Goal: Task Accomplishment & Management: Use online tool/utility

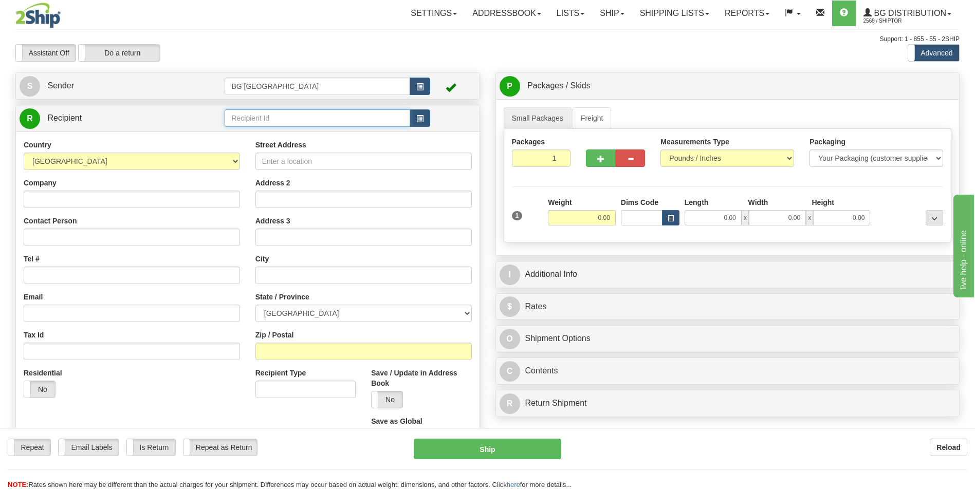
click at [316, 121] on input "text" at bounding box center [317, 117] width 185 height 17
click at [246, 135] on div "60095" at bounding box center [315, 134] width 175 height 11
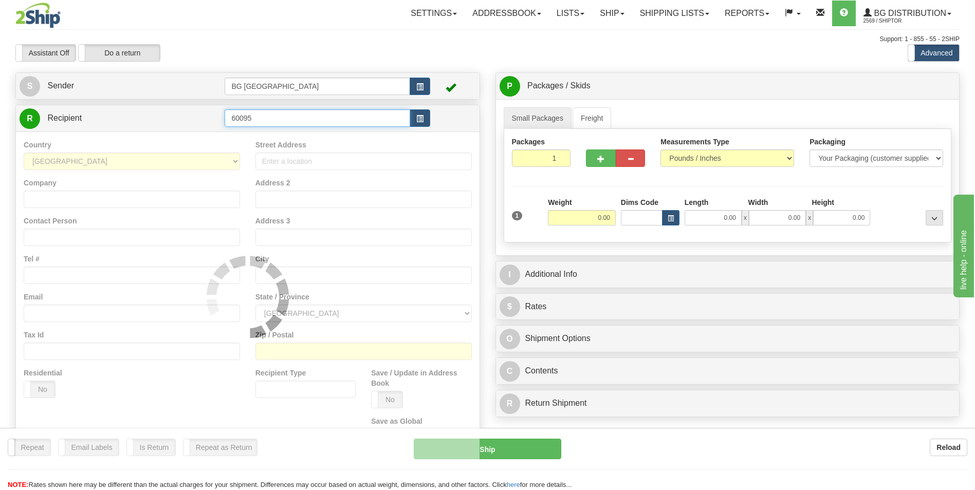
type input "60095"
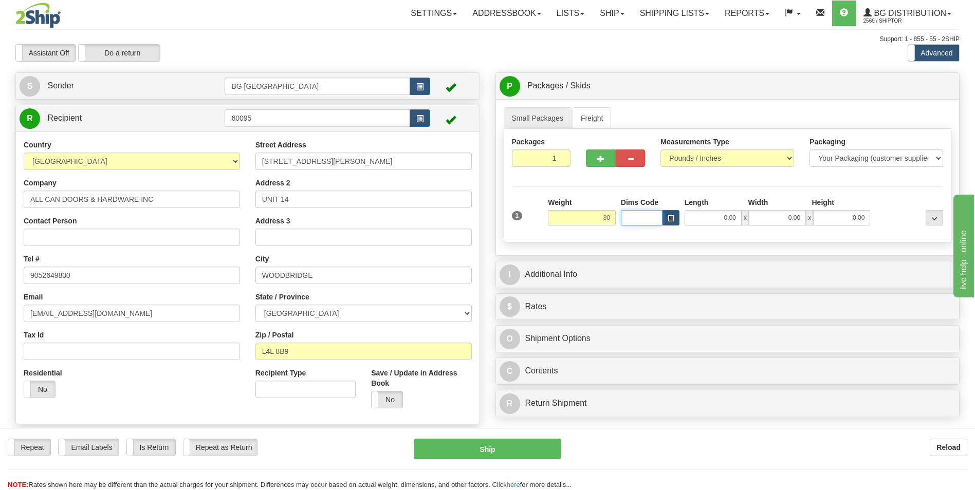
type input "30.00"
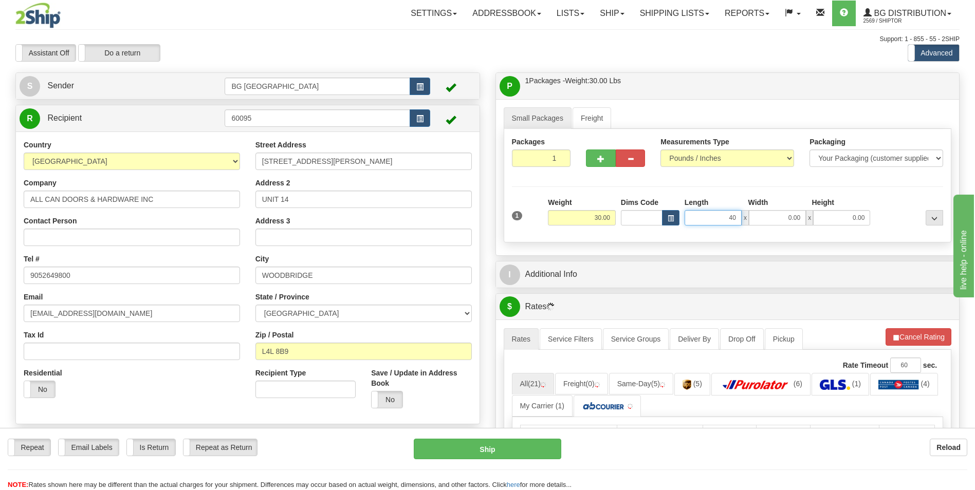
type input "40.00"
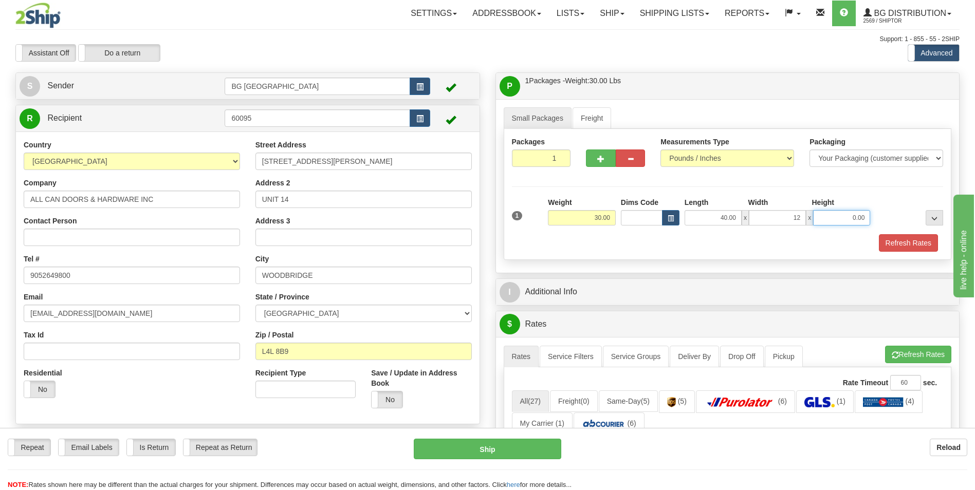
type input "12.00"
drag, startPoint x: 610, startPoint y: 238, endPoint x: 610, endPoint y: 213, distance: 24.7
click at [610, 238] on div "Refresh Rates" at bounding box center [727, 242] width 437 height 17
click at [599, 161] on span "button" at bounding box center [600, 159] width 7 height 7
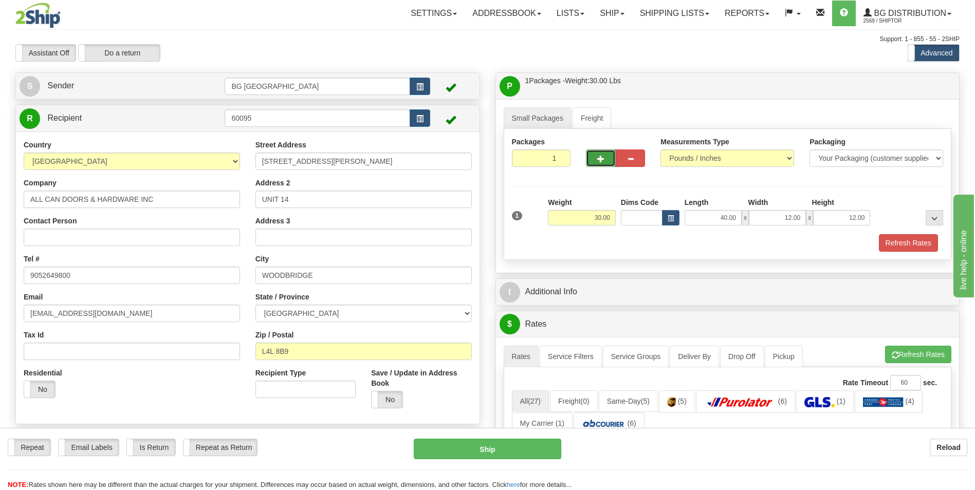
type input "2"
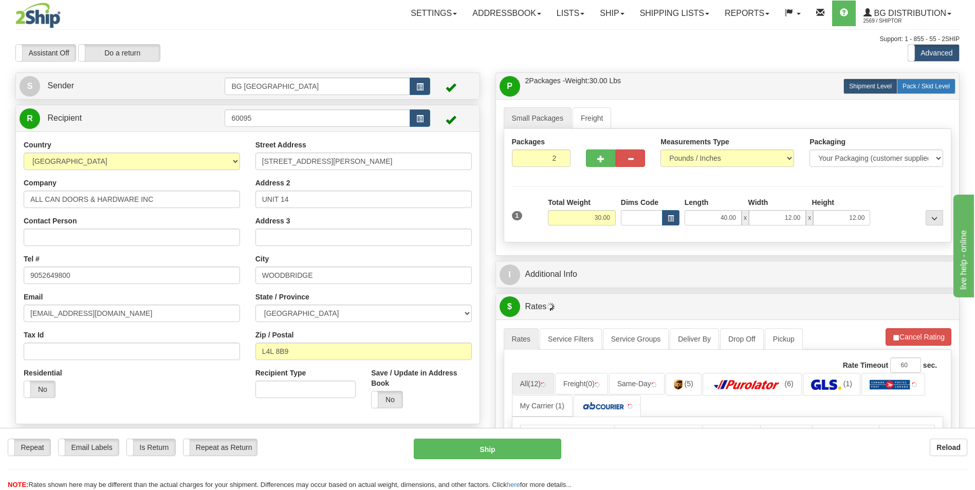
click at [935, 88] on span "Pack / Skid Level" at bounding box center [926, 86] width 47 height 7
radio input "true"
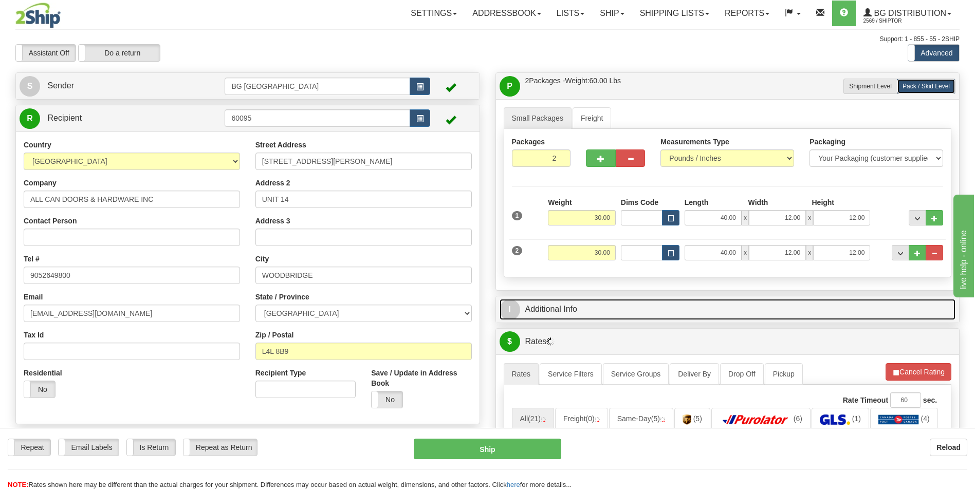
click at [615, 313] on link "I Additional Info" at bounding box center [728, 309] width 456 height 21
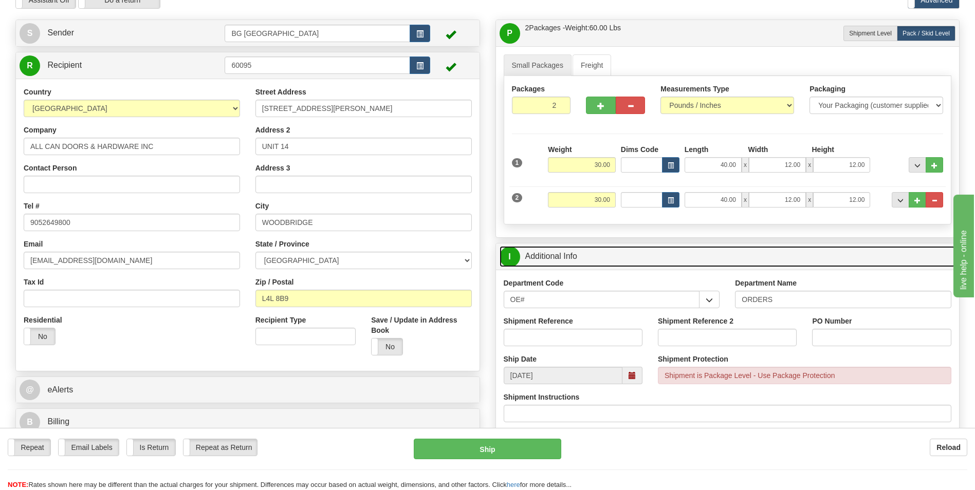
scroll to position [103, 0]
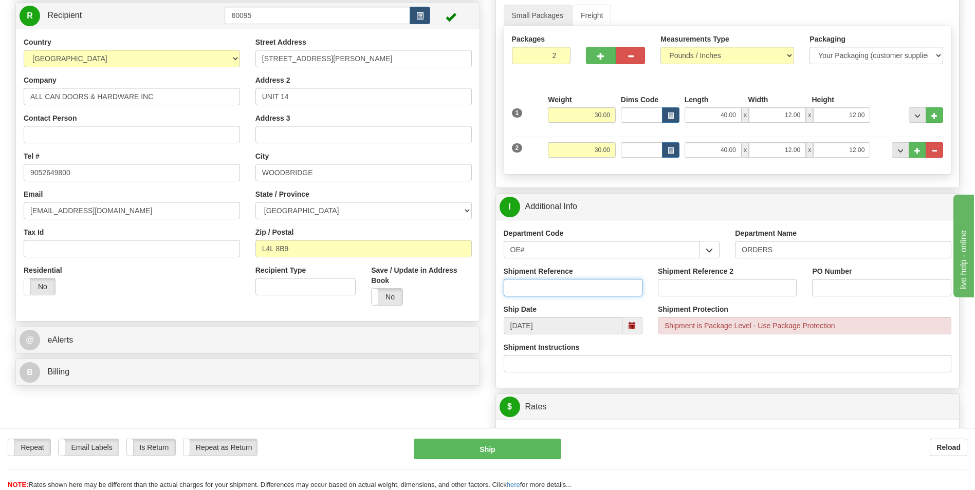
click at [539, 288] on input "Shipment Reference" at bounding box center [573, 287] width 139 height 17
type input "70185137-00"
type input "p"
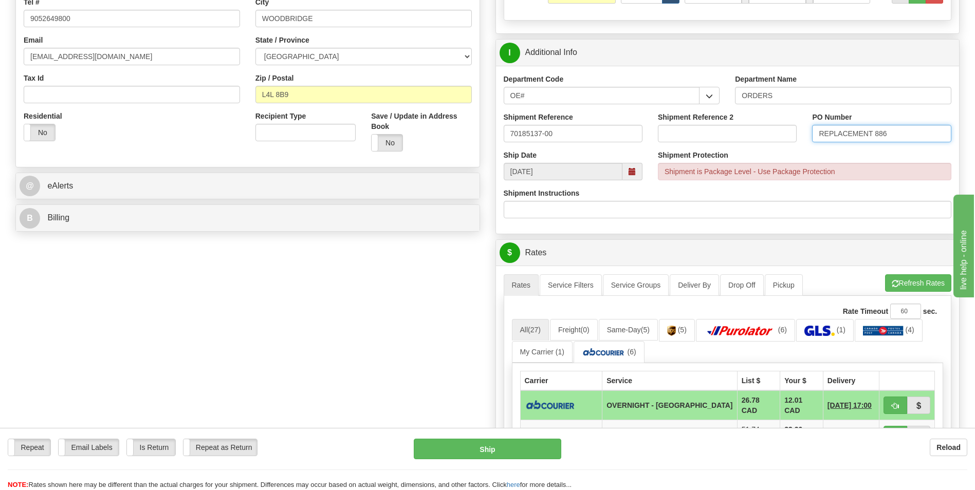
scroll to position [360, 0]
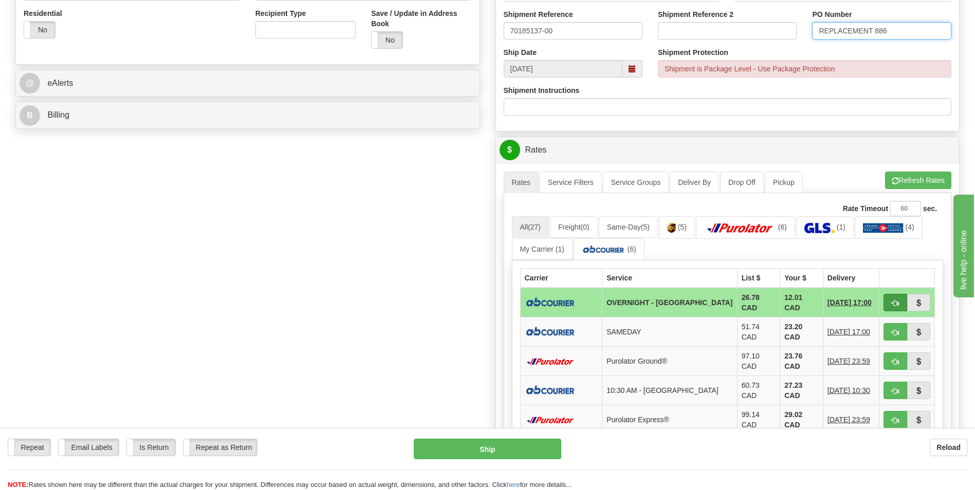
type input "REPLACEMENT 886"
click at [890, 301] on button "button" at bounding box center [896, 302] width 24 height 17
type input "4"
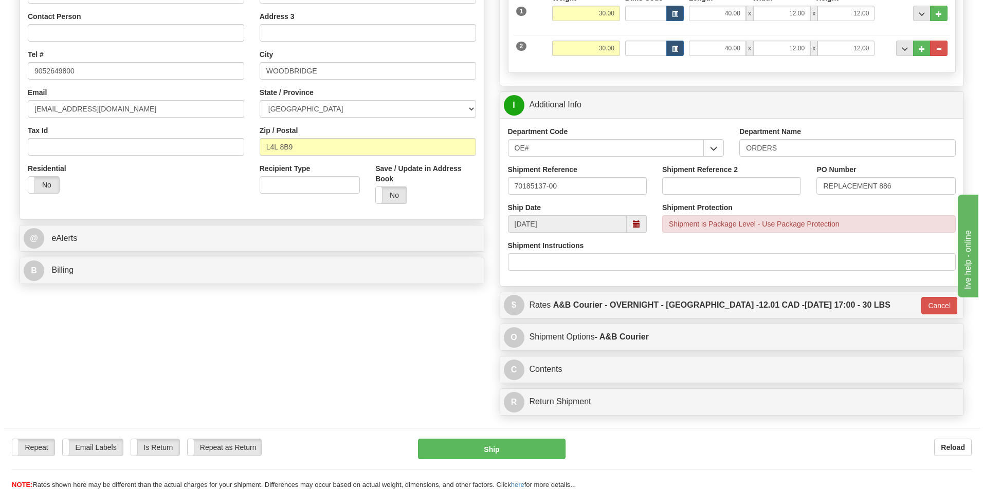
scroll to position [206, 0]
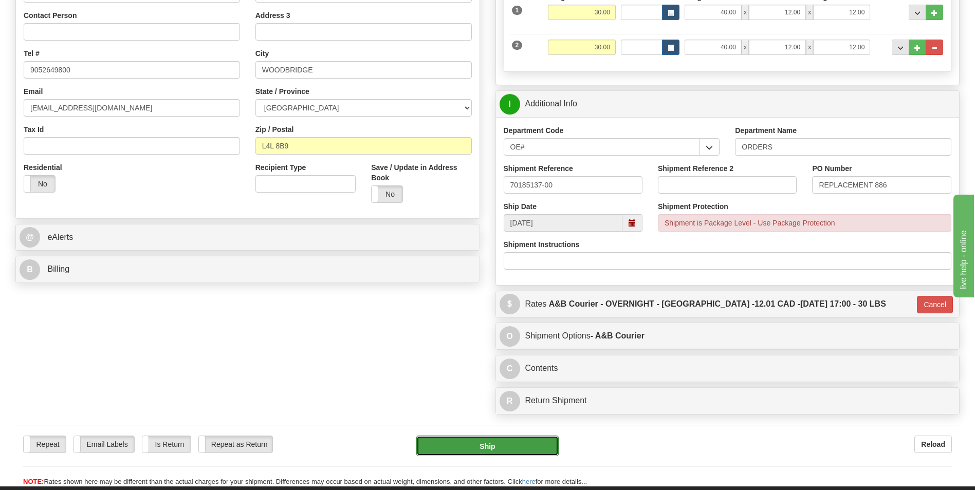
click at [543, 447] on button "Ship" at bounding box center [487, 446] width 142 height 21
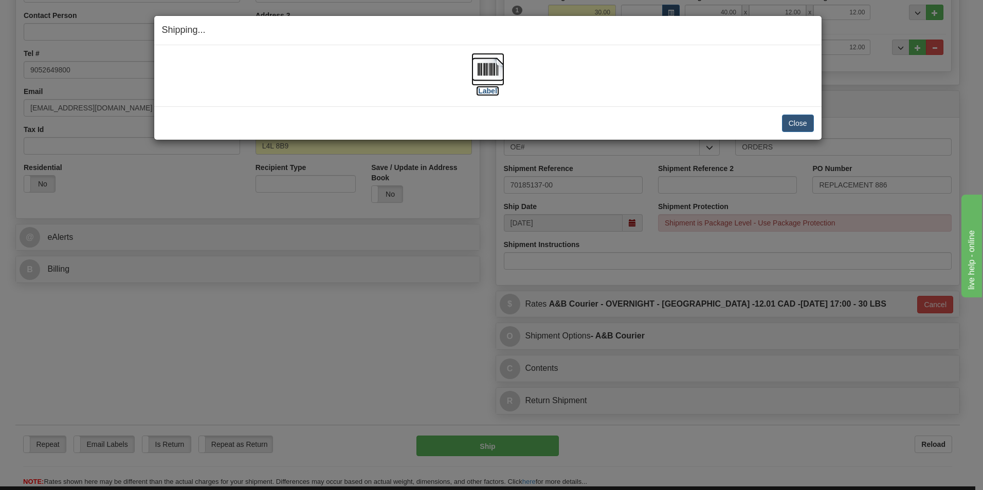
click at [494, 86] on label "[Label]" at bounding box center [488, 91] width 24 height 10
click at [795, 118] on button "Close" at bounding box center [798, 123] width 32 height 17
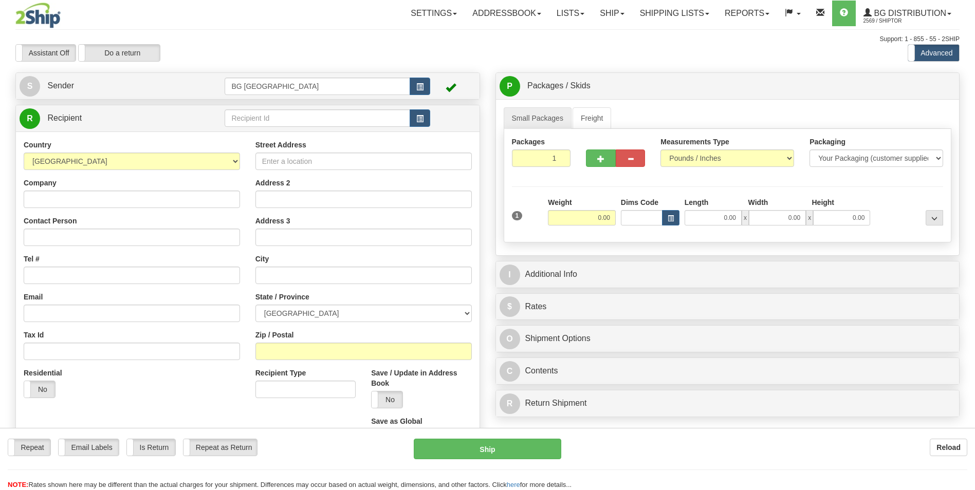
click at [310, 116] on div at bounding box center [487, 245] width 975 height 490
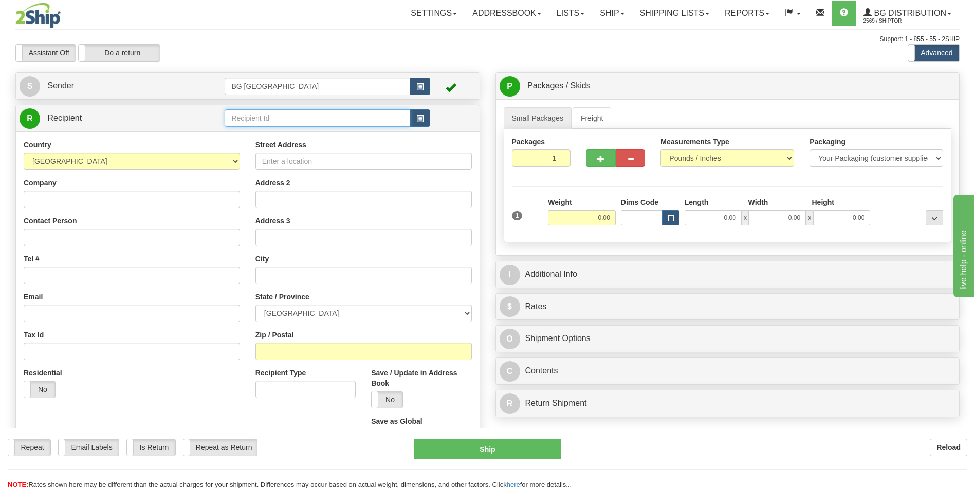
click at [310, 116] on input "text" at bounding box center [317, 117] width 185 height 17
click at [317, 130] on div "60175" at bounding box center [315, 134] width 175 height 11
type input "60175"
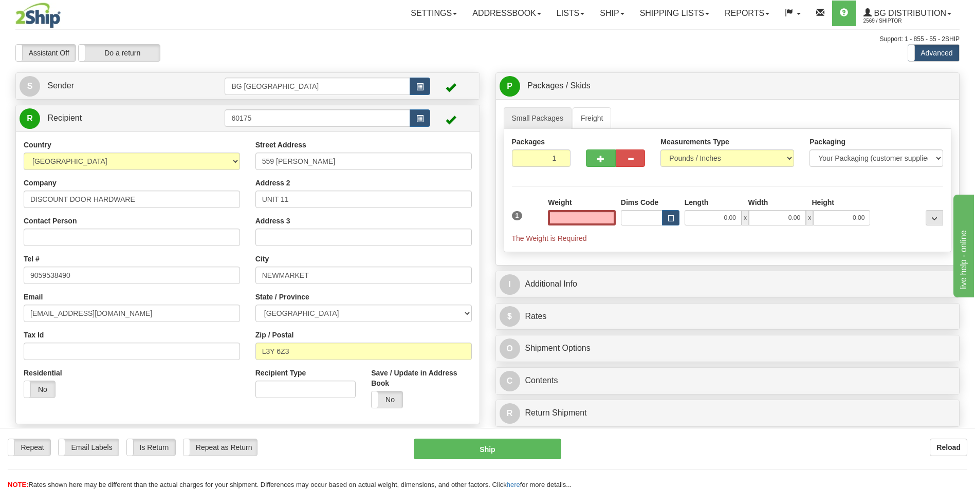
type input "0.00"
click at [147, 201] on input "DISCOUNT DOOR HARDWARE" at bounding box center [132, 199] width 216 height 17
paste input "USTIN JACOBSON"
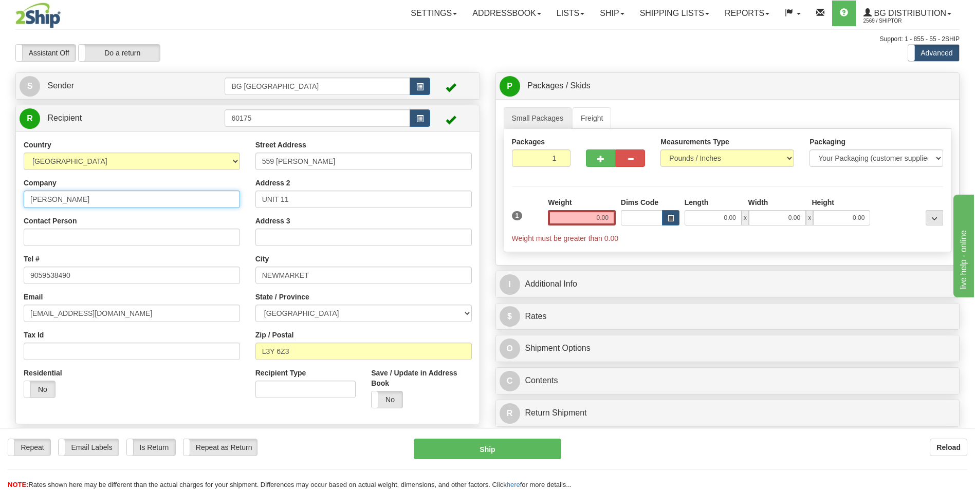
type input "DUSTIN JACOBSON"
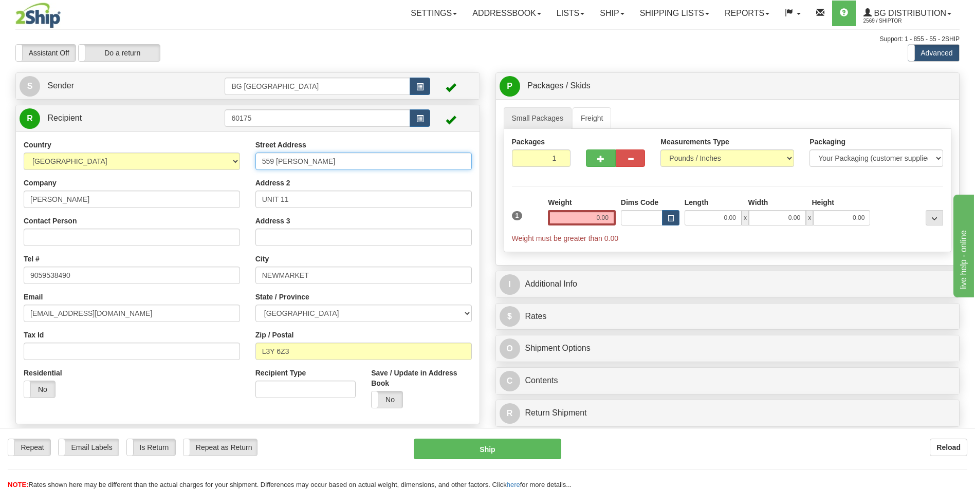
click at [338, 165] on input "559 STEVEN CRT" at bounding box center [363, 161] width 216 height 17
click at [322, 162] on input "559 STEVEN CRT" at bounding box center [363, 161] width 216 height 17
drag, startPoint x: 266, startPoint y: 157, endPoint x: 259, endPoint y: 157, distance: 7.2
click at [259, 157] on input "559 STEVEN CRT" at bounding box center [363, 161] width 216 height 17
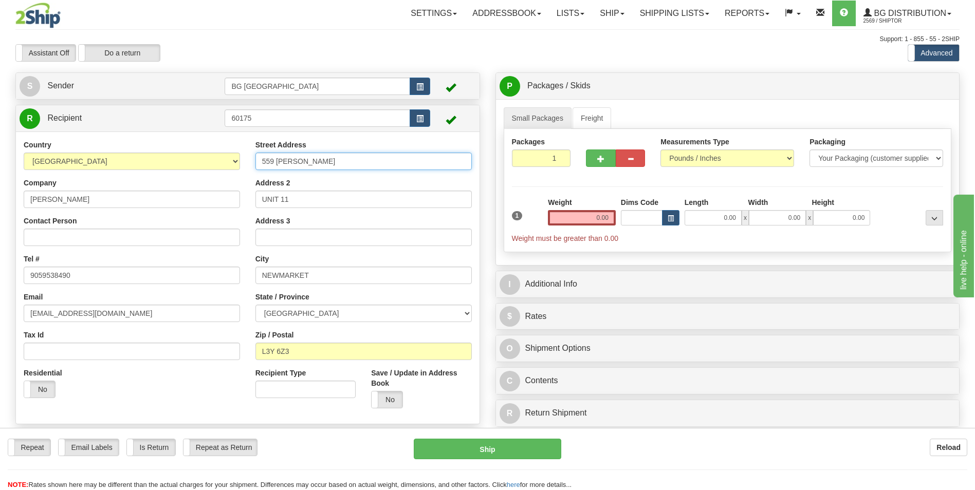
drag, startPoint x: 345, startPoint y: 162, endPoint x: 226, endPoint y: 160, distance: 119.3
click at [226, 160] on div "Country AFGHANISTAN ALAND ISLANDS ALBANIA ALGERIA AMERICAN SAMOA ANDORRA ANGOLA…" at bounding box center [248, 278] width 464 height 277
paste input "76 GLENNGARRY AVENUE"
type input "76 GLENNGARRY AVENUE"
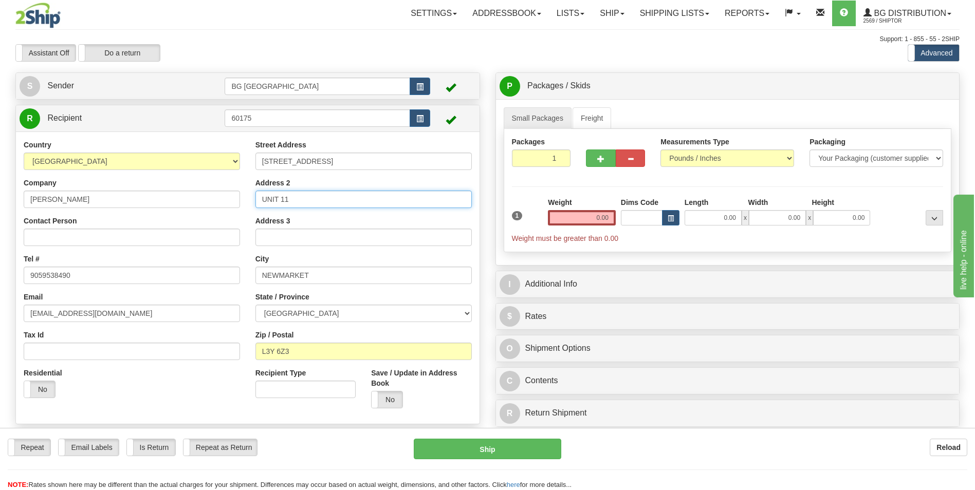
click at [303, 199] on input "UNIT 11" at bounding box center [363, 199] width 216 height 17
type input "U"
click at [318, 276] on input "NEWMARKET" at bounding box center [363, 275] width 216 height 17
click at [319, 276] on input "NEWMARKET" at bounding box center [363, 275] width 216 height 17
type input "TORONTO"
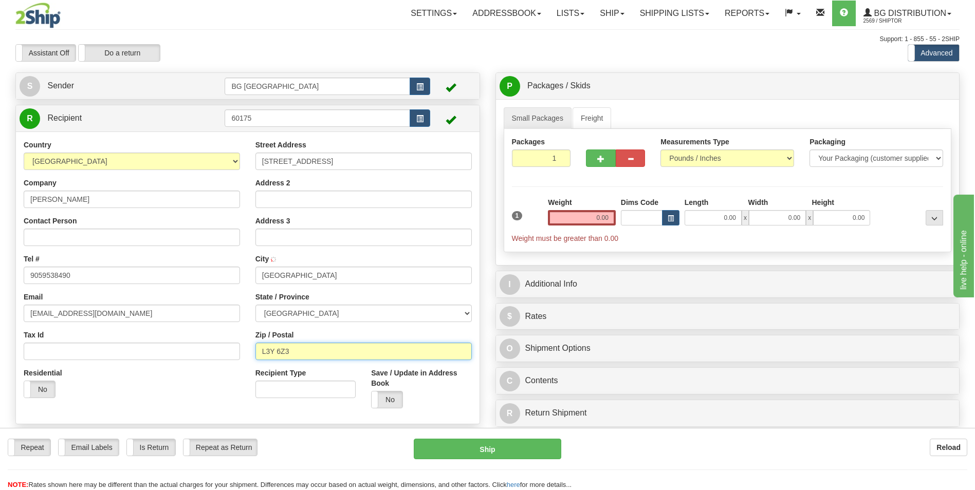
click at [308, 349] on input "L3Y 6Z3" at bounding box center [363, 351] width 216 height 17
click at [282, 351] on input "Zip / Postal" at bounding box center [363, 351] width 216 height 17
paste input "M5M 1C9"
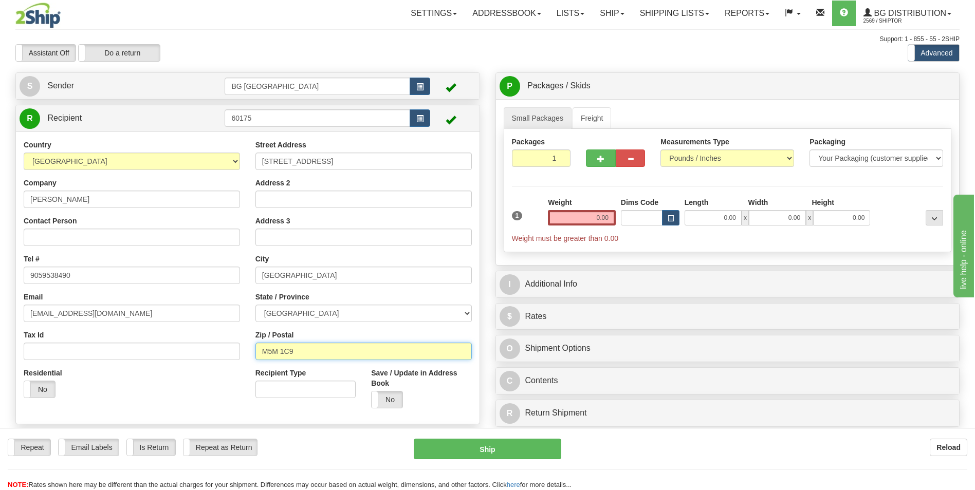
type input "M5M 1C9"
click at [596, 222] on input "0.00" at bounding box center [582, 217] width 68 height 15
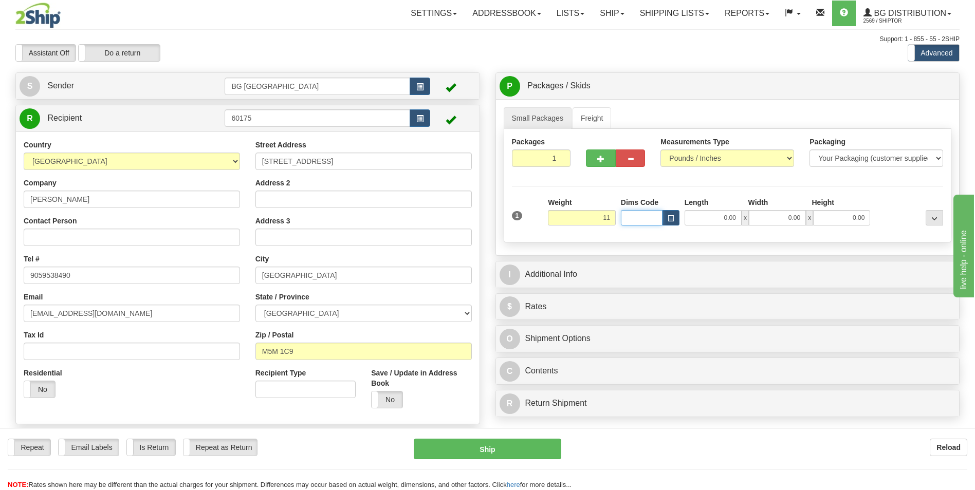
type input "11.00"
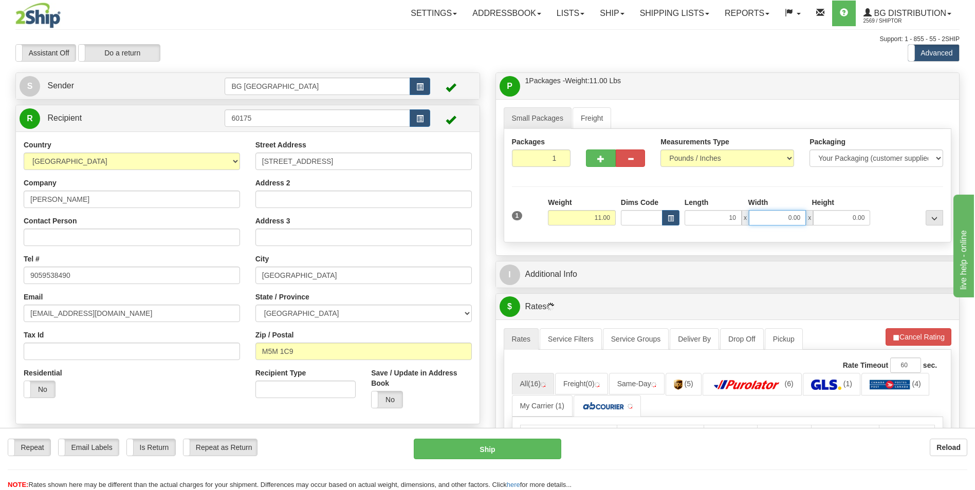
type input "10.00"
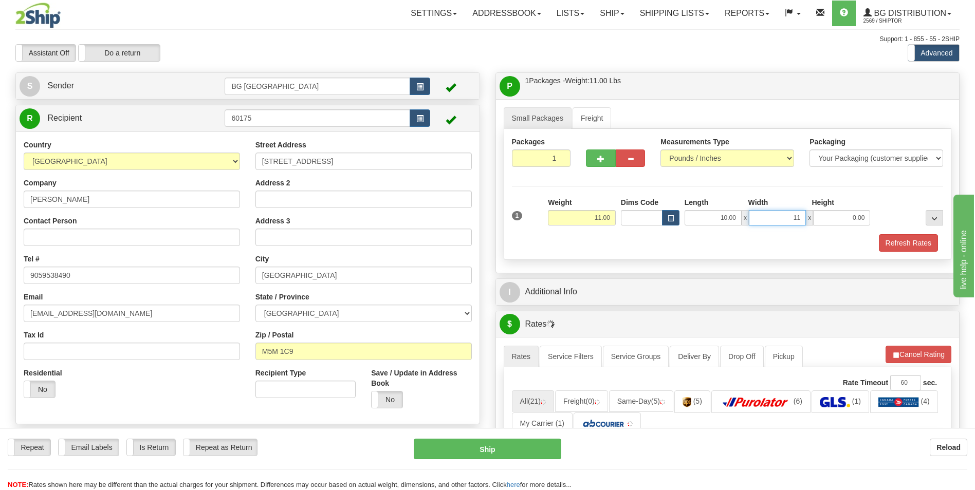
type input "11.00"
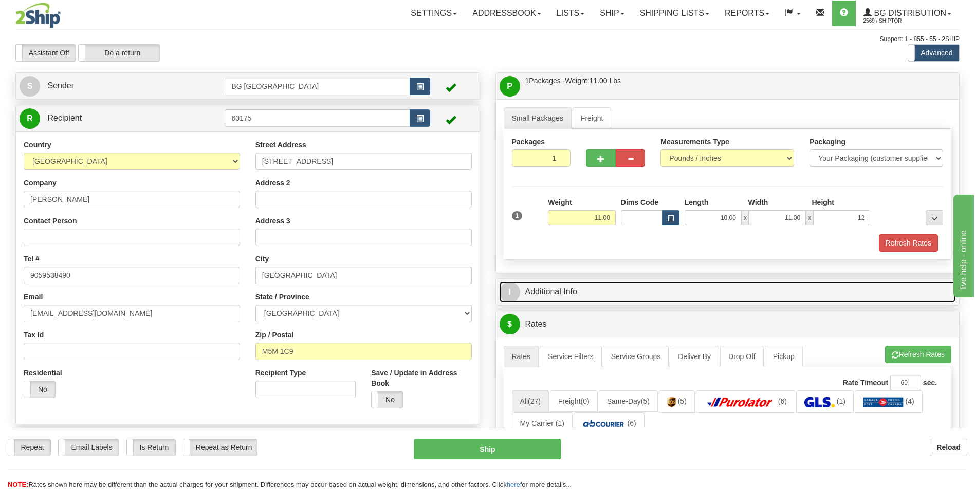
type input "12.00"
click at [591, 298] on link "I Additional Info" at bounding box center [728, 292] width 456 height 21
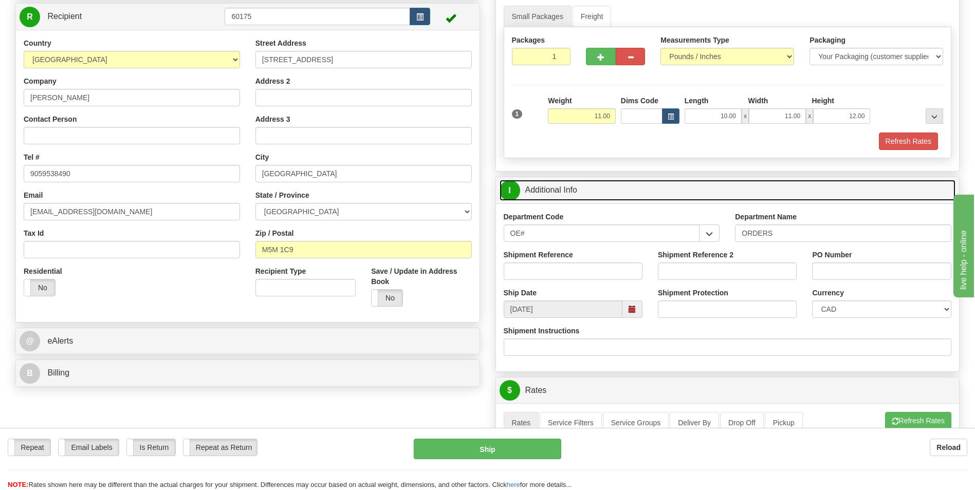
scroll to position [103, 0]
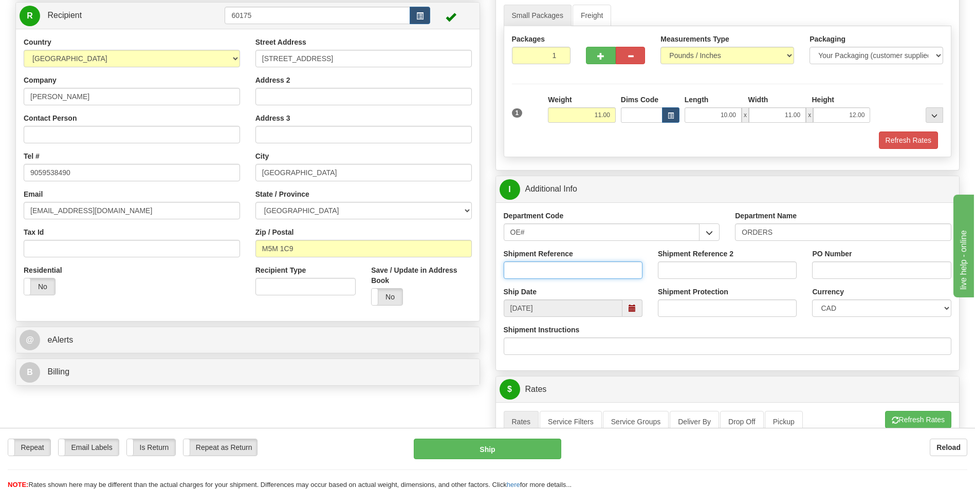
click at [586, 271] on input "Shipment Reference" at bounding box center [573, 270] width 139 height 17
type input "70185149-00"
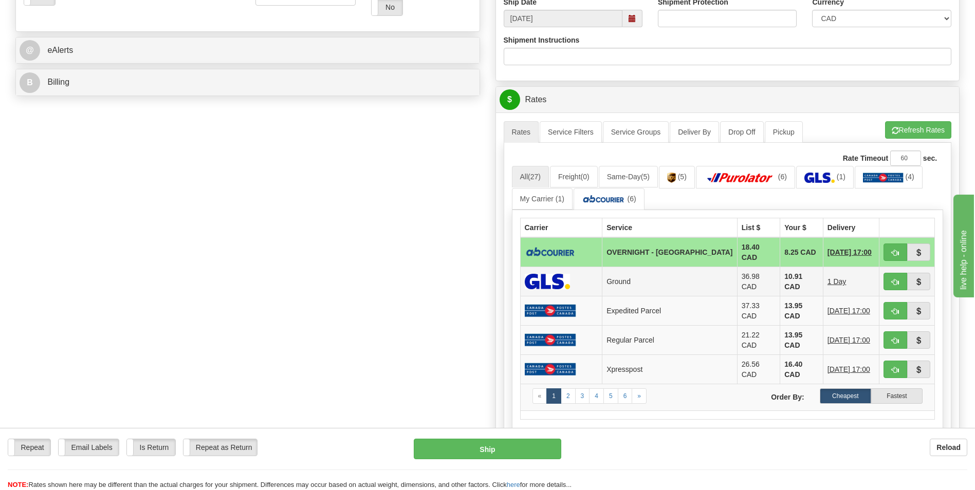
scroll to position [411, 0]
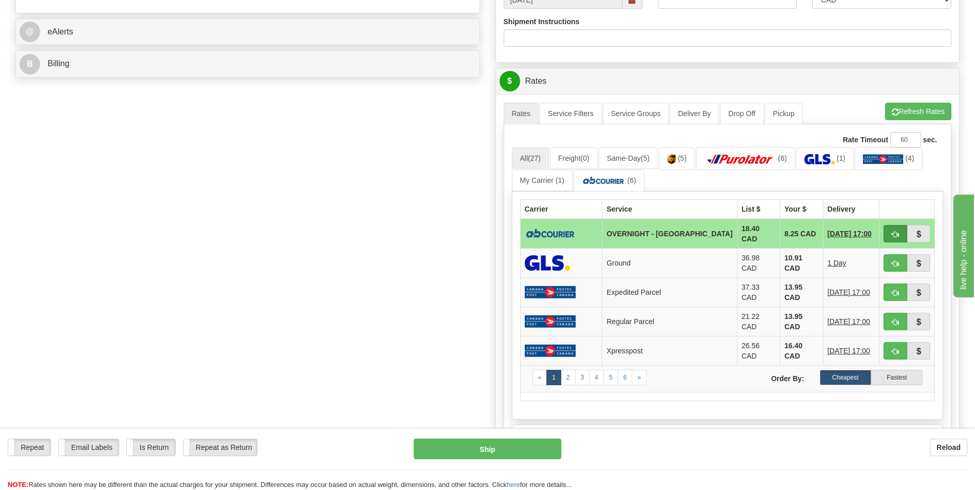
type input "27208"
click at [895, 235] on span "button" at bounding box center [895, 234] width 7 height 7
type input "4"
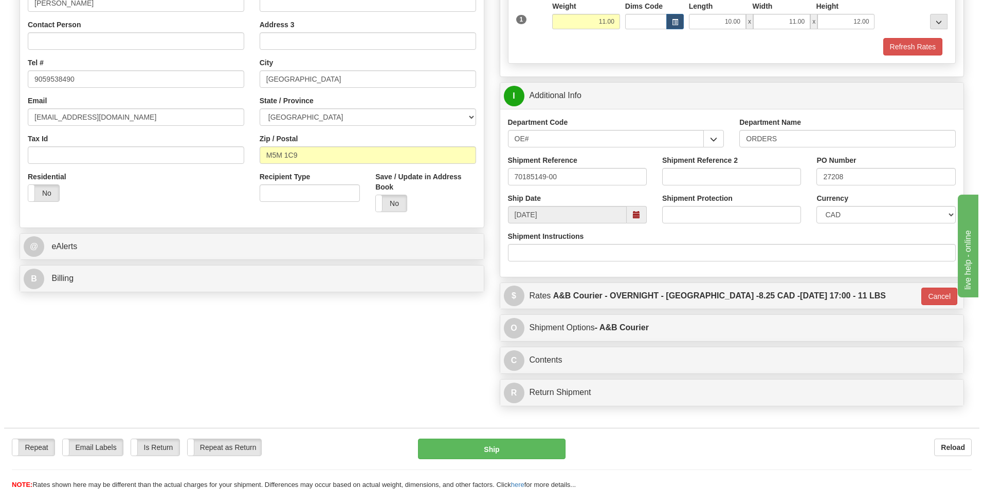
scroll to position [244, 0]
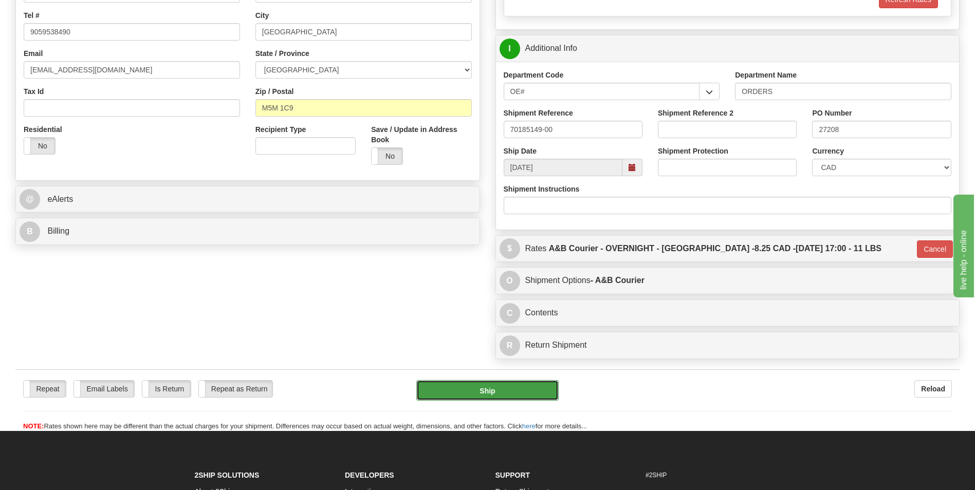
click at [518, 388] on button "Ship" at bounding box center [487, 390] width 142 height 21
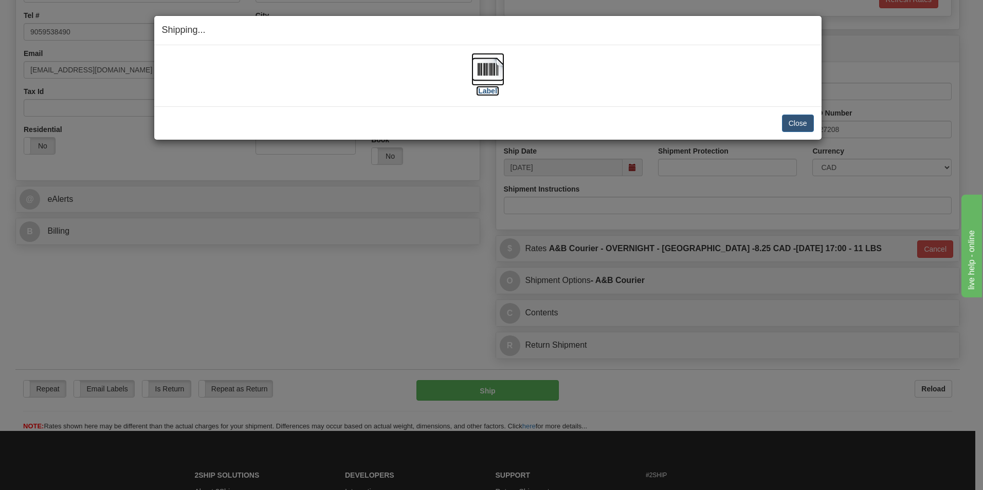
click at [481, 88] on label "[Label]" at bounding box center [488, 91] width 24 height 10
click at [794, 124] on button "Close" at bounding box center [798, 123] width 32 height 17
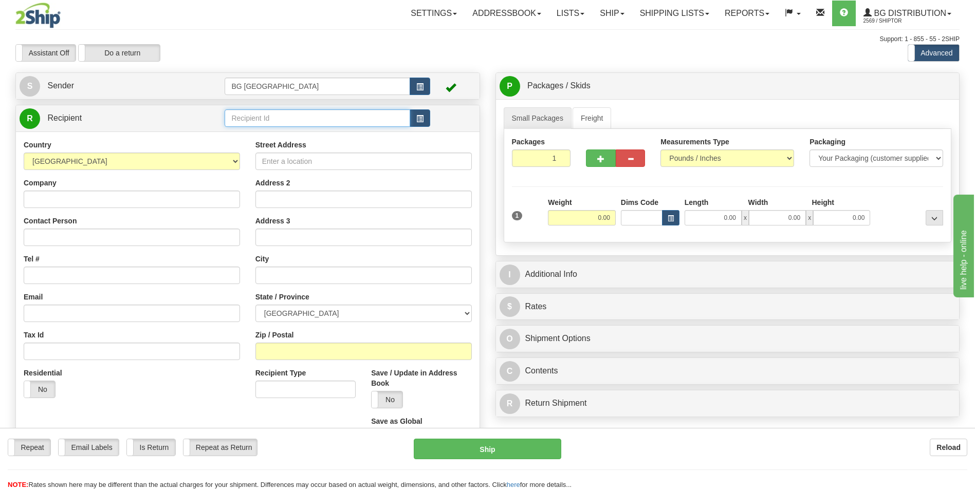
click at [275, 122] on input "text" at bounding box center [317, 117] width 185 height 17
click at [272, 135] on div "60048" at bounding box center [315, 134] width 175 height 11
type input "60048"
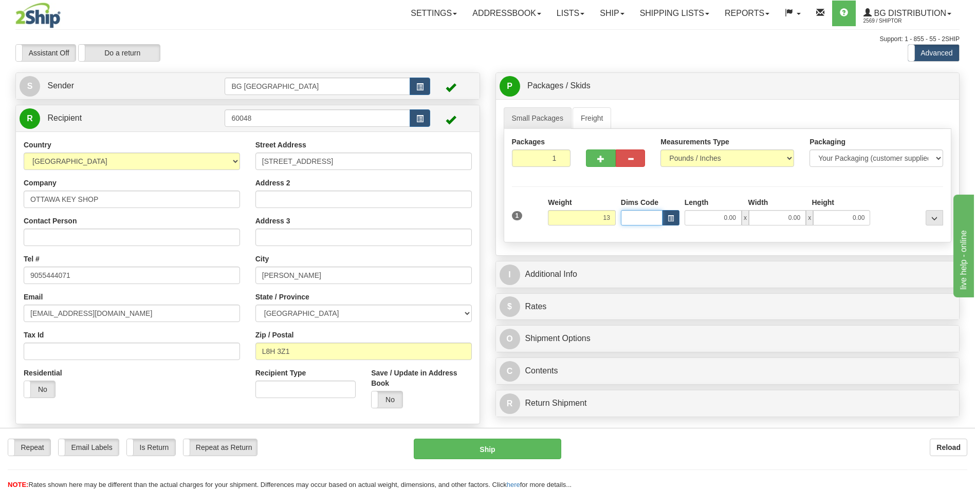
type input "13.00"
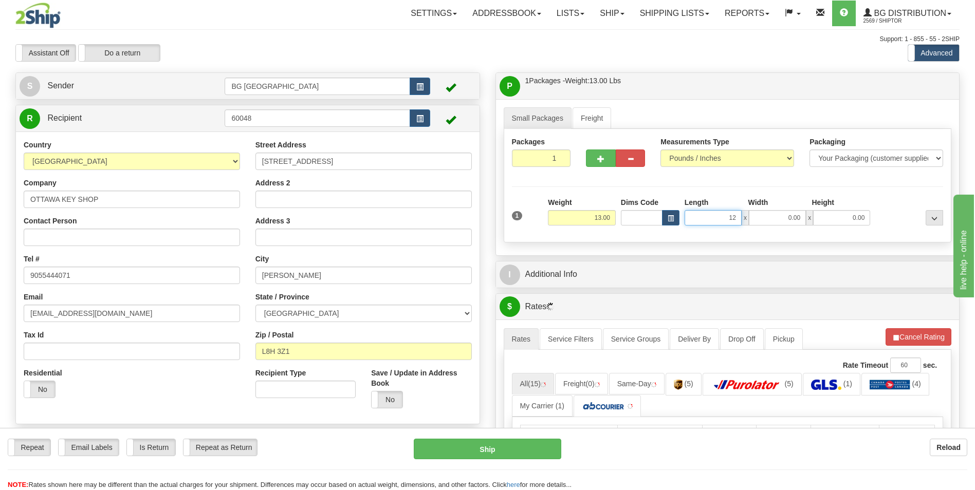
type input "12.00"
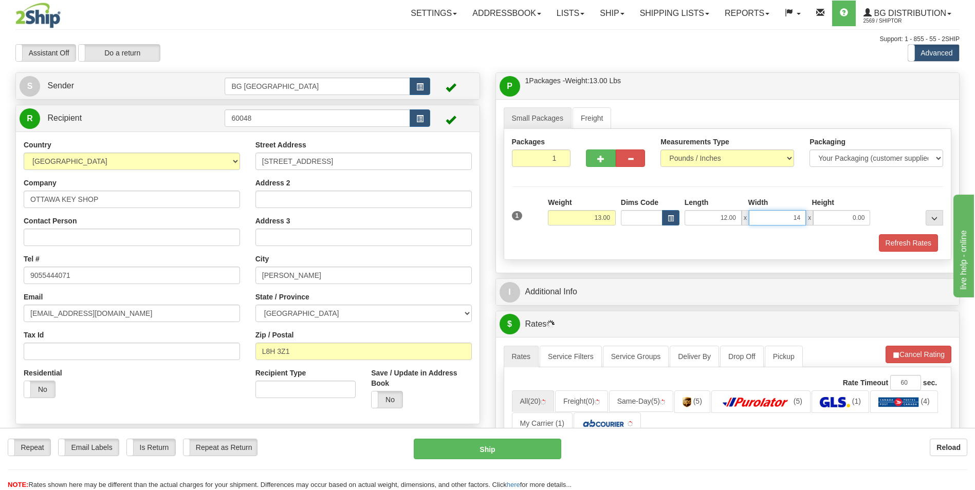
type input "14.00"
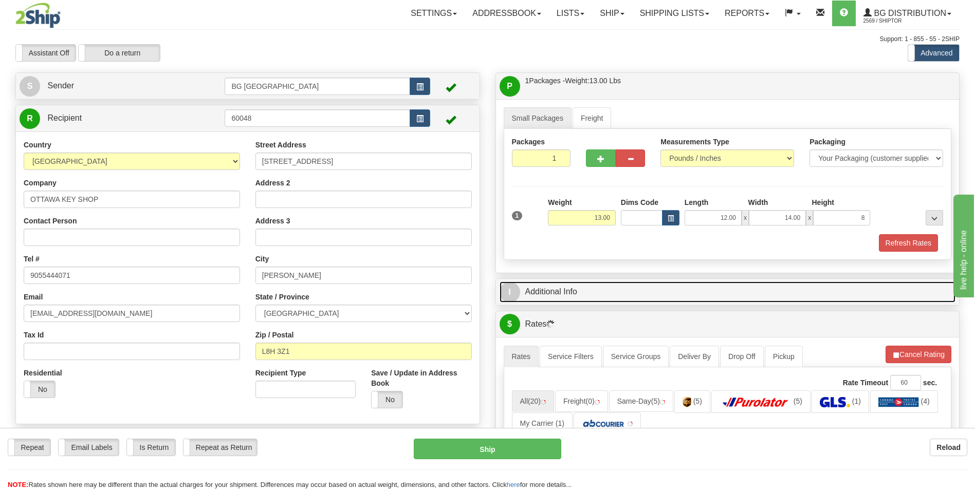
type input "8.00"
click at [594, 294] on link "I Additional Info" at bounding box center [728, 292] width 456 height 21
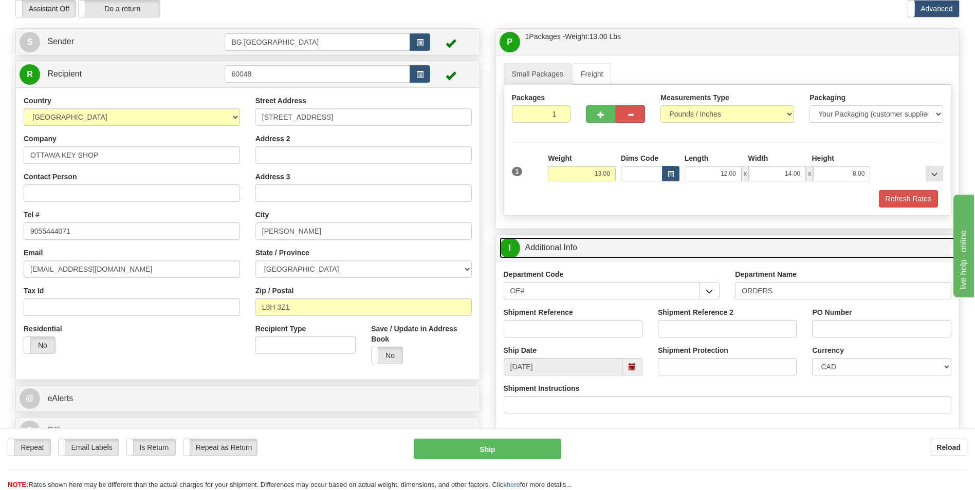
scroll to position [154, 0]
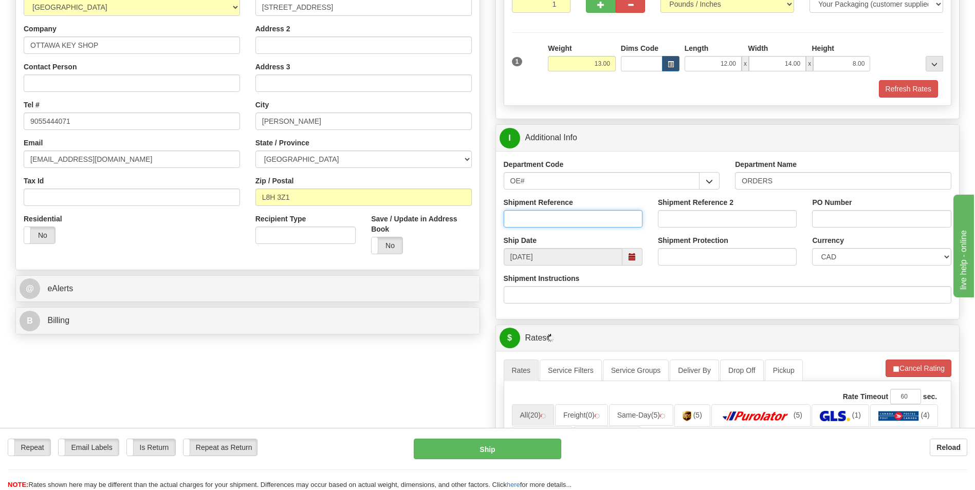
click at [571, 219] on input "Shipment Reference" at bounding box center [573, 218] width 139 height 17
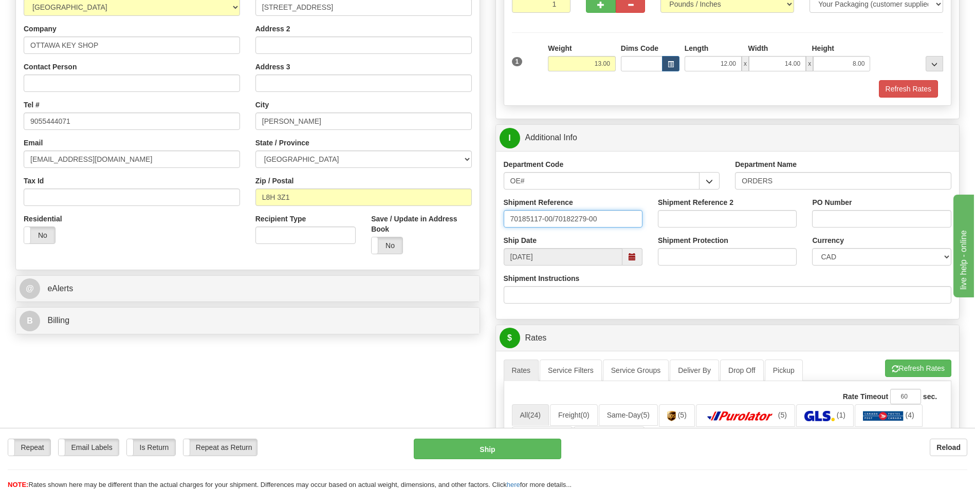
type input "70185117-00/70182279-00"
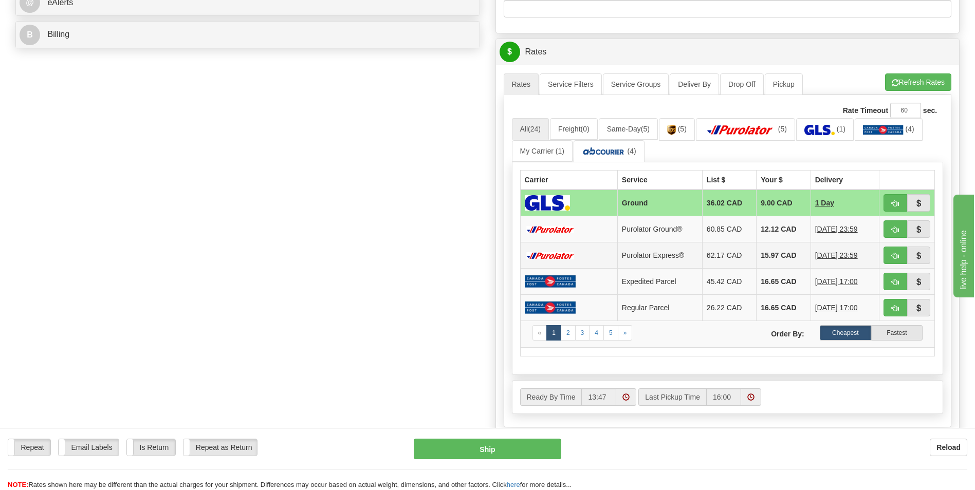
scroll to position [463, 0]
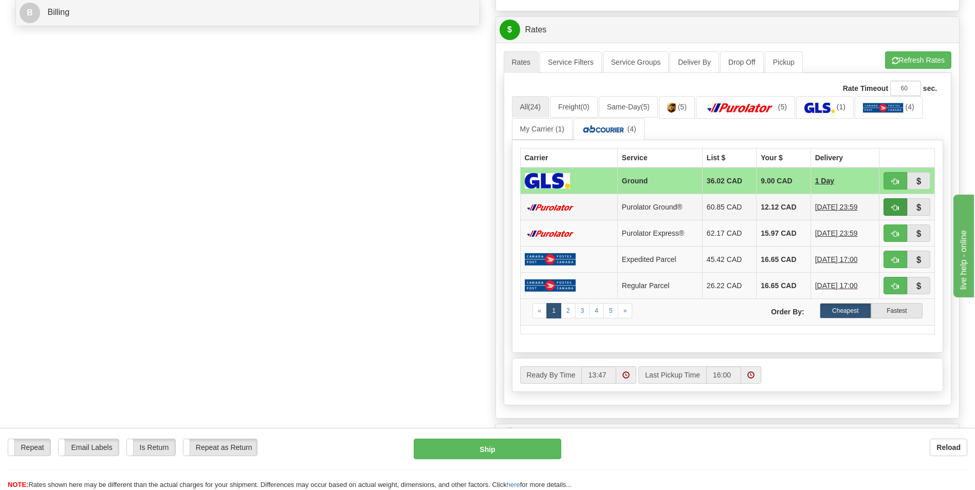
type input "DE092525/SM081225"
click at [897, 205] on span "button" at bounding box center [895, 208] width 7 height 7
type input "260"
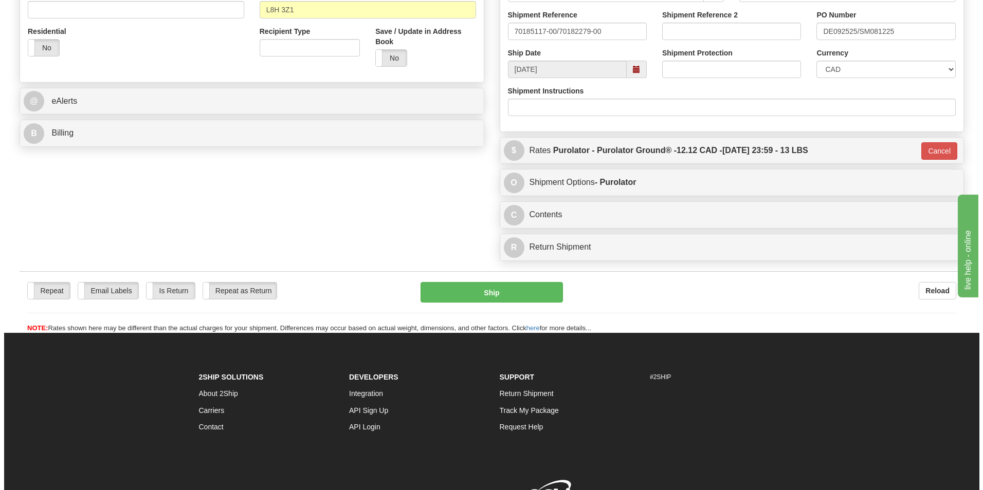
scroll to position [346, 0]
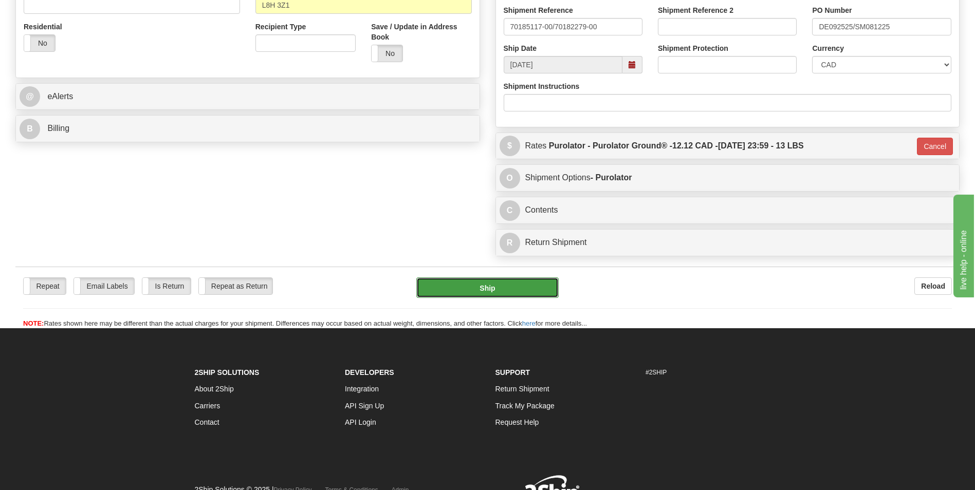
click at [502, 289] on button "Ship" at bounding box center [487, 288] width 142 height 21
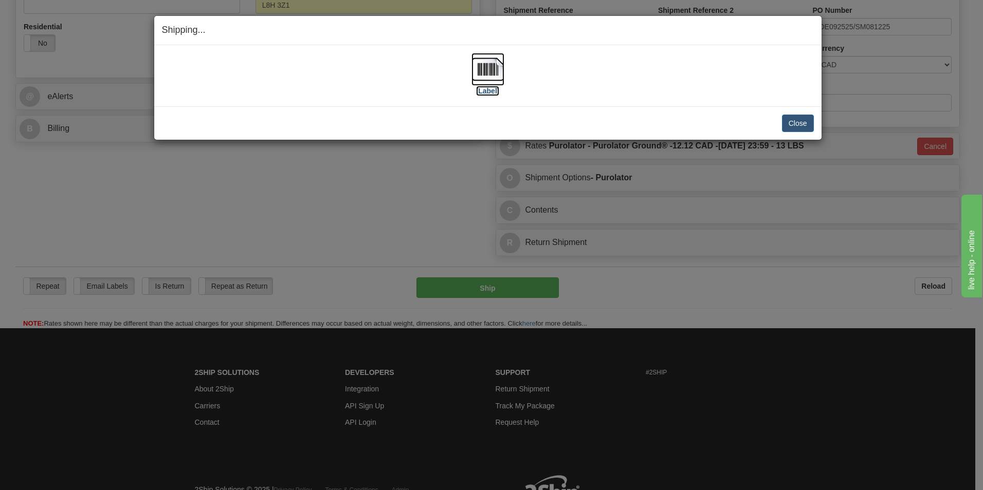
click at [484, 93] on label "[Label]" at bounding box center [488, 91] width 24 height 10
click at [809, 130] on button "Close" at bounding box center [798, 123] width 32 height 17
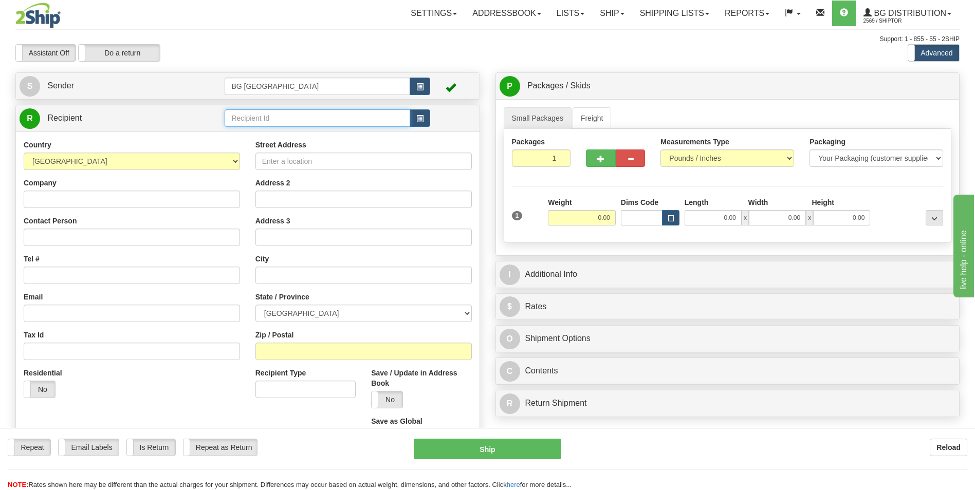
click at [310, 122] on input "text" at bounding box center [317, 117] width 185 height 17
click at [309, 131] on div "60509" at bounding box center [315, 134] width 175 height 11
type input "60509"
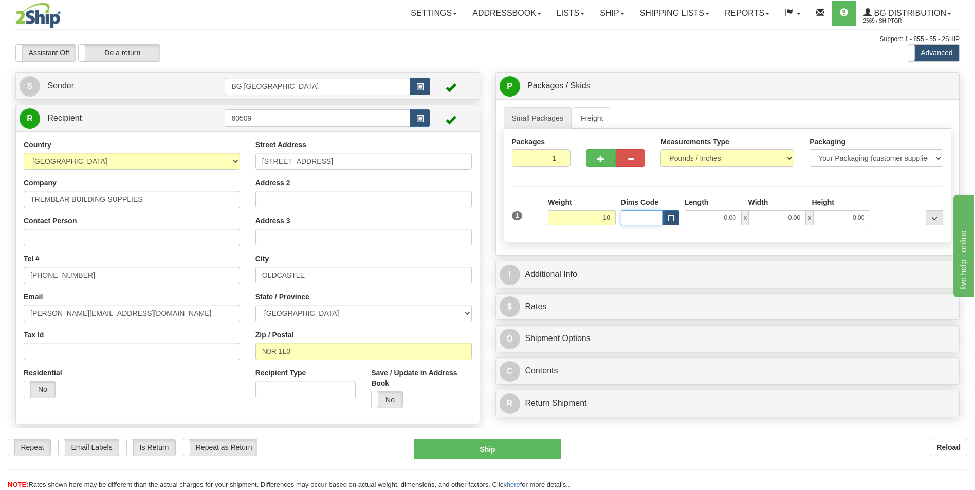
type input "10.00"
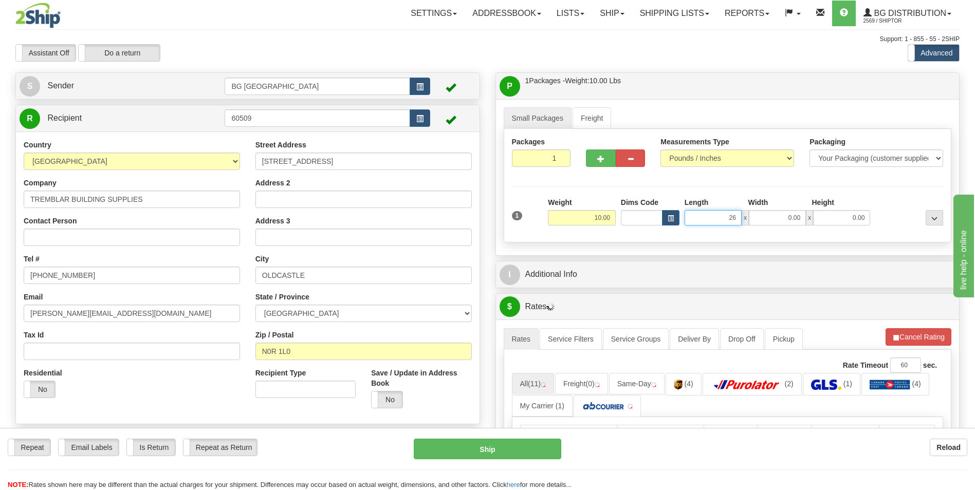
type input "26.00"
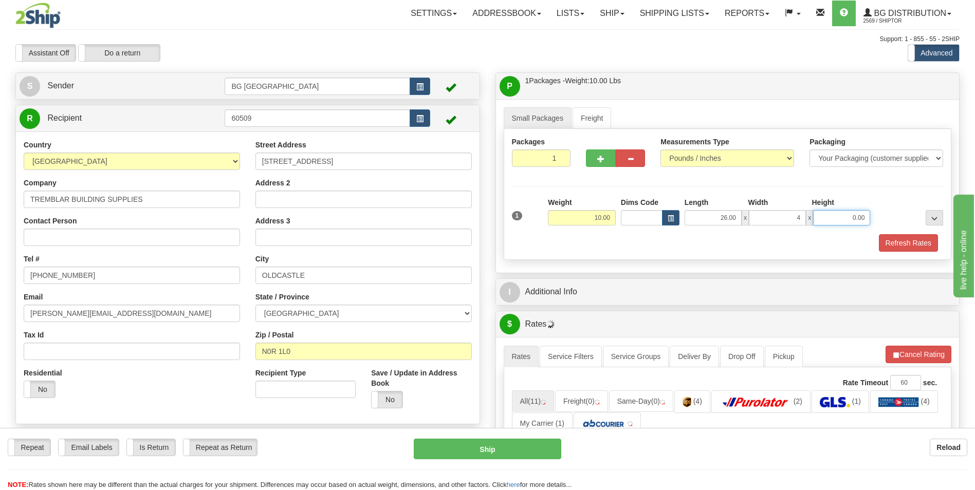
type input "4.00"
click button "Delete" at bounding box center [0, 0] width 0 height 0
type input "3.00"
click at [601, 156] on span "button" at bounding box center [600, 159] width 7 height 7
type input "2"
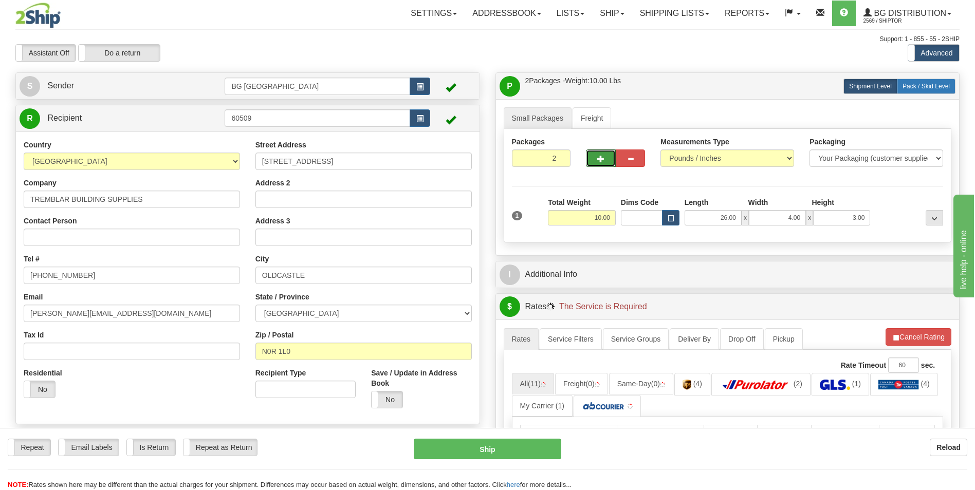
click at [922, 88] on span "Pack / Skid Level" at bounding box center [926, 86] width 47 height 7
radio input "true"
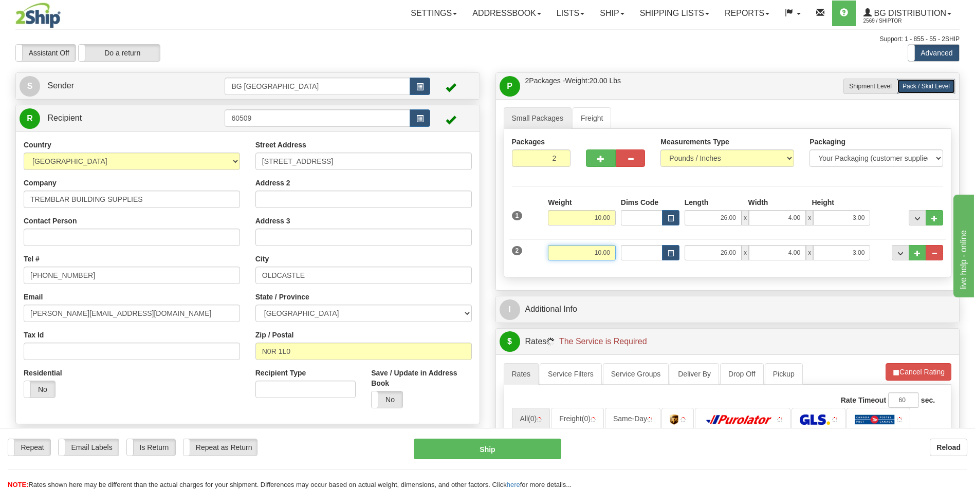
click at [597, 251] on input "10.00" at bounding box center [582, 252] width 68 height 15
type input "27.00"
type input "17.00"
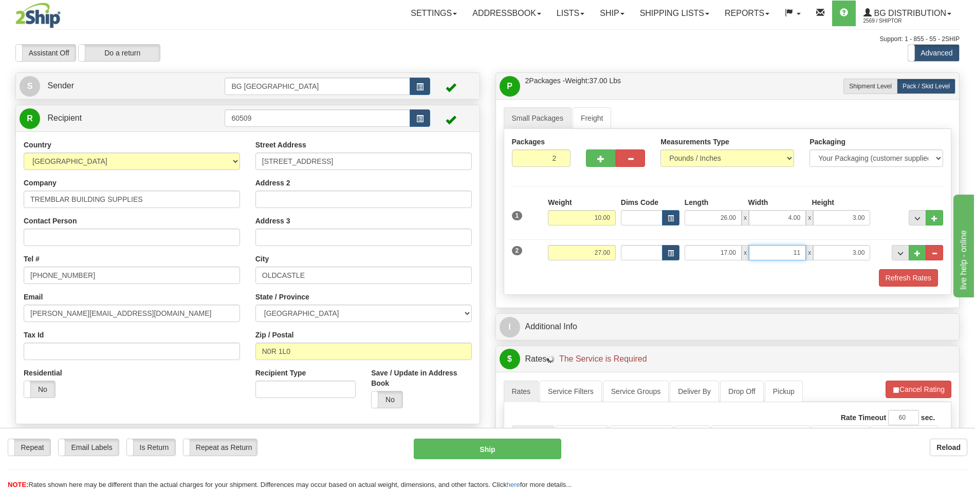
type input "11.00"
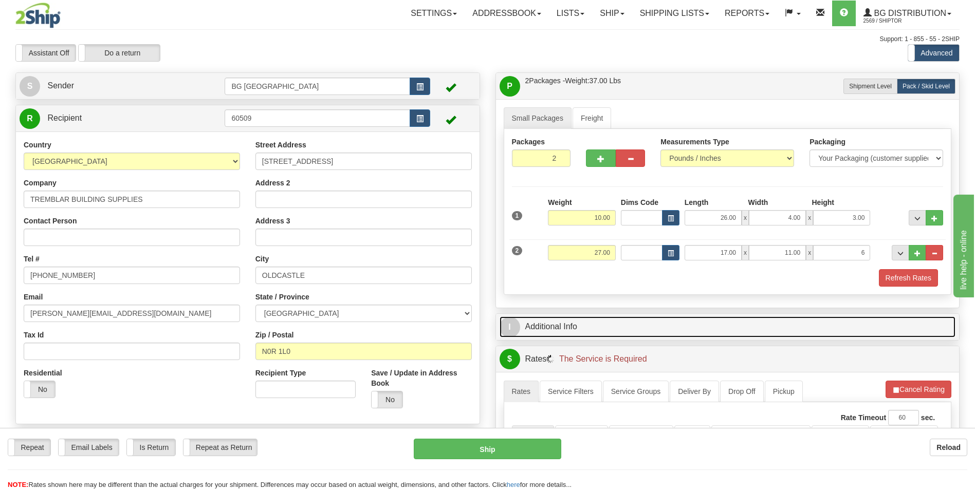
type input "6.00"
click at [648, 327] on link "I Additional Info" at bounding box center [728, 327] width 456 height 21
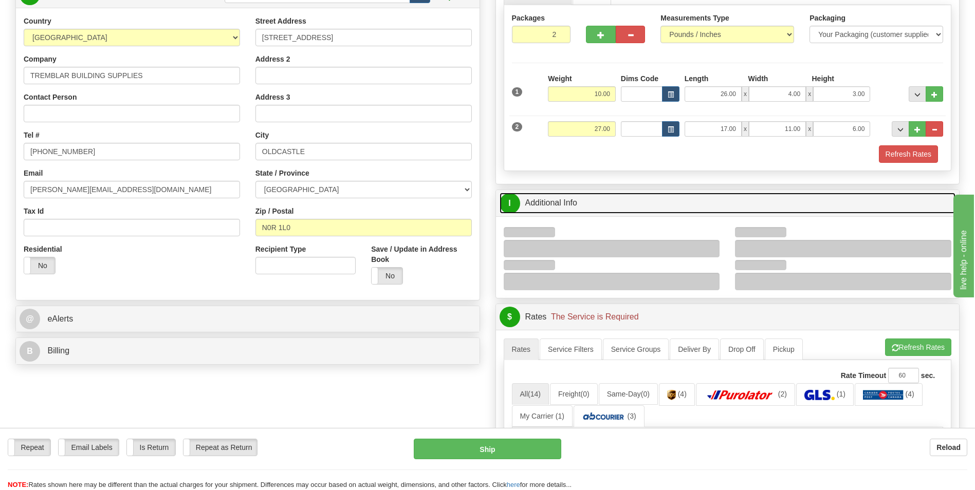
scroll to position [154, 0]
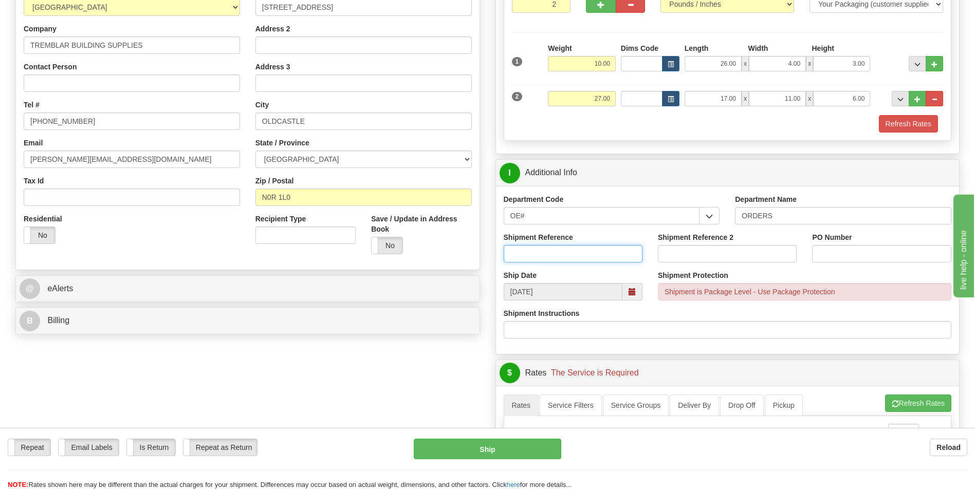
click at [580, 257] on input "Shipment Reference" at bounding box center [573, 253] width 139 height 17
type input "70184368-01/02"
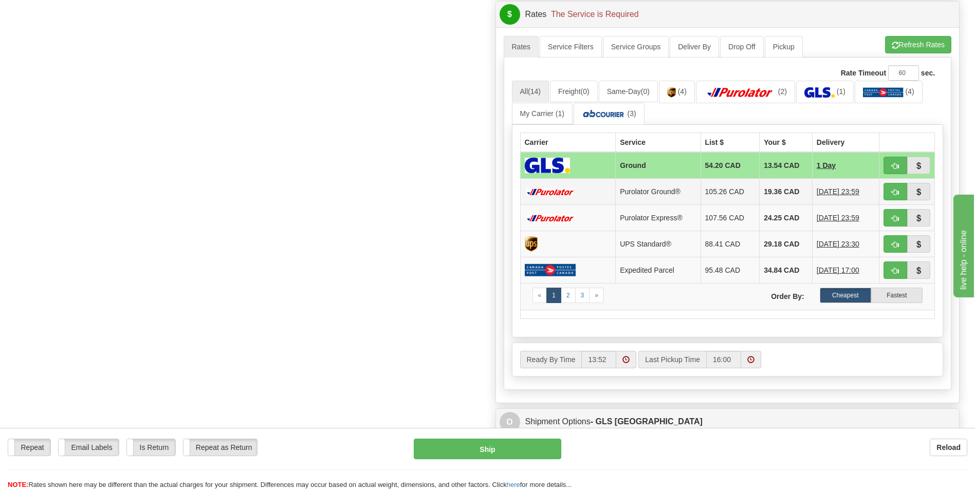
scroll to position [514, 0]
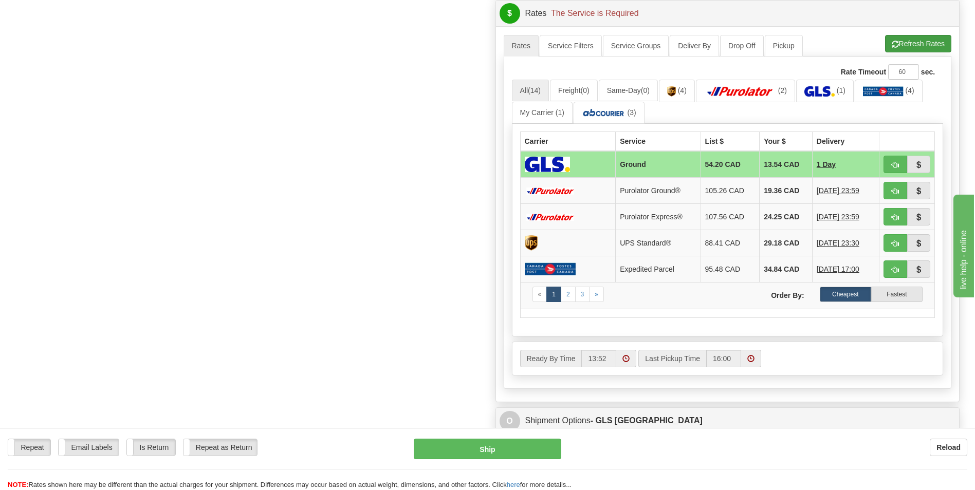
type input "2245"
click at [912, 45] on button "Refresh Rates" at bounding box center [918, 43] width 66 height 17
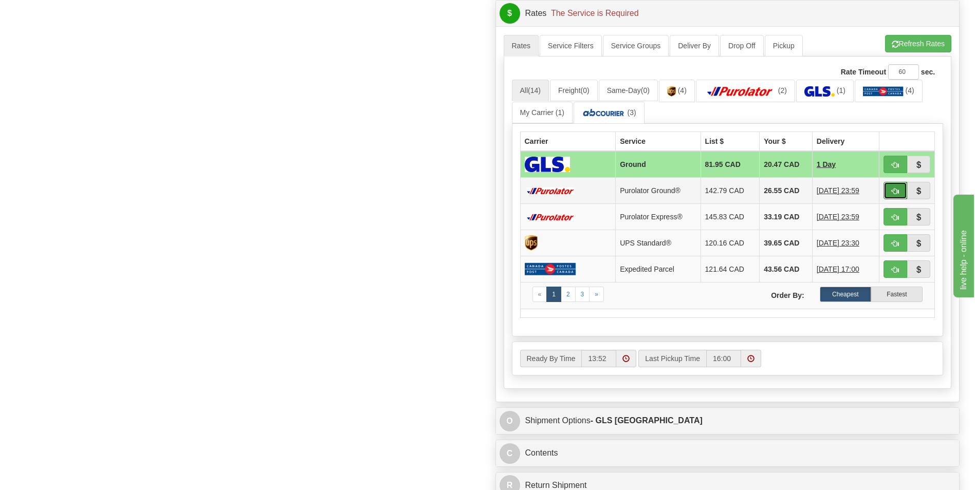
click at [897, 195] on button "button" at bounding box center [896, 190] width 24 height 17
type input "260"
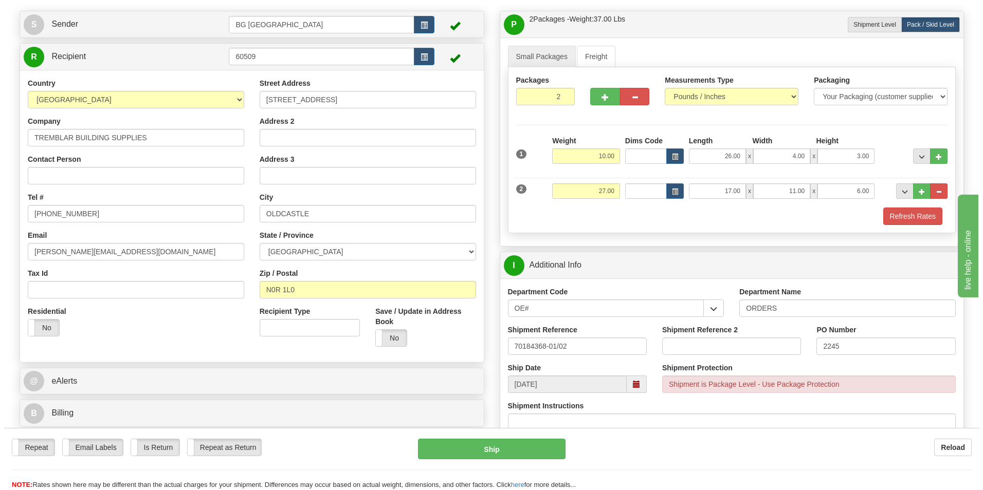
scroll to position [0, 0]
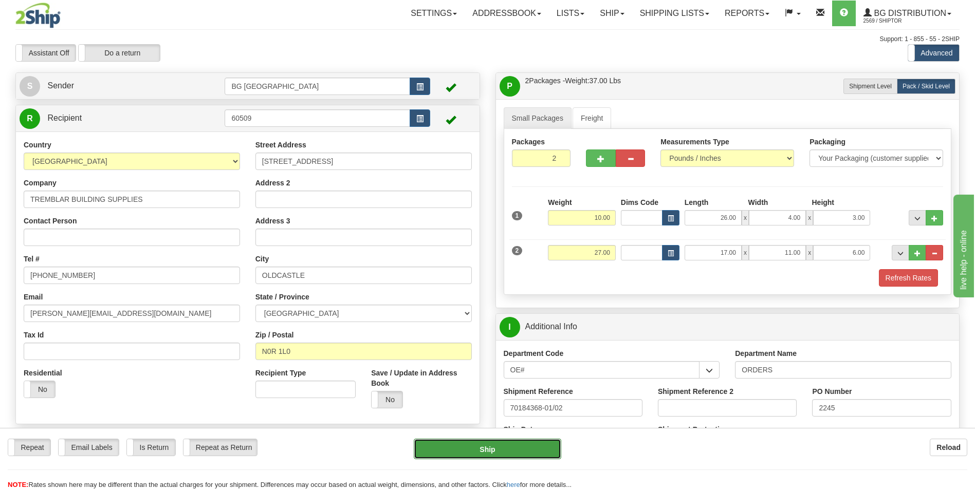
click at [516, 452] on button "Ship" at bounding box center [487, 449] width 147 height 21
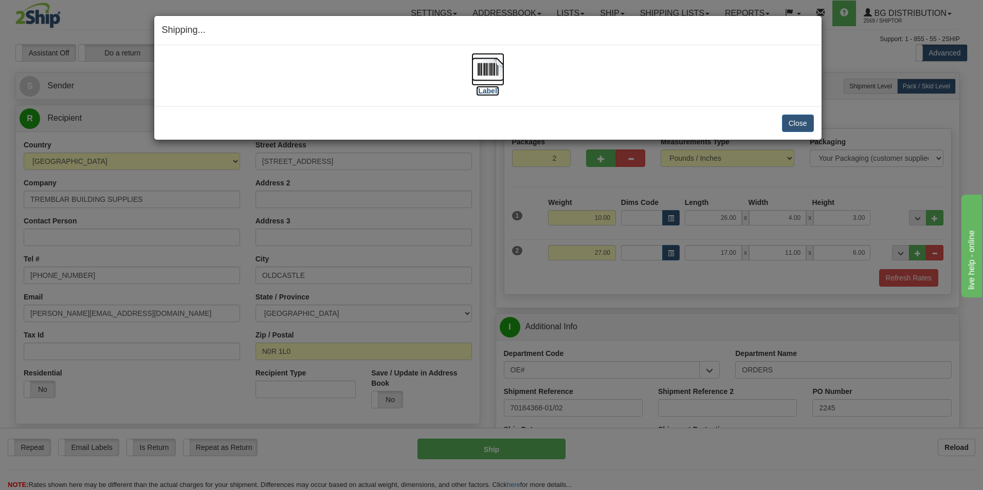
click at [484, 92] on label "[Label]" at bounding box center [488, 91] width 24 height 10
click at [806, 123] on button "Close" at bounding box center [798, 123] width 32 height 17
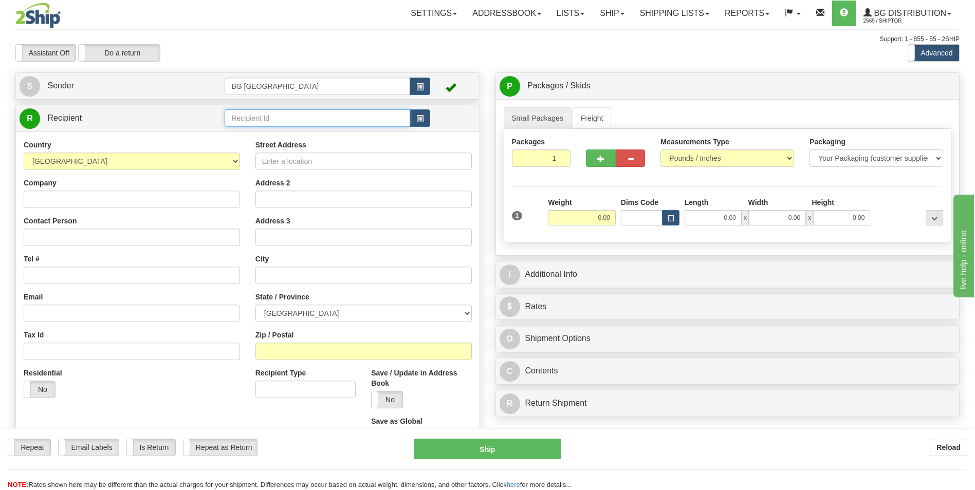
click at [328, 113] on input "text" at bounding box center [317, 117] width 185 height 17
click at [323, 133] on div "60140" at bounding box center [315, 134] width 175 height 11
type input "60140"
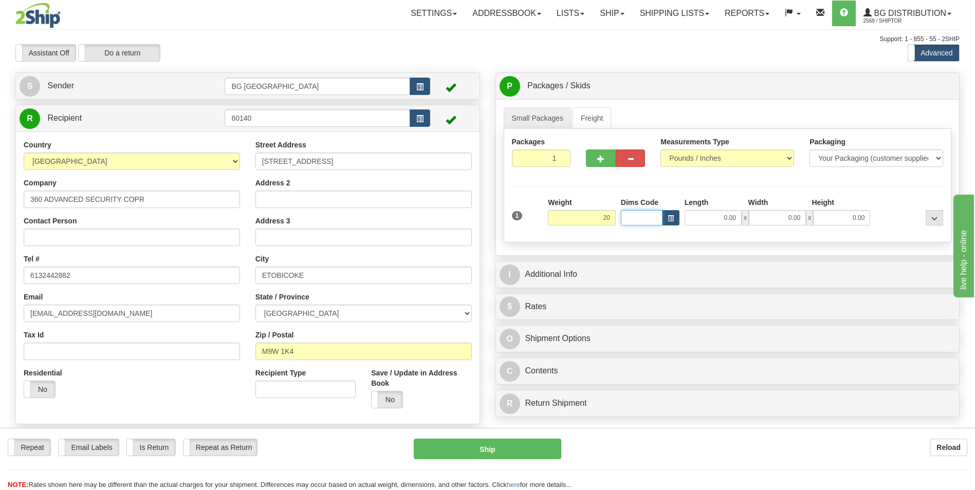
type input "20.00"
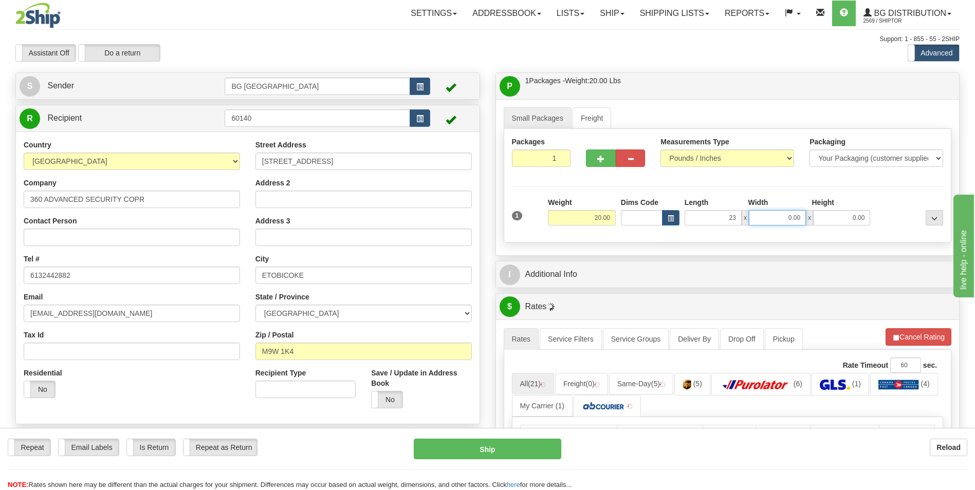
type input "23.00"
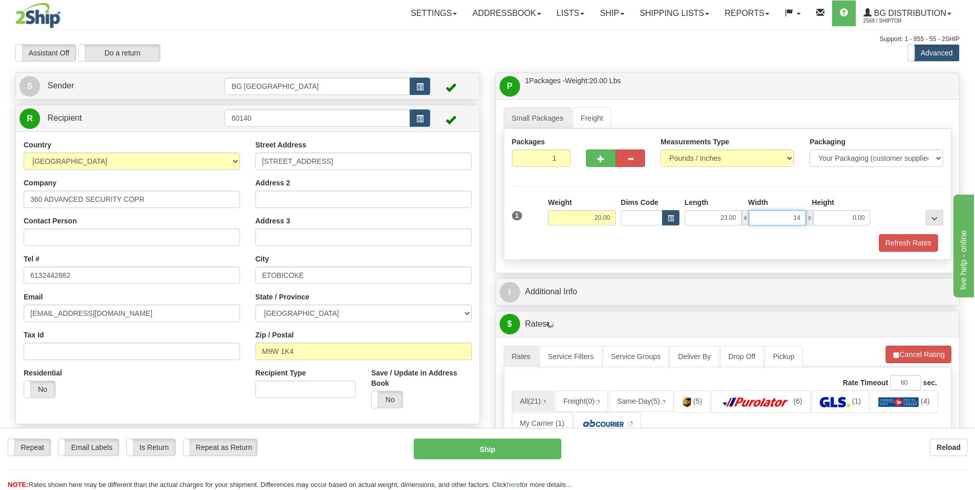
type input "14.00"
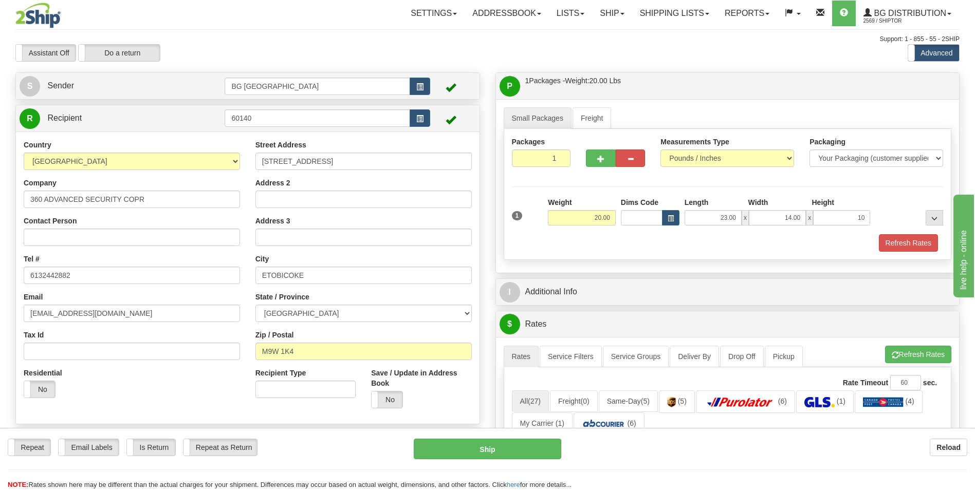
type input "10.00"
click at [751, 113] on ul "Small Packages Freight" at bounding box center [728, 118] width 448 height 22
click at [601, 154] on button "button" at bounding box center [600, 158] width 29 height 17
type input "2"
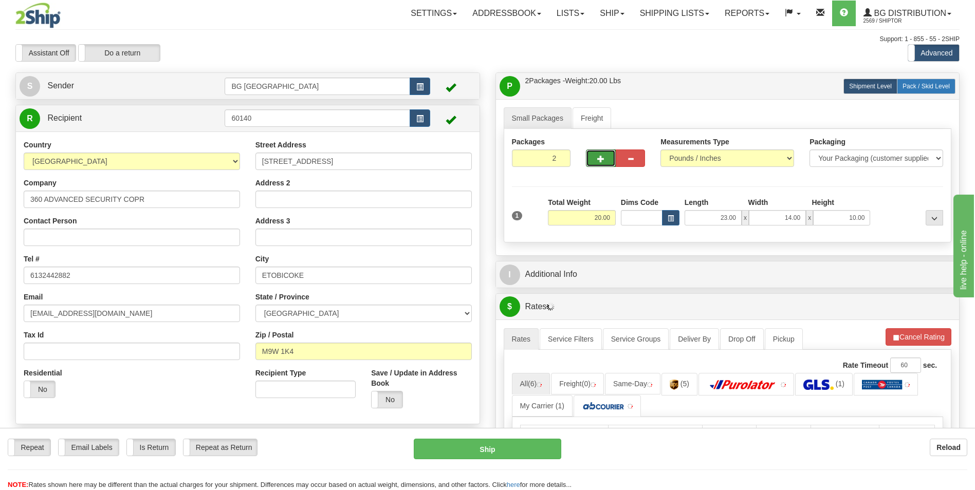
click at [926, 88] on span "Pack / Skid Level" at bounding box center [926, 86] width 47 height 7
radio input "true"
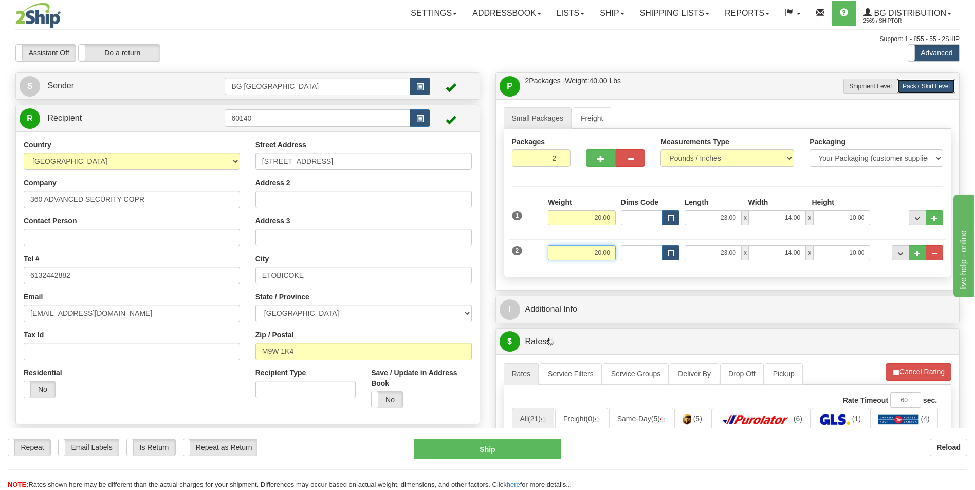
click at [592, 248] on input "20.00" at bounding box center [582, 252] width 68 height 15
type input "11.00"
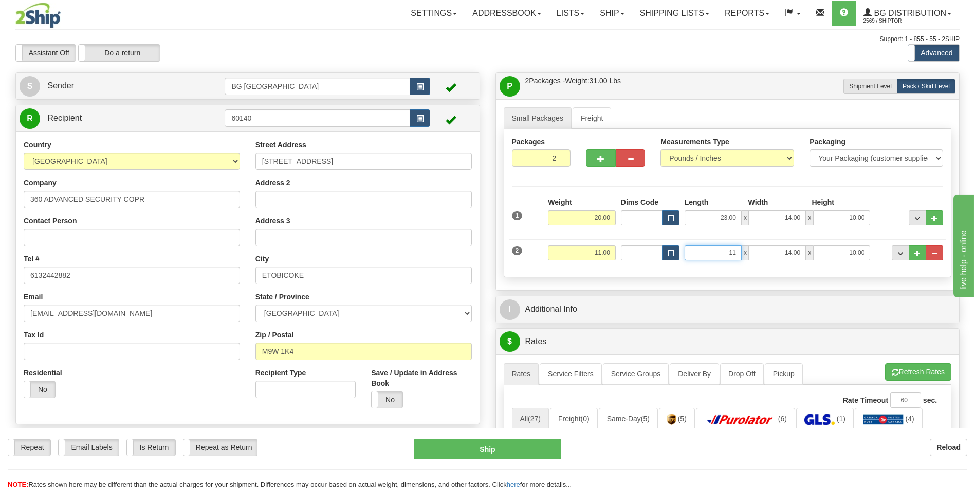
type input "11.00"
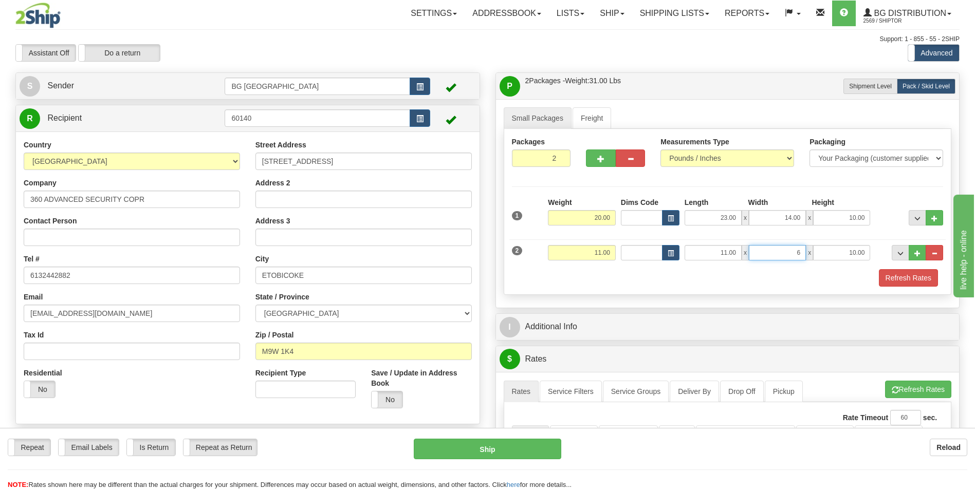
type input "6.00"
click at [596, 291] on div "Packages 2 2 Measurements Type" at bounding box center [728, 212] width 448 height 166
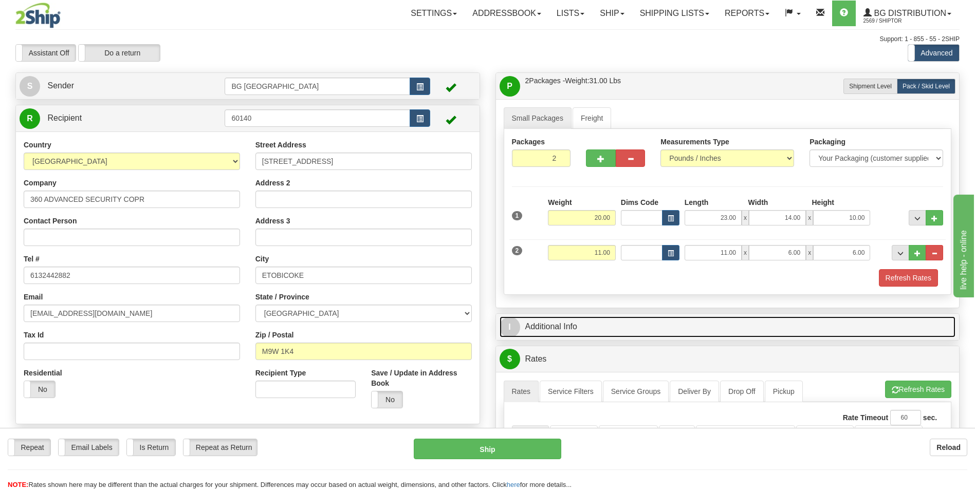
click at [609, 325] on link "I Additional Info" at bounding box center [728, 327] width 456 height 21
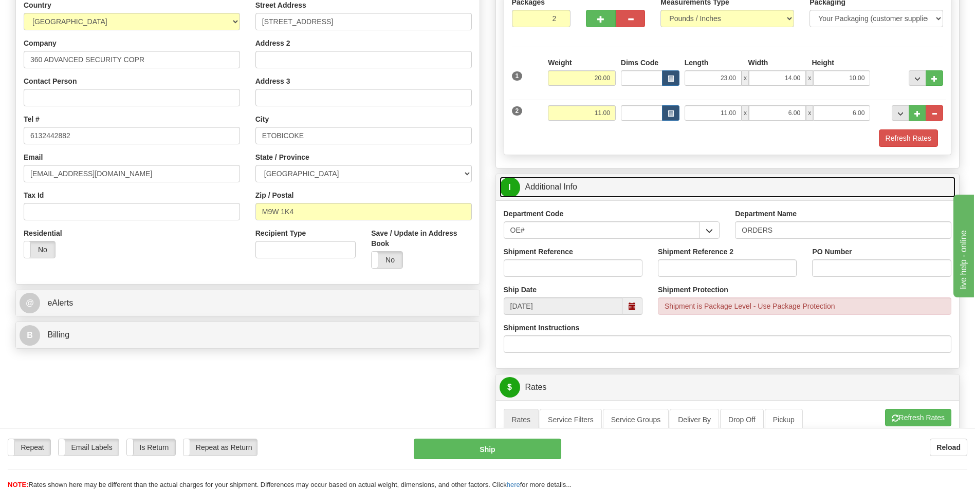
scroll to position [154, 0]
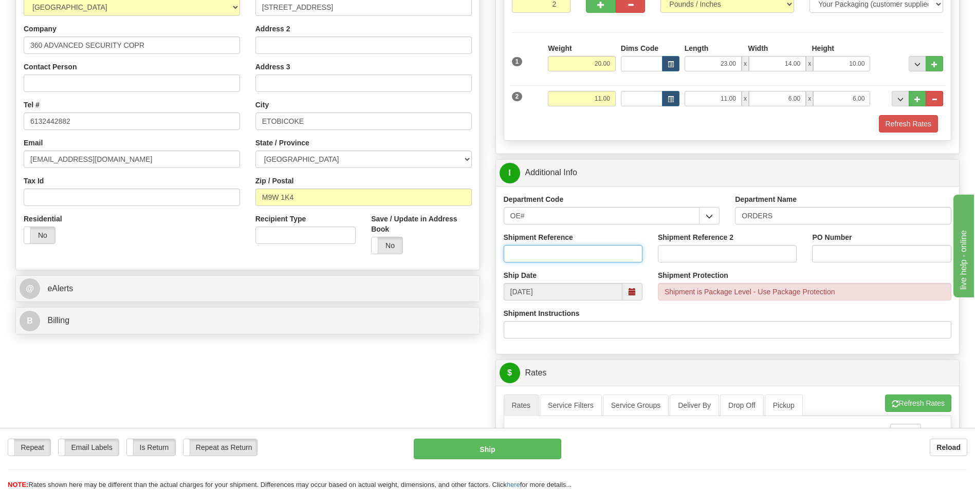
click at [568, 258] on input "Shipment Reference" at bounding box center [573, 253] width 139 height 17
type input "70182936-00/70180128-00"
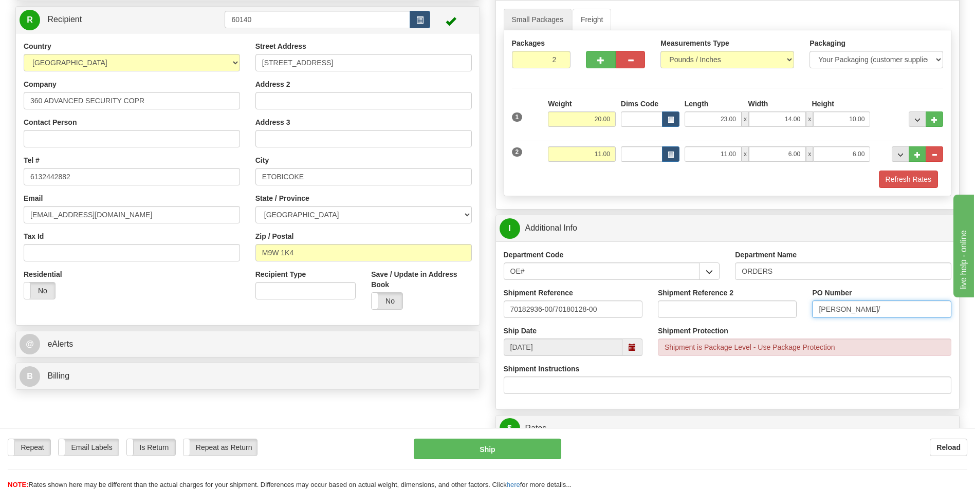
scroll to position [103, 0]
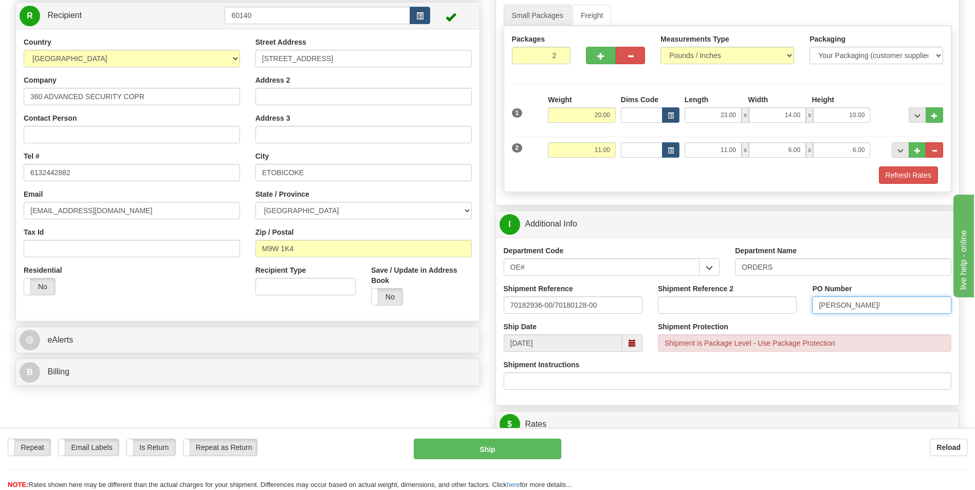
type input "[PERSON_NAME]/"
click at [782, 149] on input "6.00" at bounding box center [777, 149] width 57 height 15
type input "16.00"
click at [796, 174] on div "Refresh Rates" at bounding box center [727, 175] width 437 height 17
click at [900, 174] on button "Refresh Rates" at bounding box center [908, 175] width 59 height 17
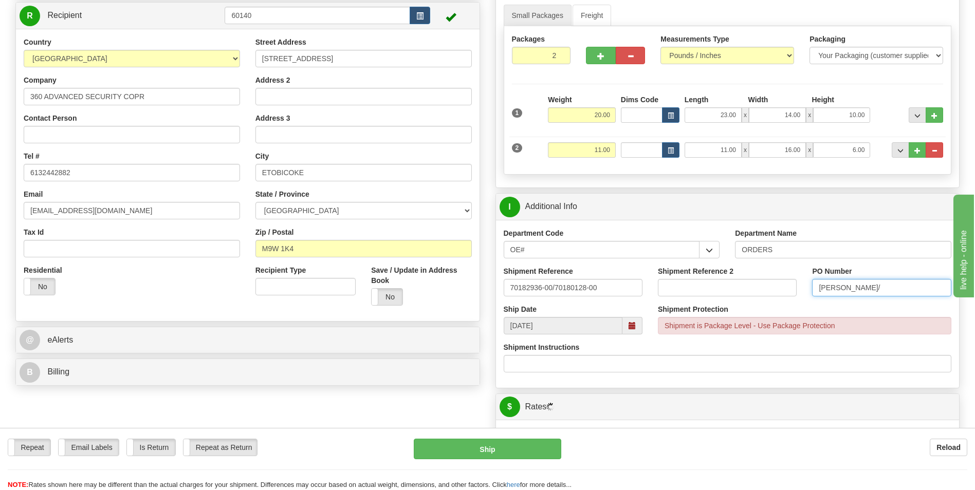
click at [896, 291] on input "[PERSON_NAME]/" at bounding box center [881, 287] width 139 height 17
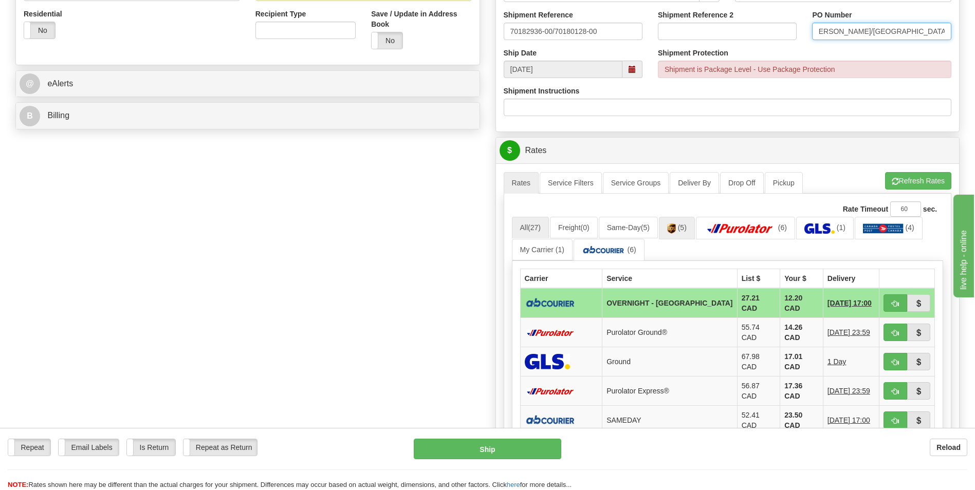
scroll to position [360, 0]
type input "[PERSON_NAME]/[GEOGRAPHIC_DATA]"
click at [897, 303] on span "button" at bounding box center [895, 303] width 7 height 7
type input "4"
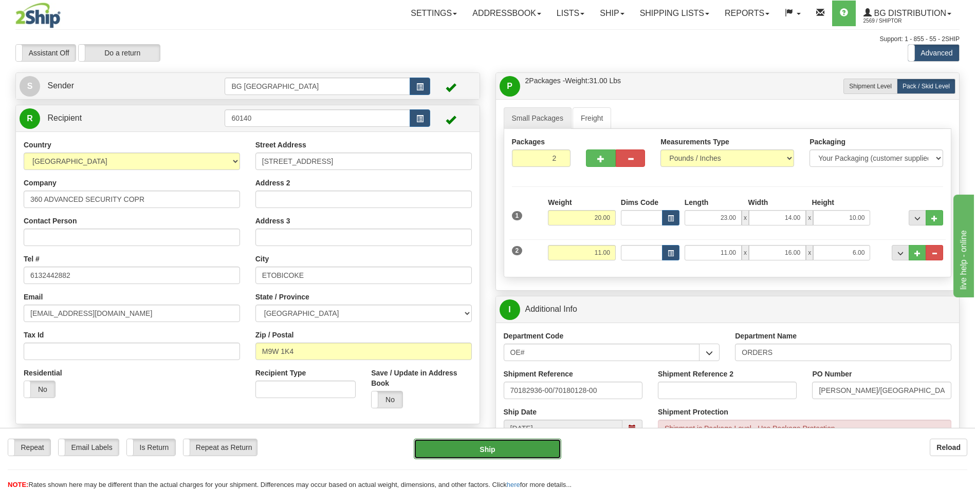
click at [496, 446] on button "Ship" at bounding box center [487, 449] width 147 height 21
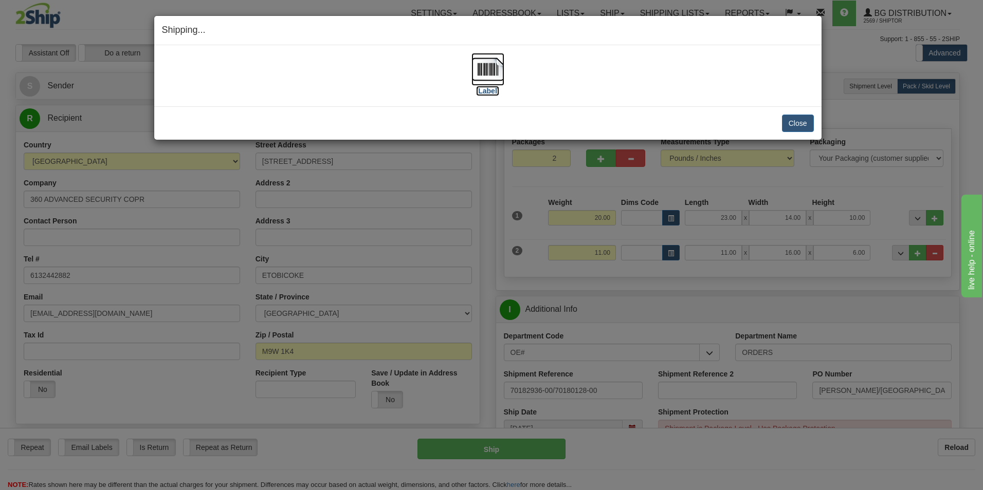
click at [483, 92] on label "[Label]" at bounding box center [488, 91] width 24 height 10
click at [801, 118] on button "Close" at bounding box center [798, 123] width 32 height 17
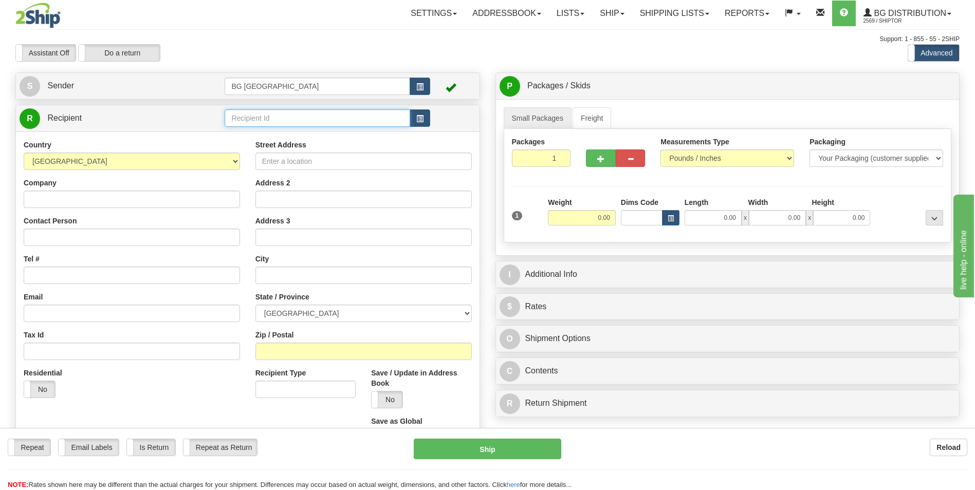
click at [283, 114] on input "text" at bounding box center [317, 117] width 185 height 17
click at [284, 131] on div "60548" at bounding box center [315, 134] width 174 height 10
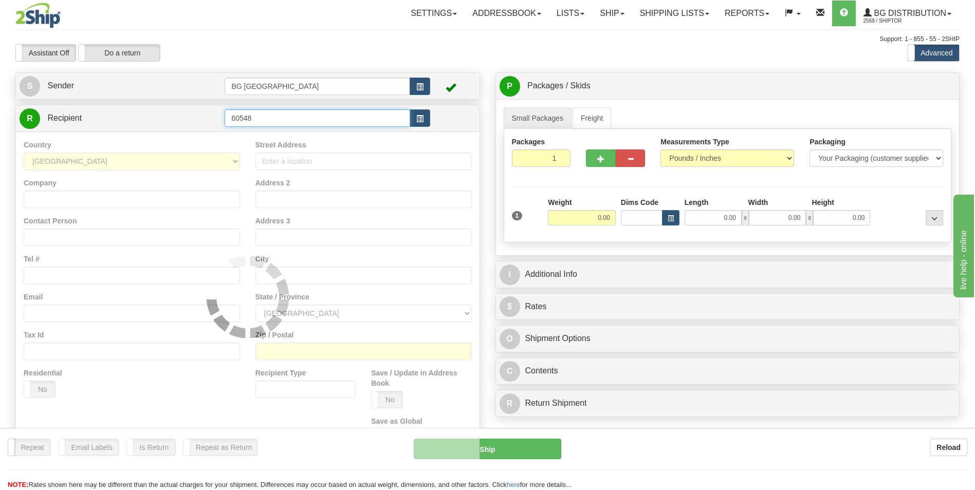
type input "60548"
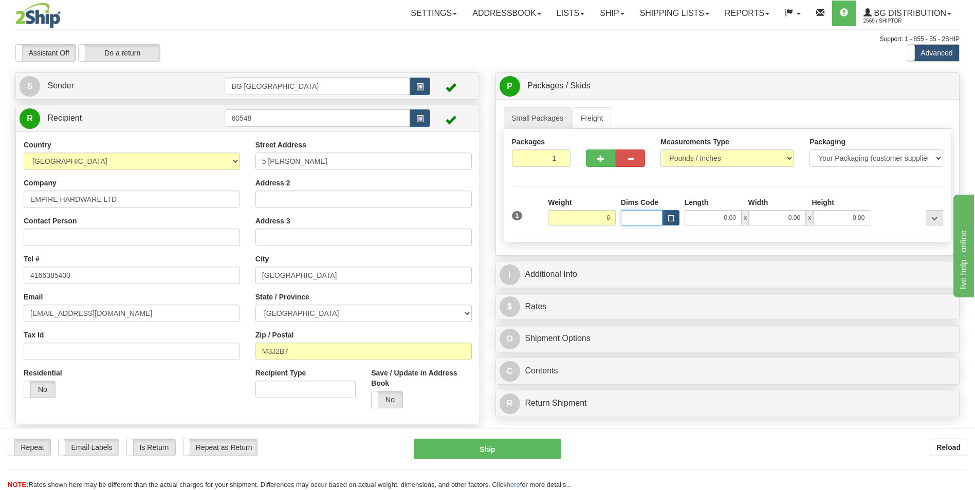
type input "6.00"
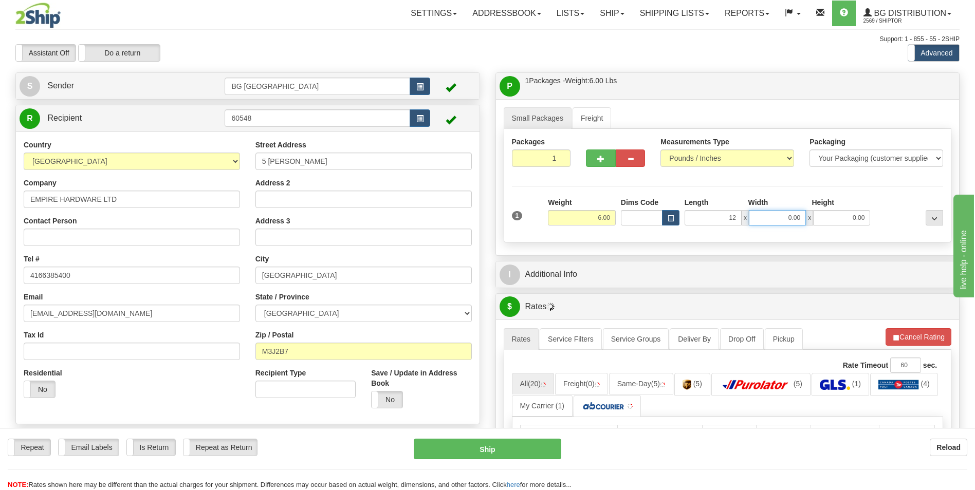
type input "12.00"
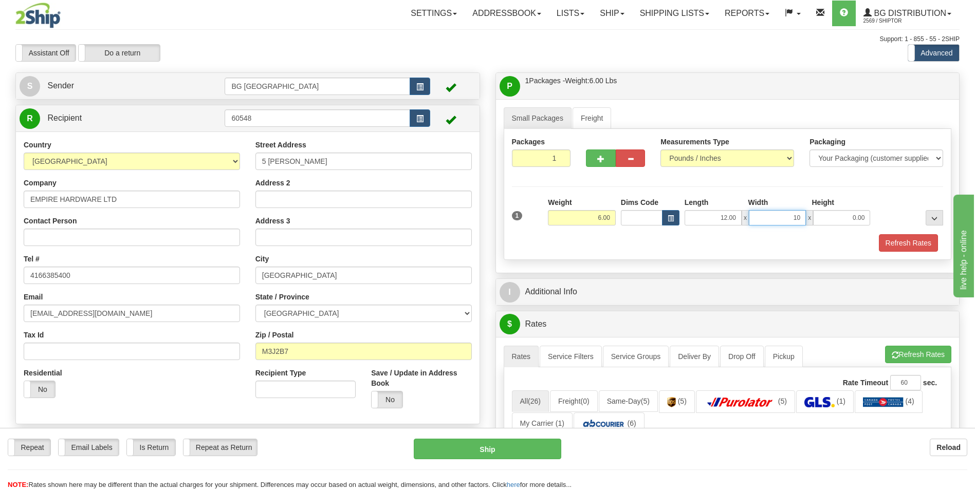
type input "10.00"
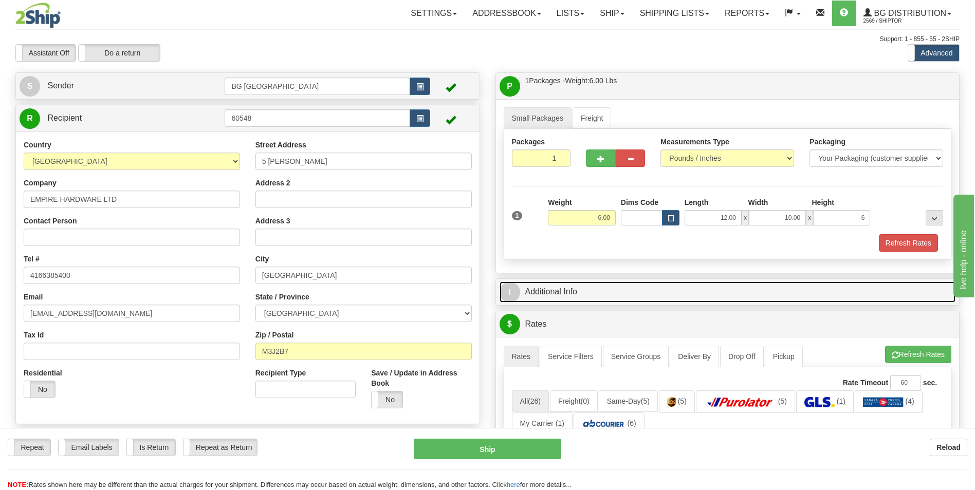
type input "6.00"
click at [551, 297] on link "I Additional Info" at bounding box center [728, 292] width 456 height 21
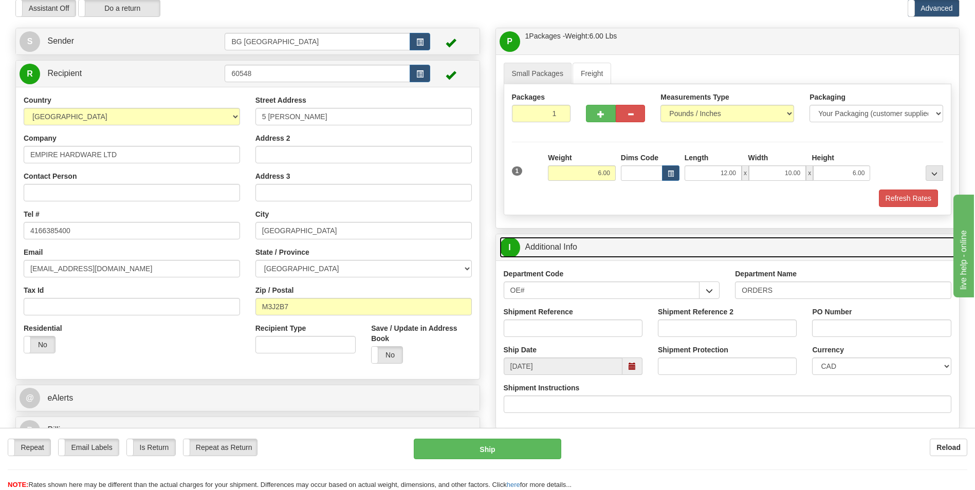
scroll to position [103, 0]
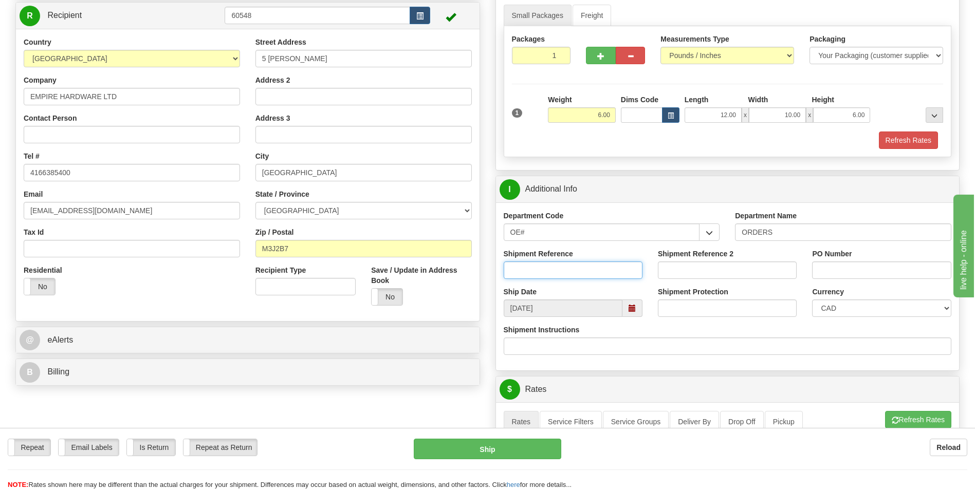
click at [598, 266] on input "Shipment Reference" at bounding box center [573, 270] width 139 height 17
type input "70184296-00/70182693-01"
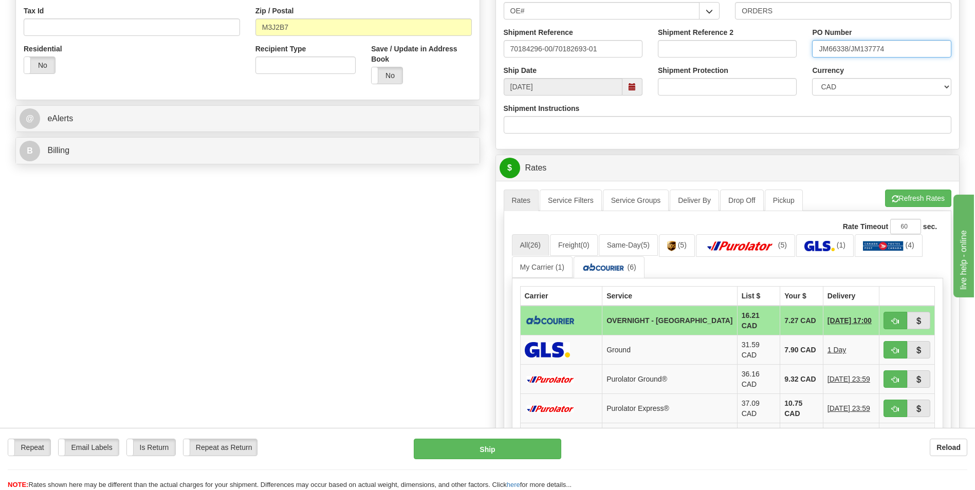
scroll to position [257, 0]
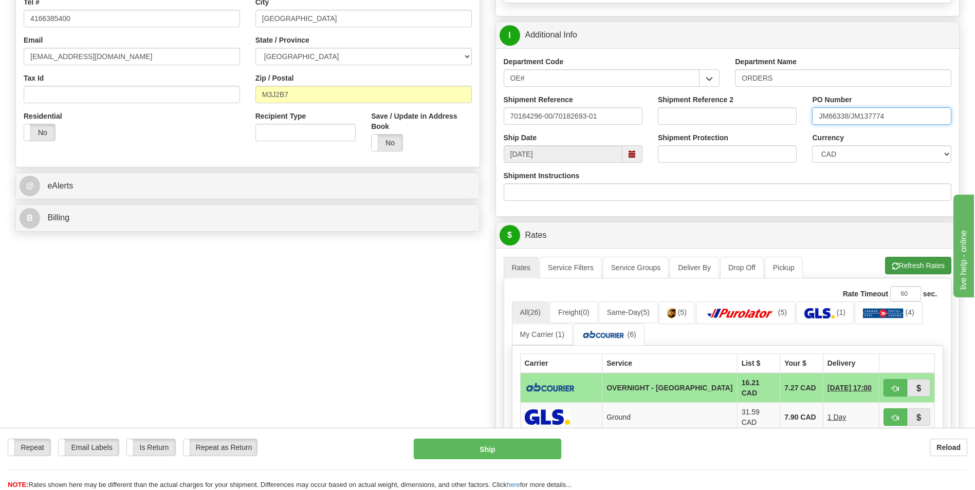
type input "JM66338/JM137774"
click at [905, 260] on button "Refresh Rates" at bounding box center [918, 265] width 66 height 17
click at [896, 386] on span "button" at bounding box center [895, 389] width 7 height 7
type input "4"
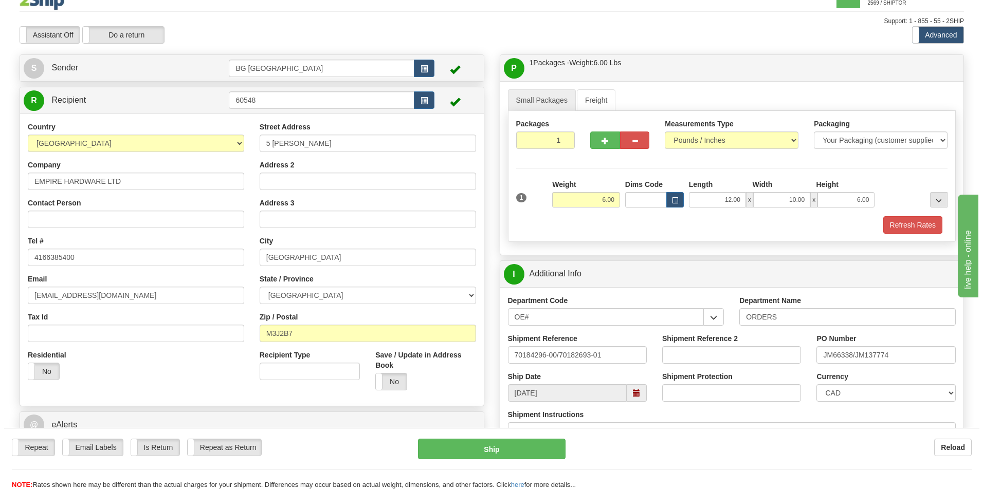
scroll to position [0, 0]
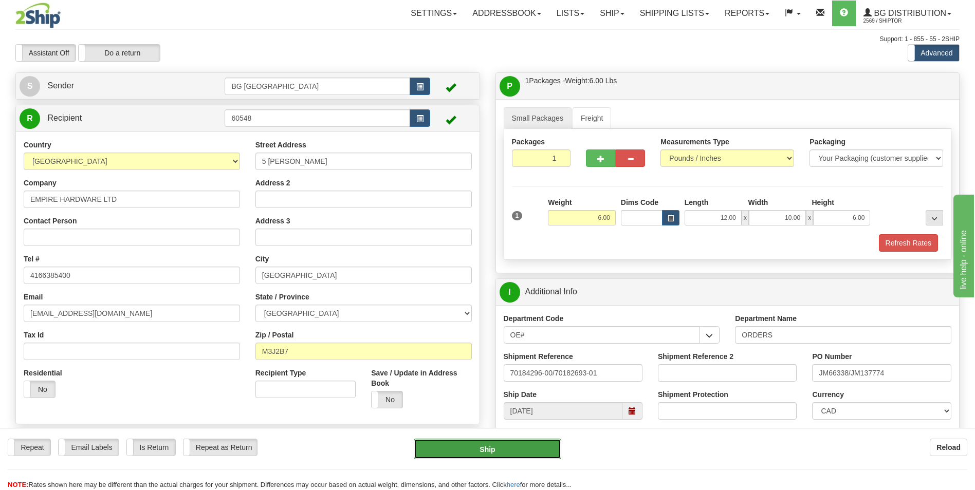
click at [521, 453] on button "Ship" at bounding box center [487, 449] width 147 height 21
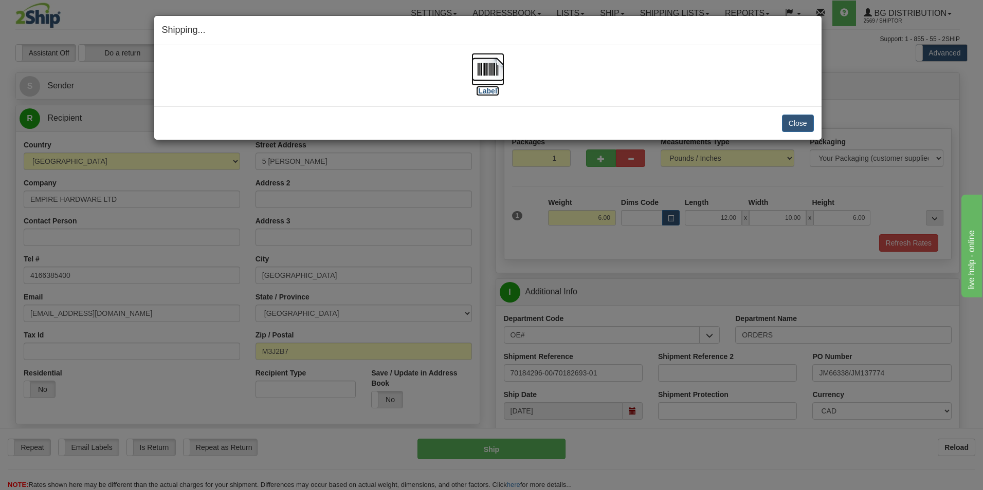
click at [497, 92] on label "[Label]" at bounding box center [488, 91] width 24 height 10
click at [796, 123] on button "Close" at bounding box center [798, 123] width 32 height 17
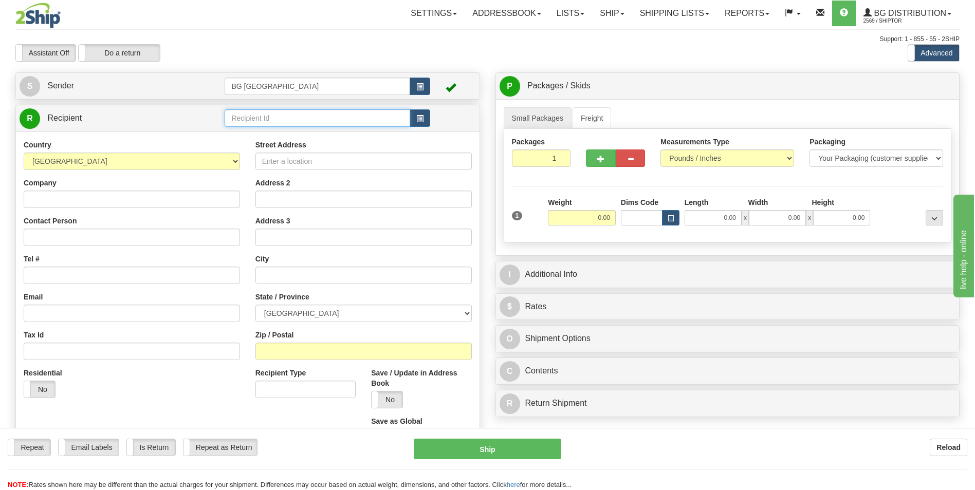
click at [268, 114] on input "text" at bounding box center [317, 117] width 185 height 17
click at [273, 134] on div "60095" at bounding box center [315, 134] width 175 height 11
type input "60095"
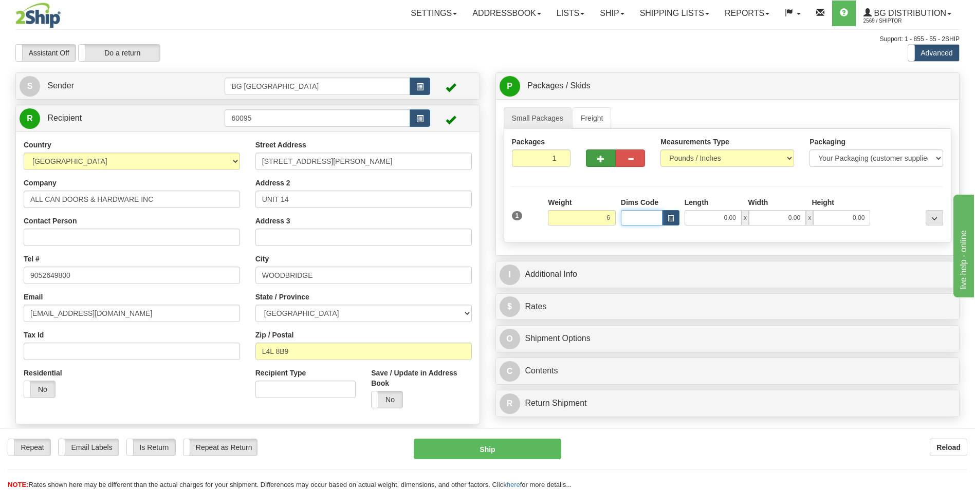
type input "6.00"
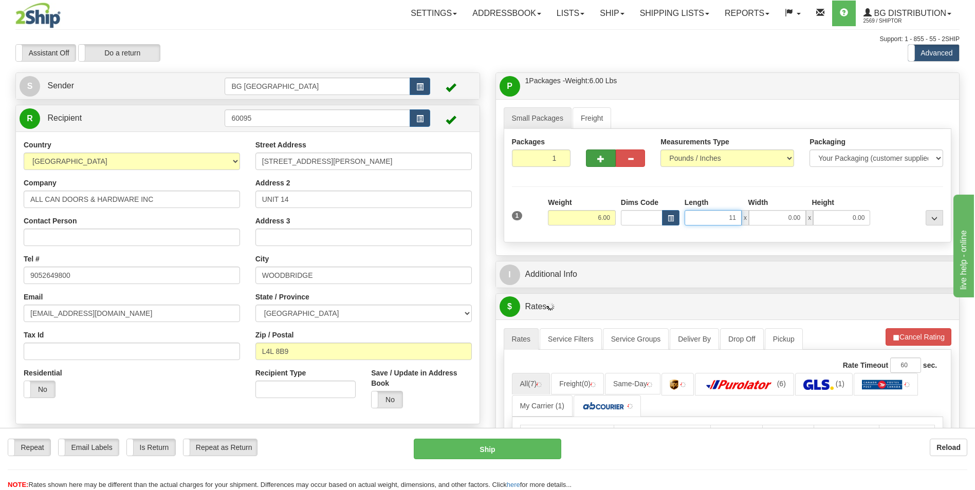
type input "11.00"
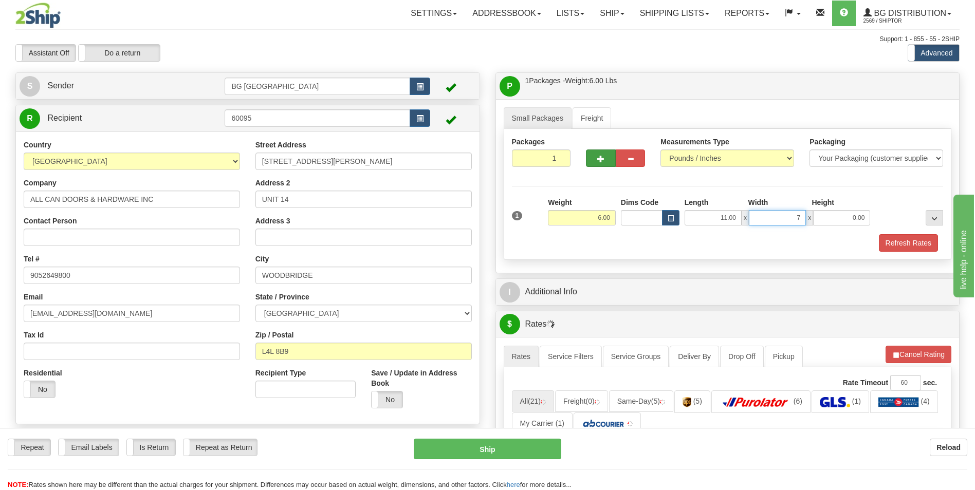
type input "7.00"
type input "6.00"
drag, startPoint x: 605, startPoint y: 263, endPoint x: 599, endPoint y: 289, distance: 27.3
click at [605, 263] on div "Small Packages Freight Packages 1 1 Measurements Type" at bounding box center [728, 186] width 464 height 174
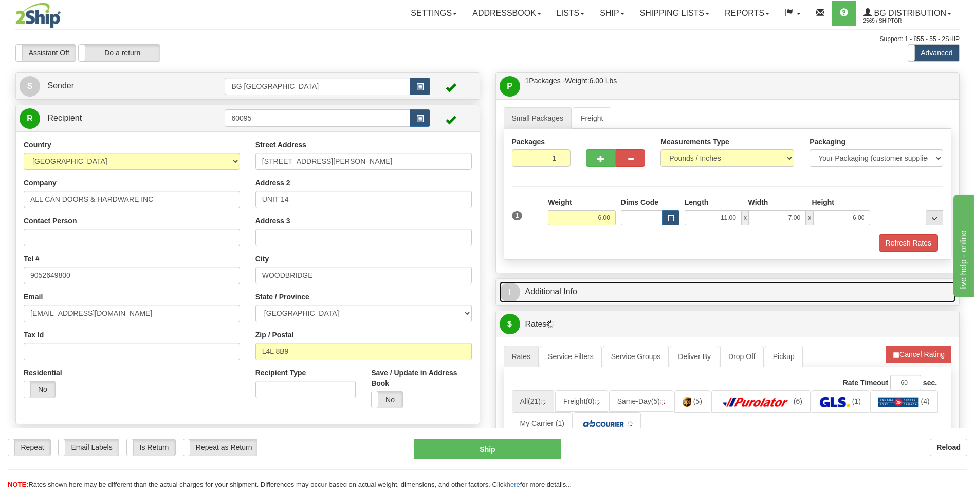
click at [600, 288] on link "I Additional Info" at bounding box center [728, 292] width 456 height 21
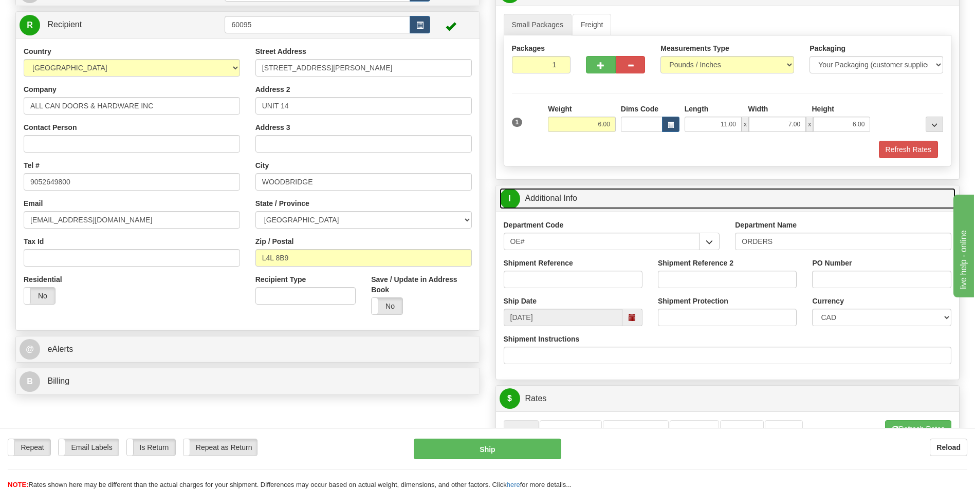
scroll to position [103, 0]
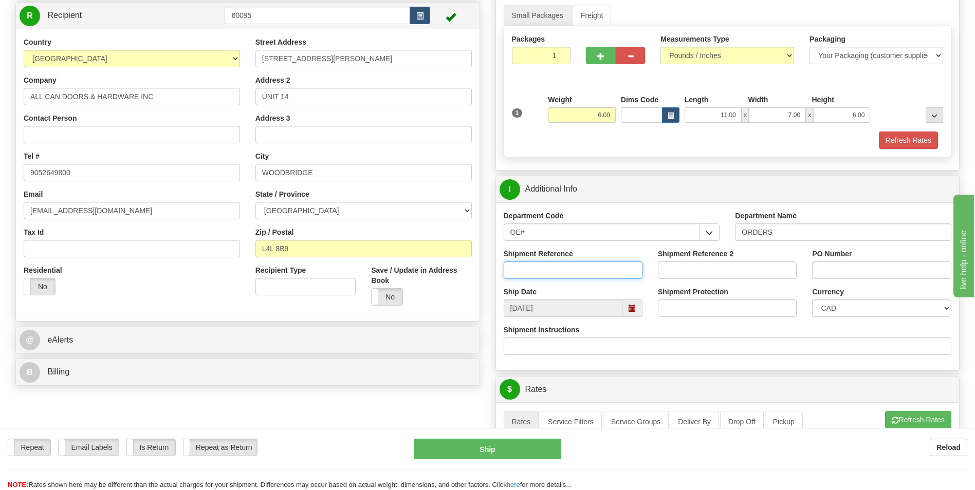
click at [563, 265] on input "Shipment Reference" at bounding box center [573, 270] width 139 height 17
type input "70184717-00"
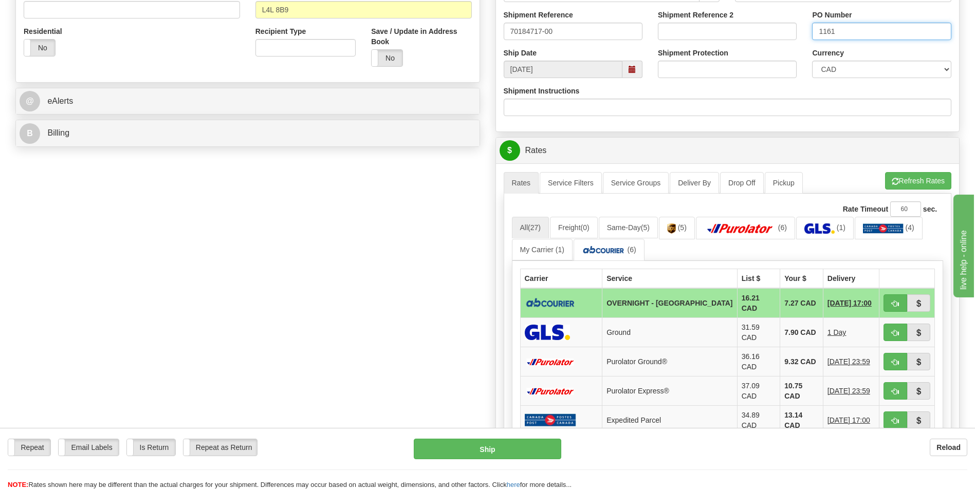
scroll to position [360, 0]
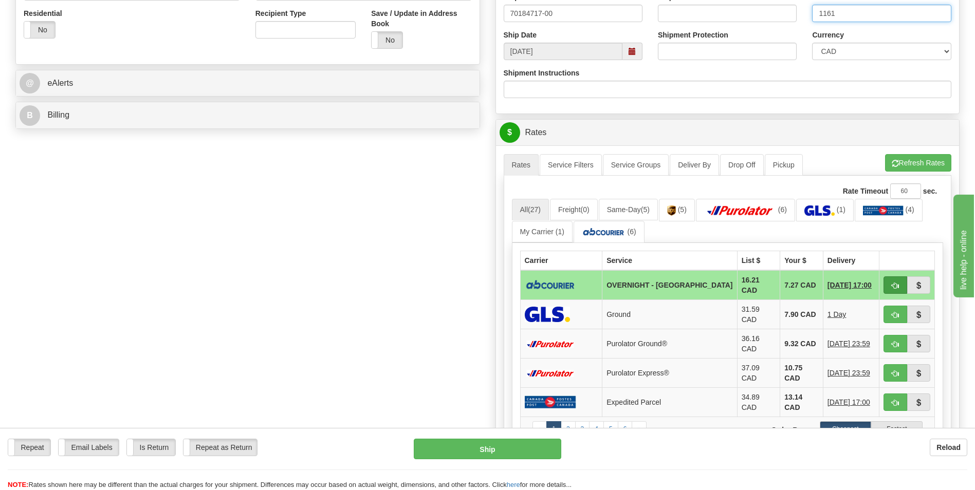
type input "1161"
click at [893, 283] on span "button" at bounding box center [895, 286] width 7 height 7
type input "4"
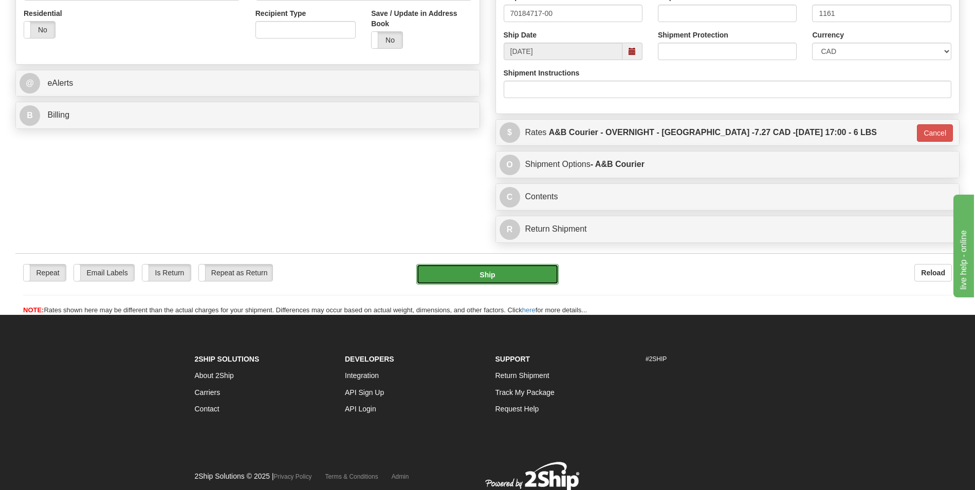
click at [502, 270] on button "Ship" at bounding box center [487, 274] width 142 height 21
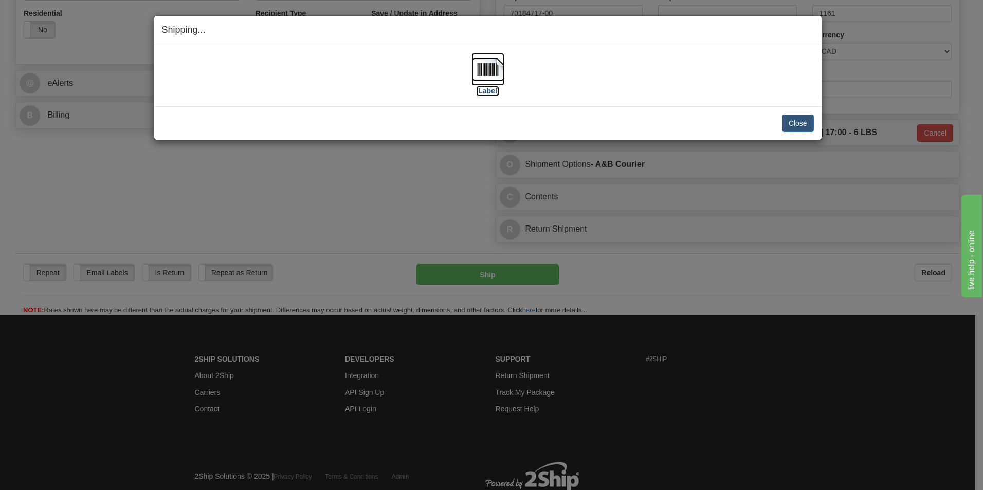
click at [487, 88] on label "[Label]" at bounding box center [488, 91] width 24 height 10
click at [797, 116] on button "Close" at bounding box center [798, 123] width 32 height 17
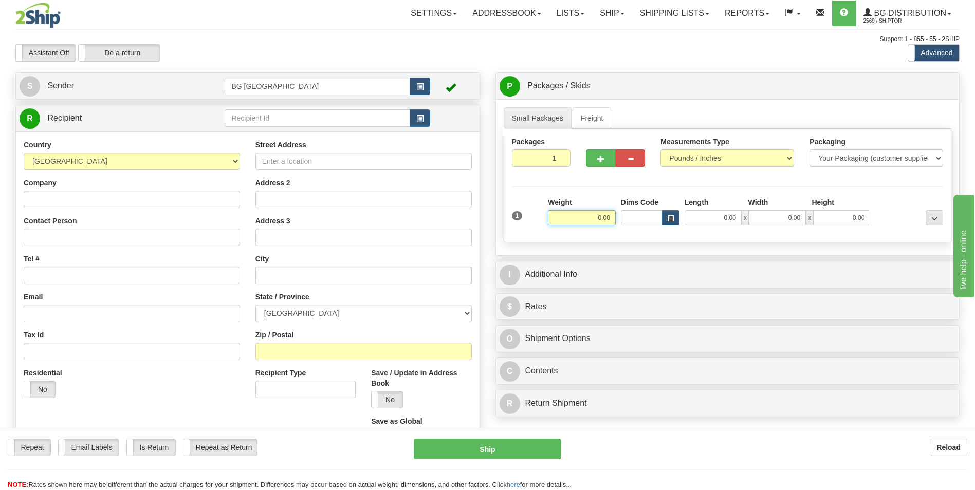
click at [580, 219] on input "0.00" at bounding box center [582, 217] width 68 height 15
type input "19.00"
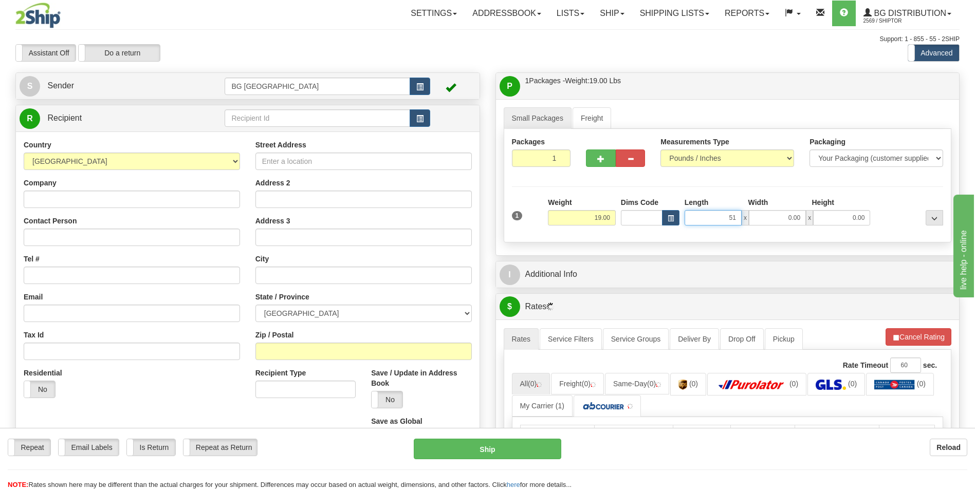
type input "51.00"
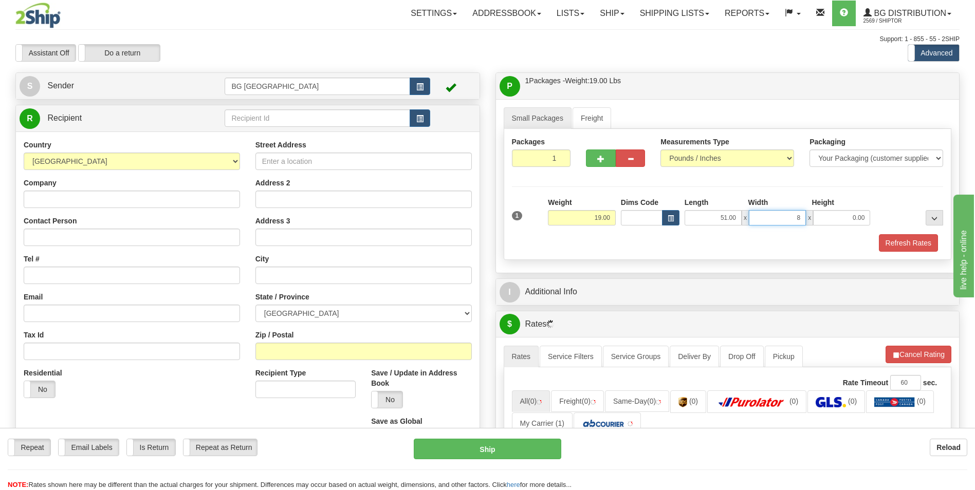
type input "8.00"
type input "6.00"
click at [614, 166] on button "button" at bounding box center [600, 158] width 29 height 17
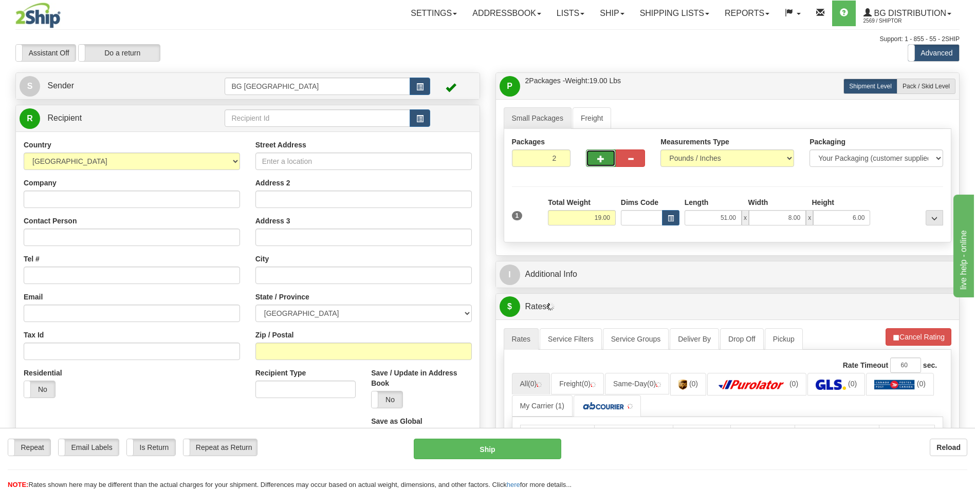
click at [606, 161] on button "button" at bounding box center [600, 158] width 29 height 17
type input "4"
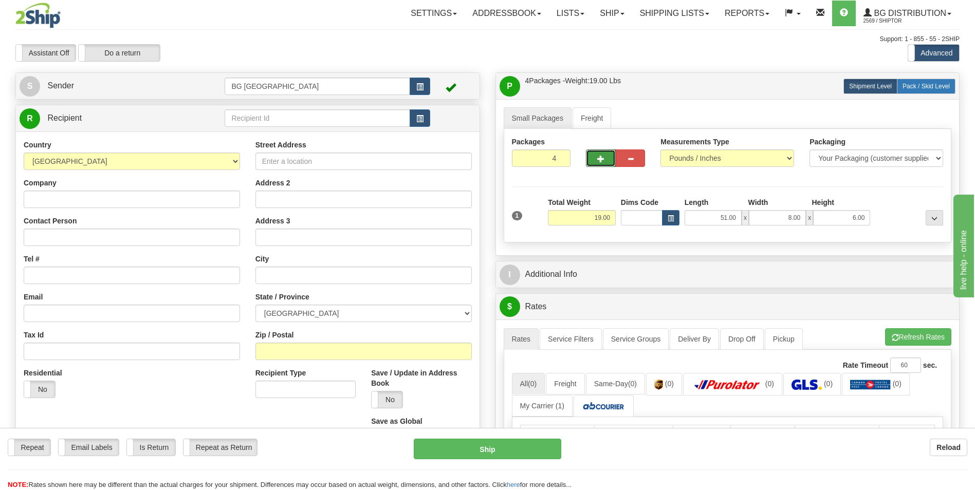
click at [921, 85] on span "Pack / Skid Level" at bounding box center [926, 86] width 47 height 7
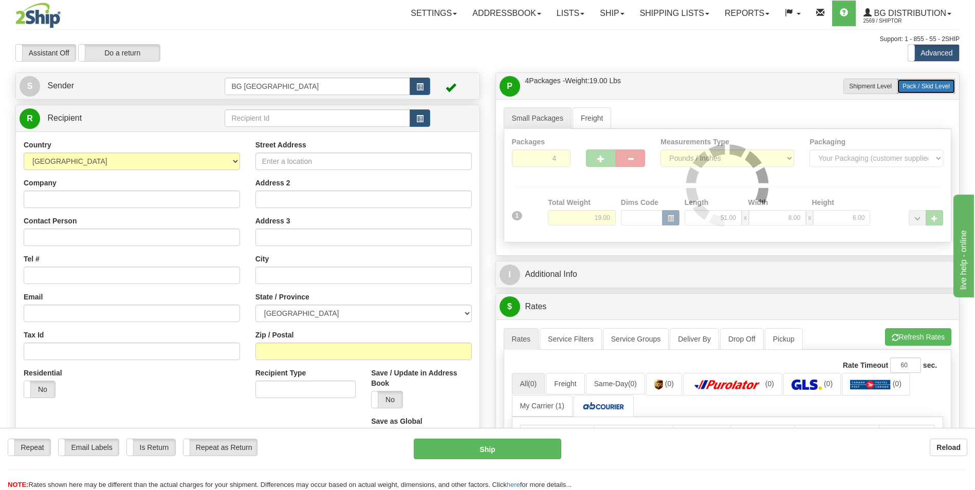
radio input "true"
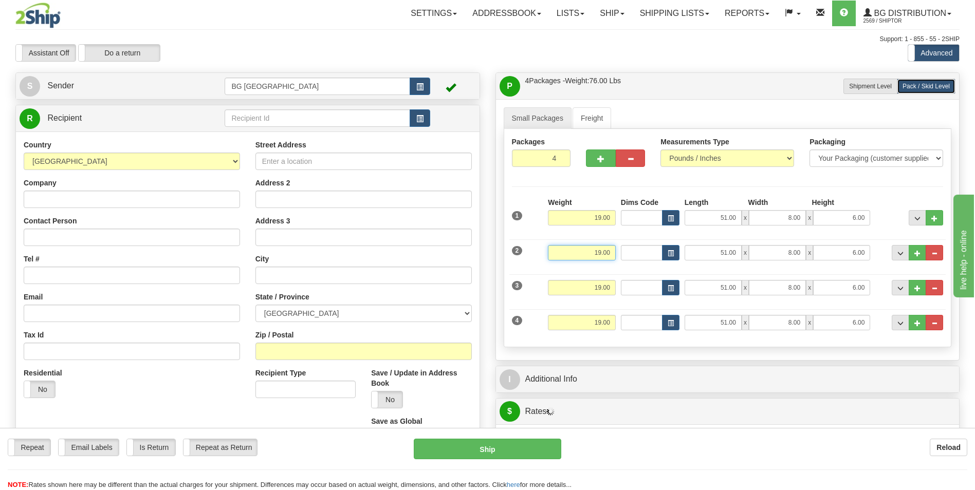
click at [593, 250] on input "19.00" at bounding box center [582, 252] width 68 height 15
click at [844, 255] on input "6.00" at bounding box center [841, 252] width 57 height 15
type input "38.00"
click at [844, 255] on input "6.00" at bounding box center [841, 252] width 57 height 15
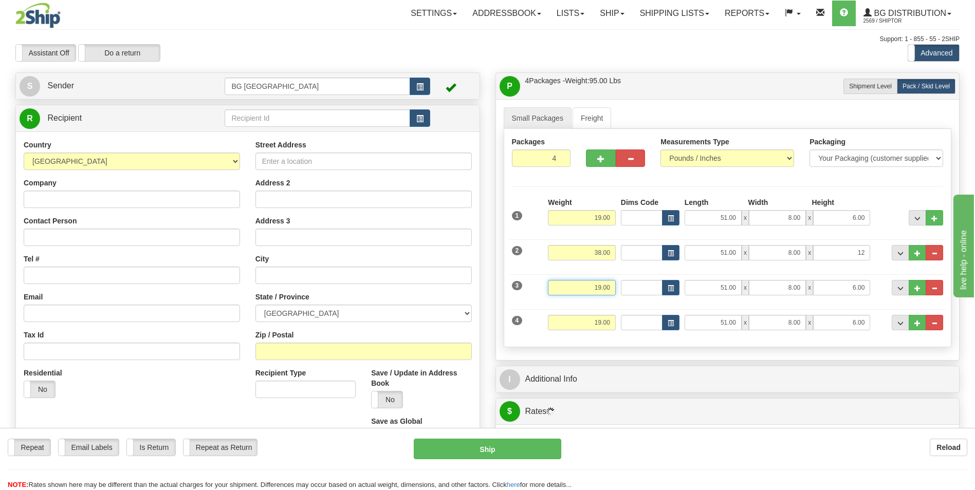
type input "12.00"
click at [589, 283] on input "19.00" at bounding box center [582, 287] width 68 height 15
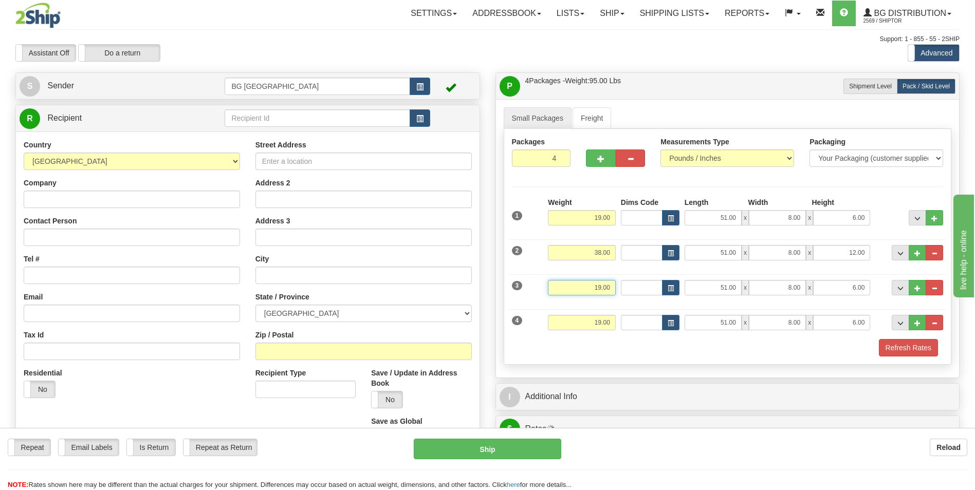
click at [589, 283] on input "19.00" at bounding box center [582, 287] width 68 height 15
type input "18.00"
type input "16.00"
type input "6.00"
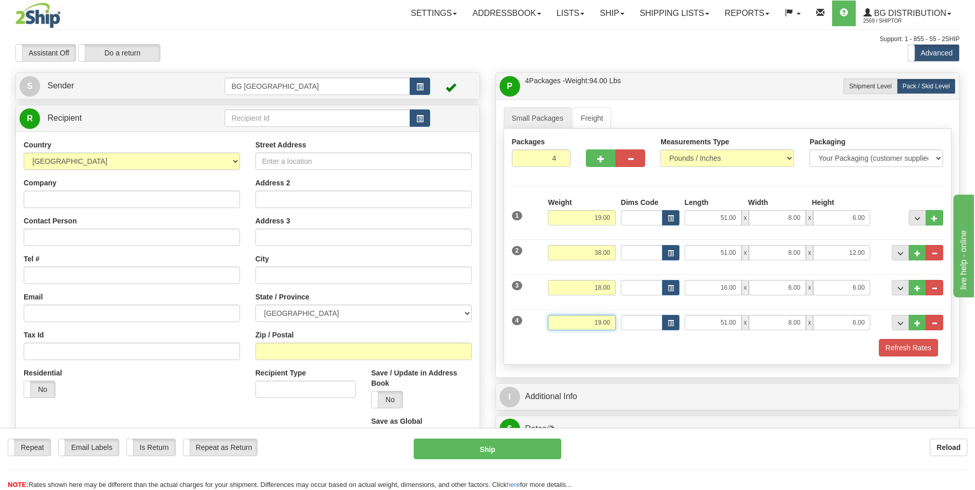
click at [580, 321] on input "19.00" at bounding box center [582, 322] width 68 height 15
type input "45.00"
type input "15.00"
type input "9.00"
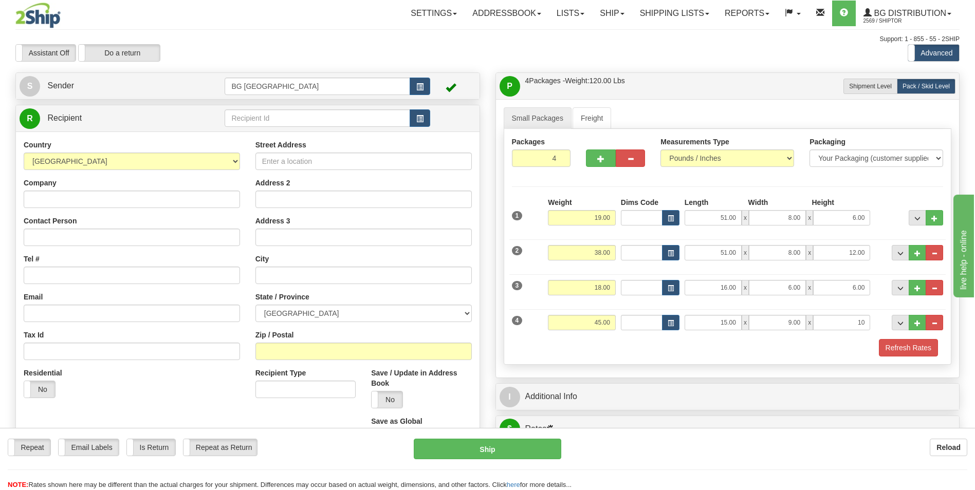
type input "10.00"
click at [870, 192] on div "Packages 4 4 Measurements Type" at bounding box center [728, 247] width 448 height 236
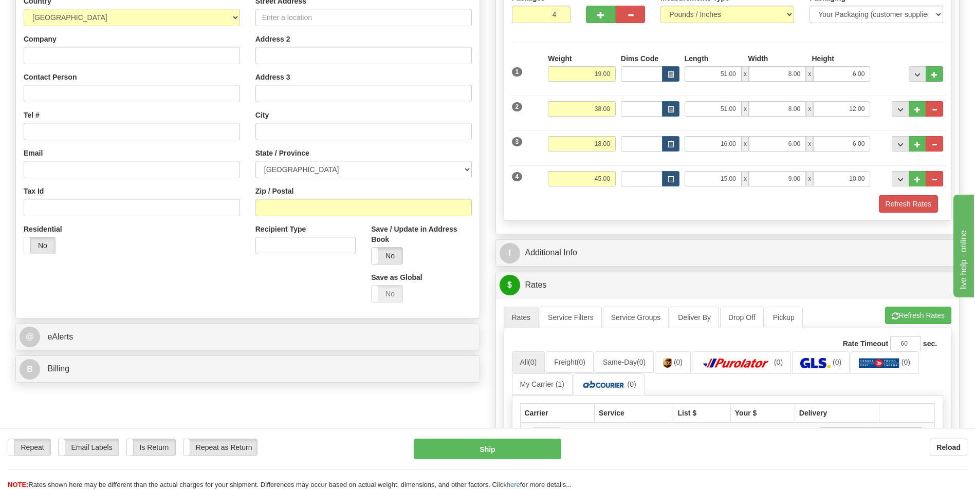
scroll to position [154, 0]
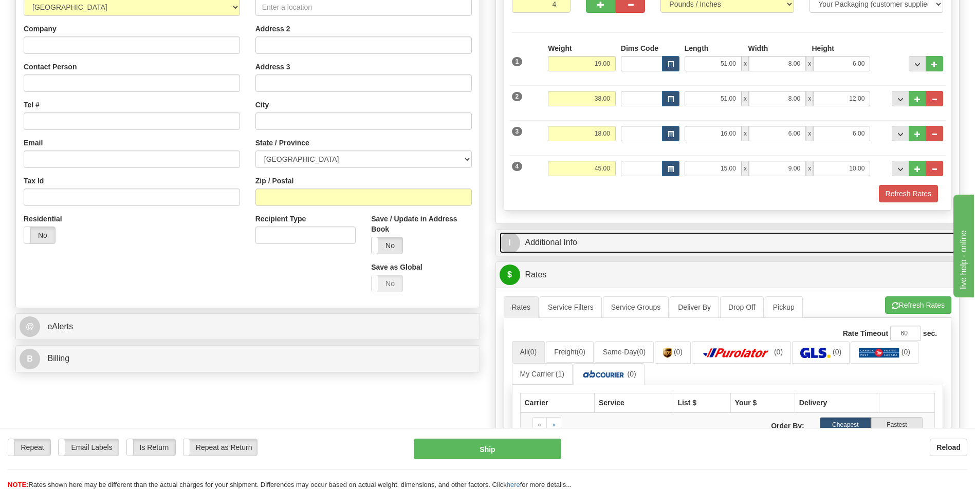
click at [687, 244] on link "I Additional Info" at bounding box center [728, 242] width 456 height 21
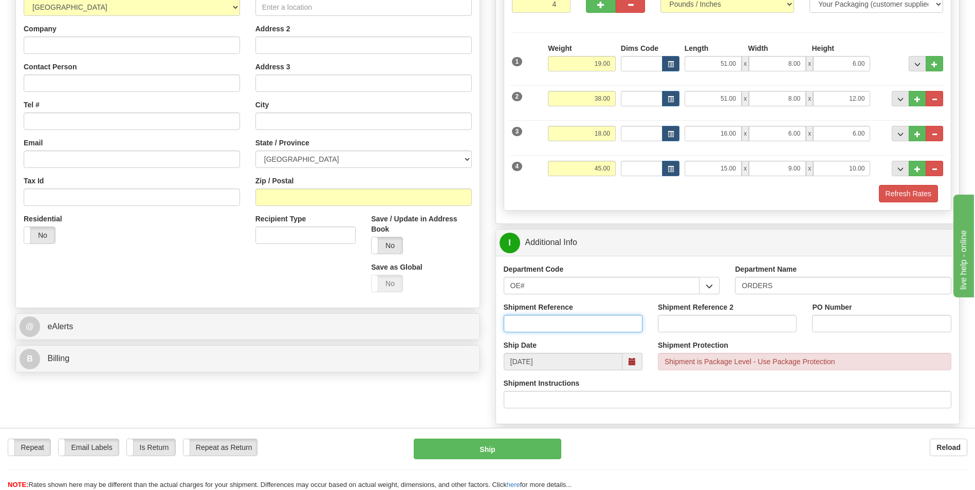
click at [585, 324] on input "Shipment Reference" at bounding box center [573, 323] width 139 height 17
type input "70181445-00"
click at [848, 319] on input "PO Number" at bounding box center [881, 323] width 139 height 17
click at [861, 322] on input "DAVE 07/25/25" at bounding box center [881, 323] width 139 height 17
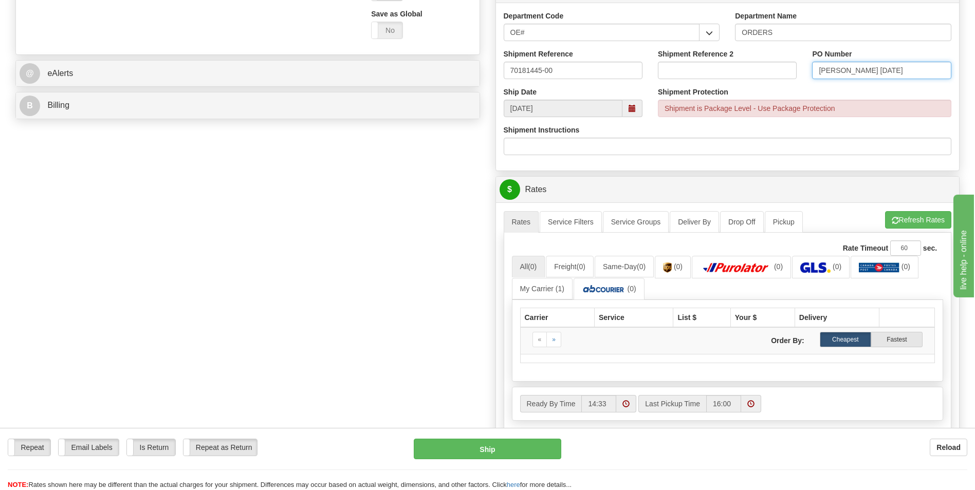
scroll to position [411, 0]
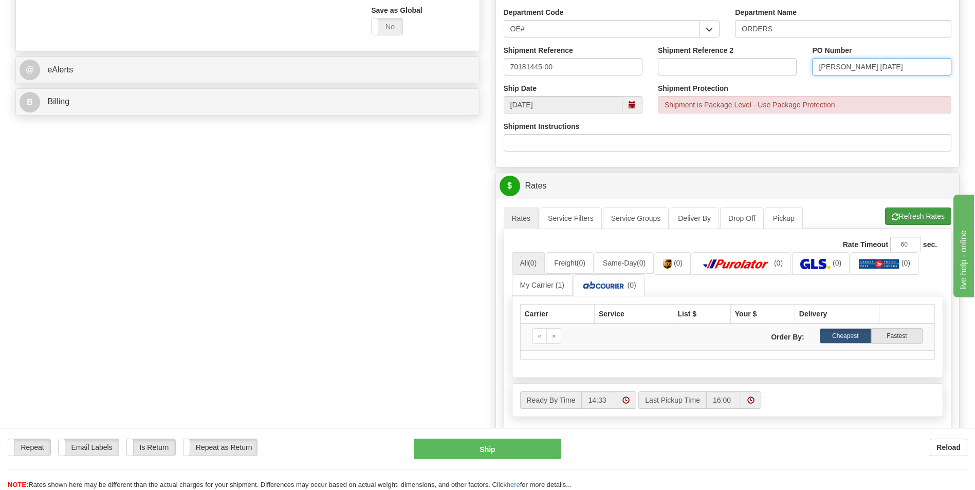
type input "DAVE 07/28/25"
click at [922, 217] on button "Refresh Rates" at bounding box center [918, 216] width 66 height 17
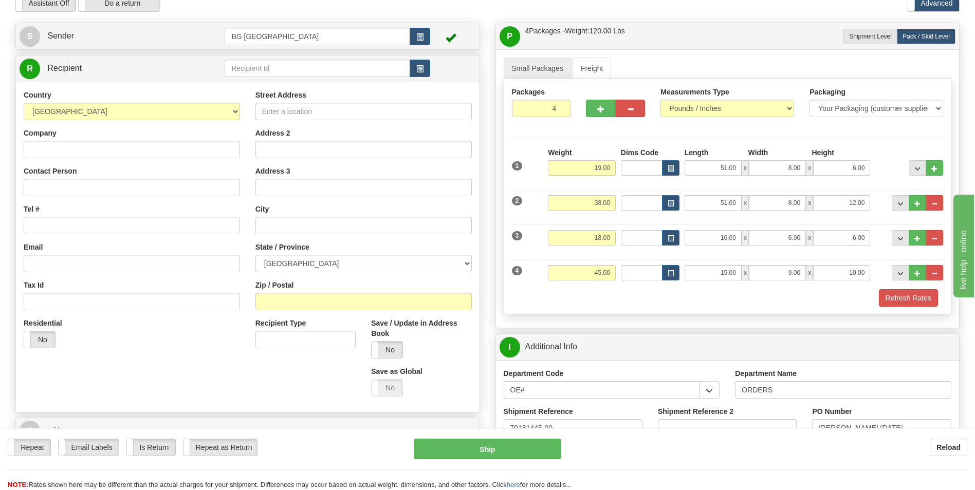
scroll to position [0, 0]
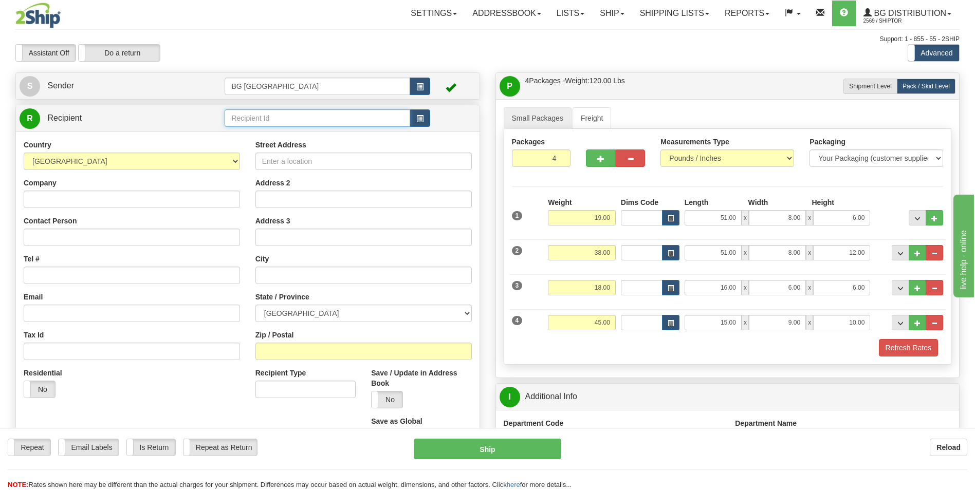
click at [307, 123] on input "text" at bounding box center [317, 117] width 185 height 17
click at [302, 135] on div "60172" at bounding box center [315, 134] width 175 height 11
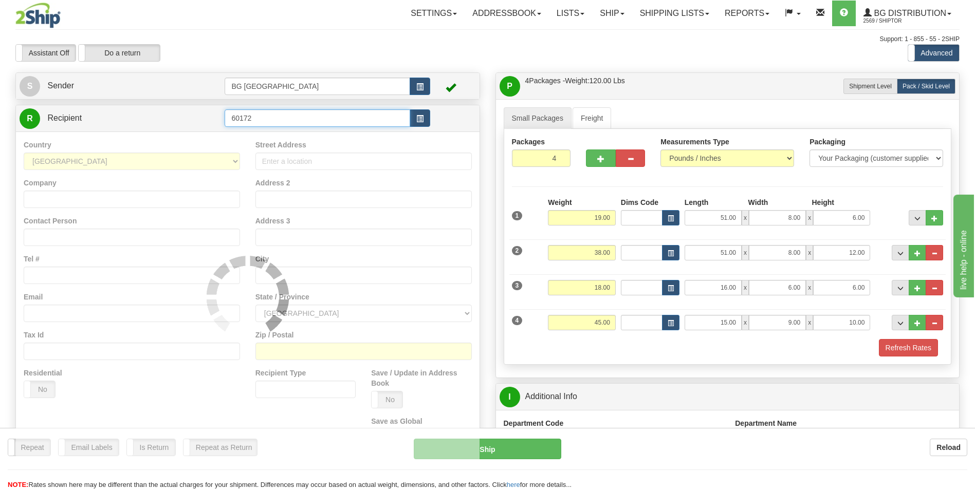
type input "60172"
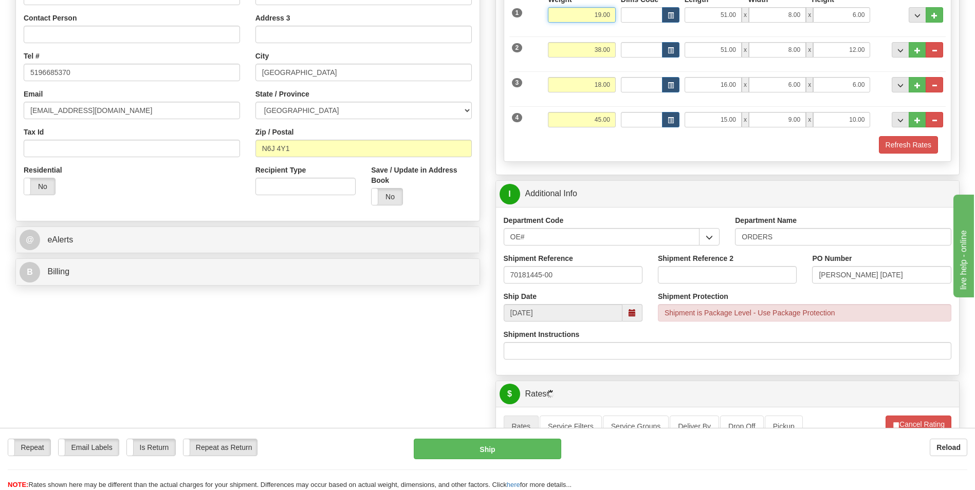
scroll to position [206, 0]
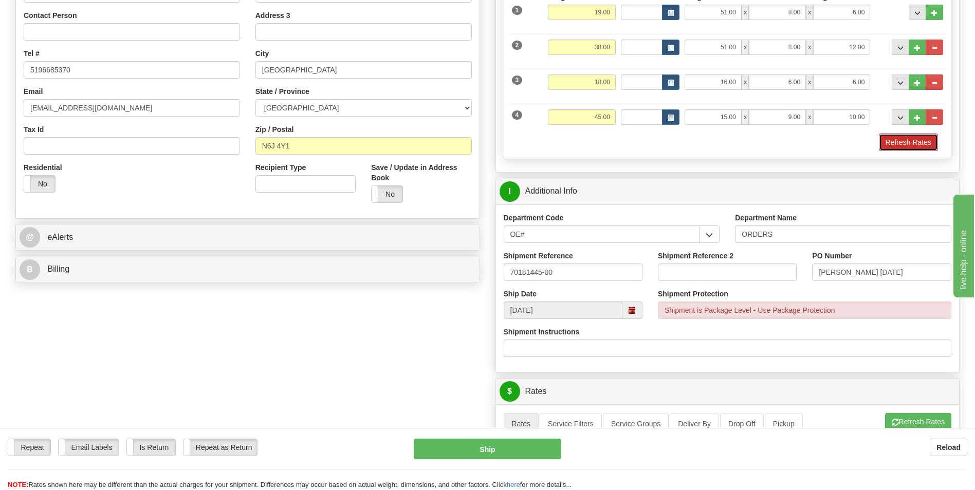
click at [919, 145] on button "Refresh Rates" at bounding box center [908, 142] width 59 height 17
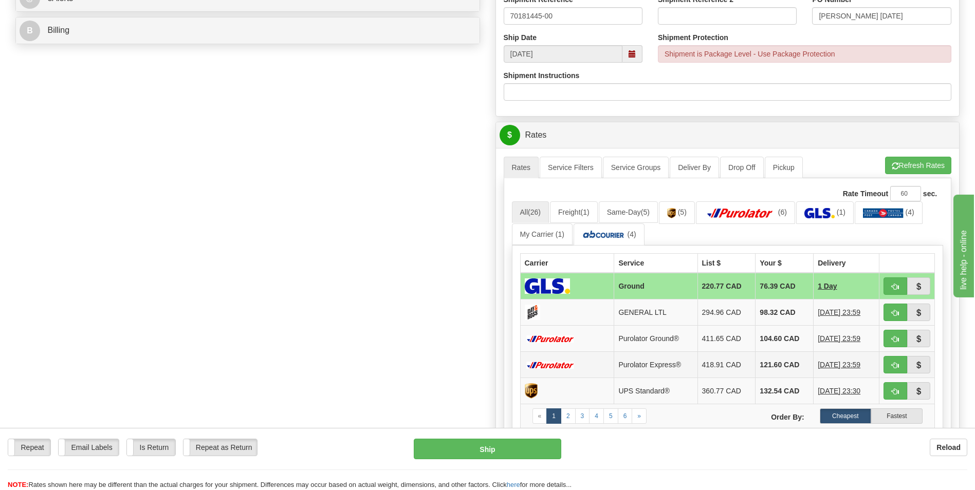
scroll to position [463, 0]
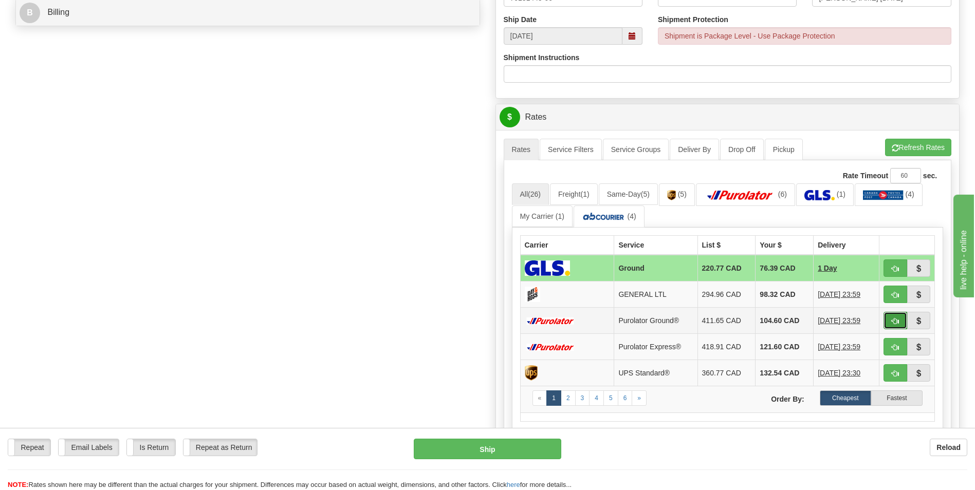
click at [892, 322] on span "button" at bounding box center [895, 321] width 7 height 7
type input "260"
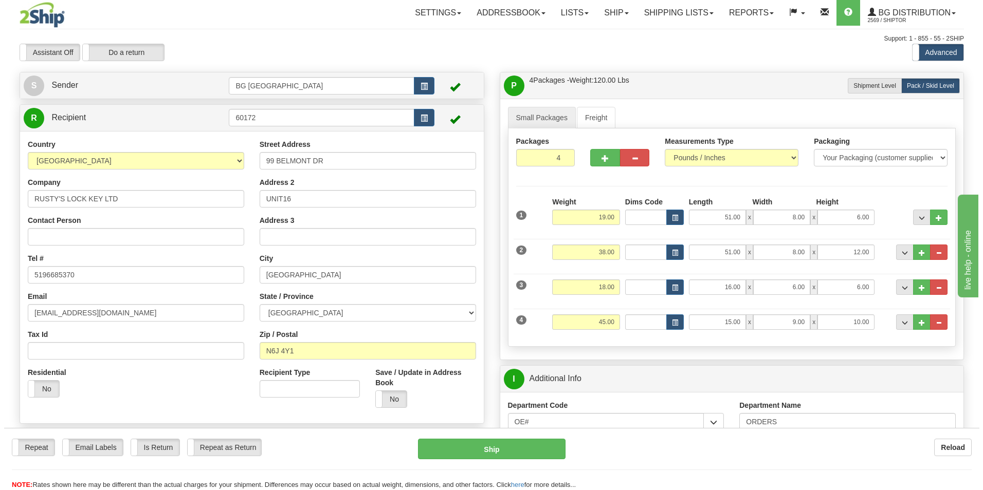
scroll to position [0, 0]
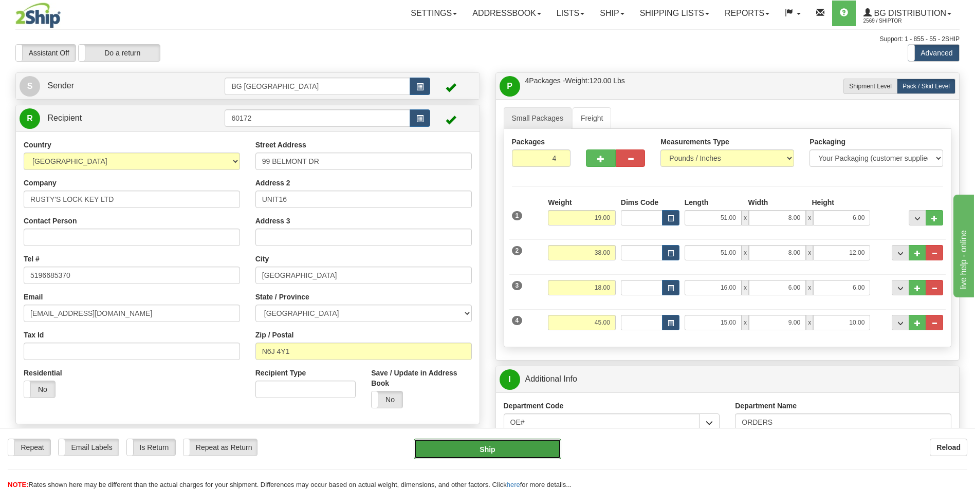
click at [482, 452] on button "Ship" at bounding box center [487, 449] width 147 height 21
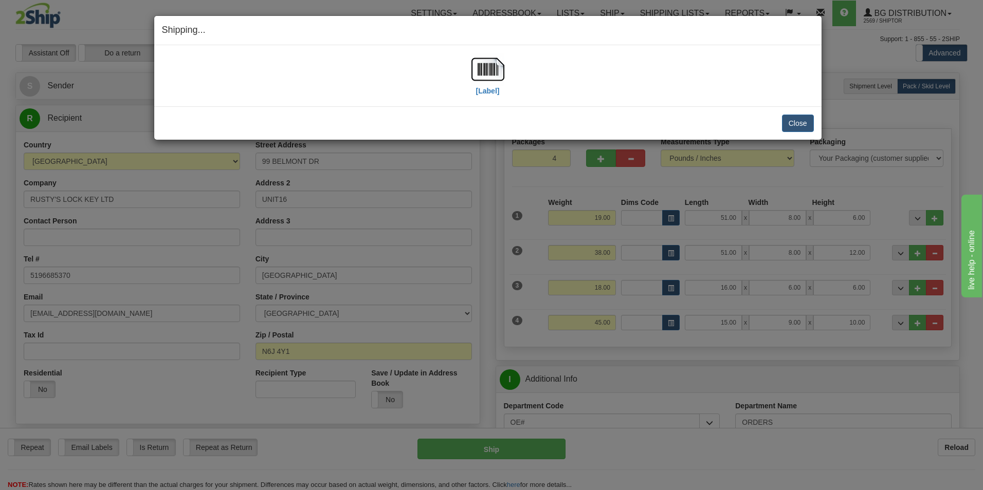
click at [498, 96] on div "[Label]" at bounding box center [487, 76] width 33 height 46
click at [491, 92] on label "[Label]" at bounding box center [488, 91] width 24 height 10
click at [793, 116] on button "Close" at bounding box center [798, 123] width 32 height 17
click at [793, 126] on button "Close" at bounding box center [798, 123] width 32 height 17
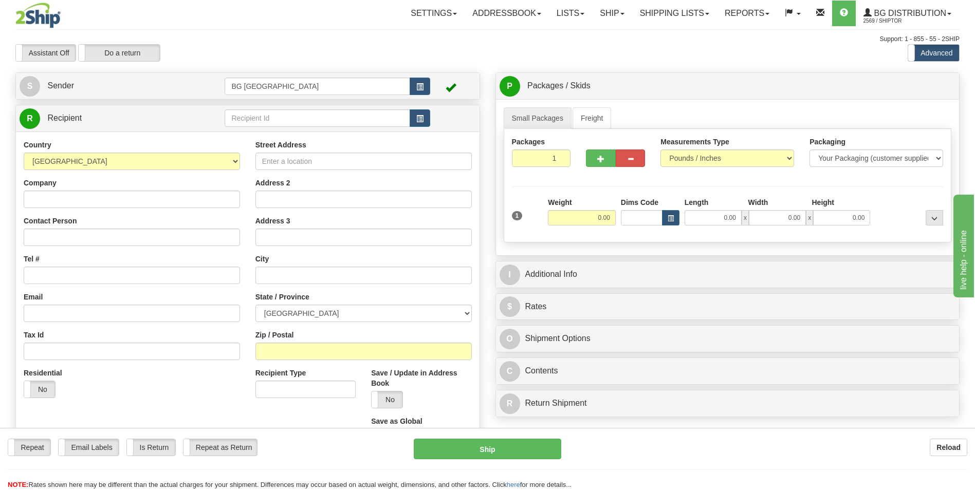
click at [274, 108] on td at bounding box center [327, 118] width 205 height 21
click at [272, 118] on input "text" at bounding box center [317, 117] width 185 height 17
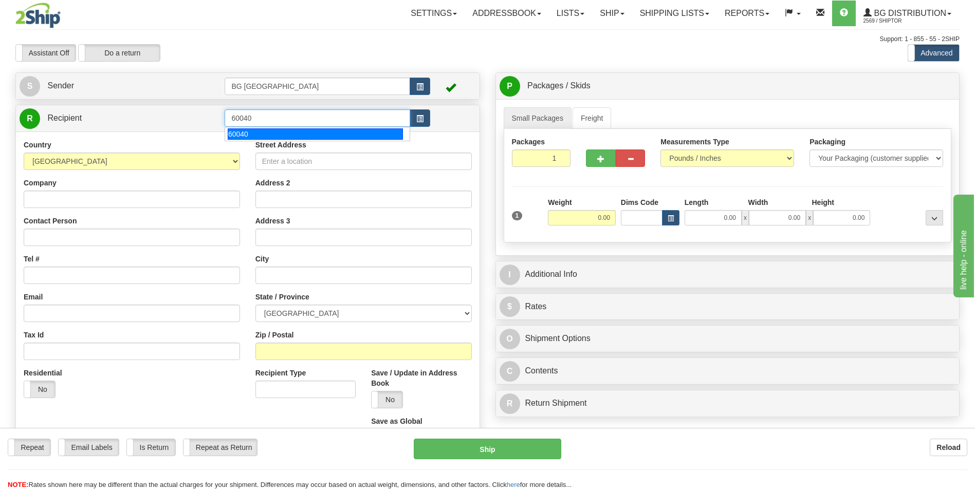
click at [273, 133] on div "60040" at bounding box center [315, 134] width 175 height 11
type input "60040"
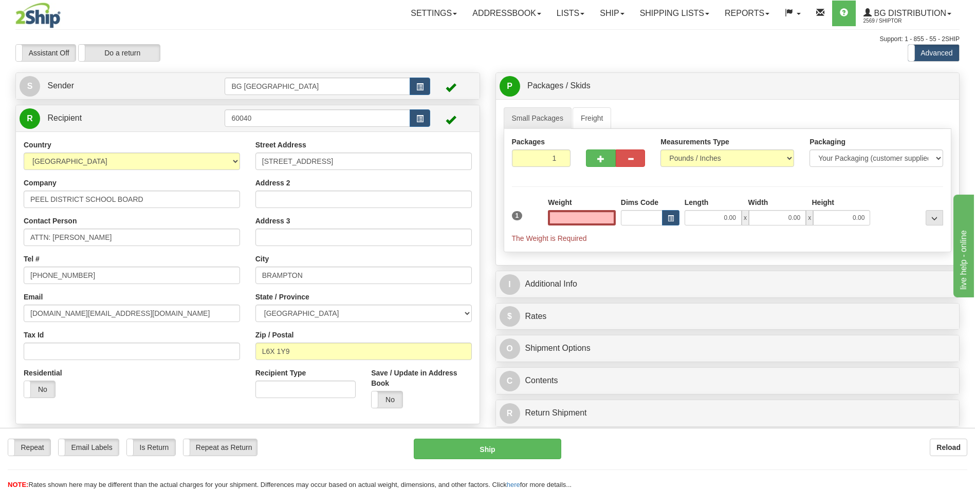
type input "0.00"
drag, startPoint x: 54, startPoint y: 235, endPoint x: 148, endPoint y: 240, distance: 94.2
click at [148, 240] on input "ATTN: JAIME TRAVASSOS SR." at bounding box center [132, 237] width 216 height 17
drag, startPoint x: 54, startPoint y: 234, endPoint x: 144, endPoint y: 244, distance: 90.4
click at [144, 244] on input "ATTN: JAIME TRAVASSOS SR." at bounding box center [132, 237] width 216 height 17
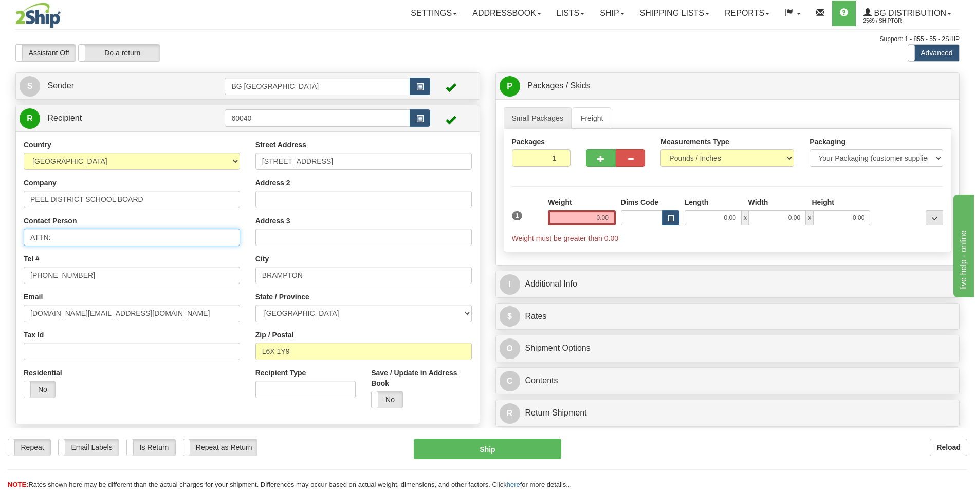
paste input "DANIEL GILRUTH"
type input "ATTN: DANIEL GILRUTH"
click at [593, 216] on input "0.00" at bounding box center [582, 217] width 68 height 15
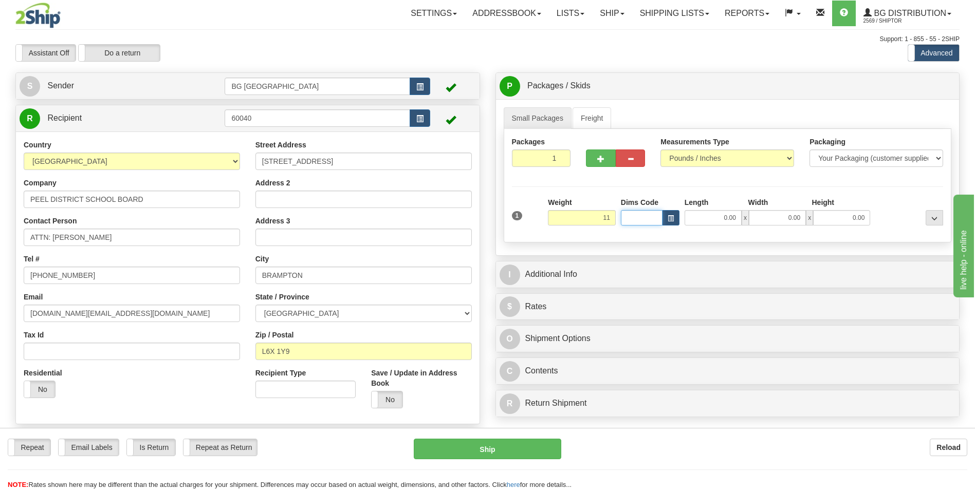
type input "11.00"
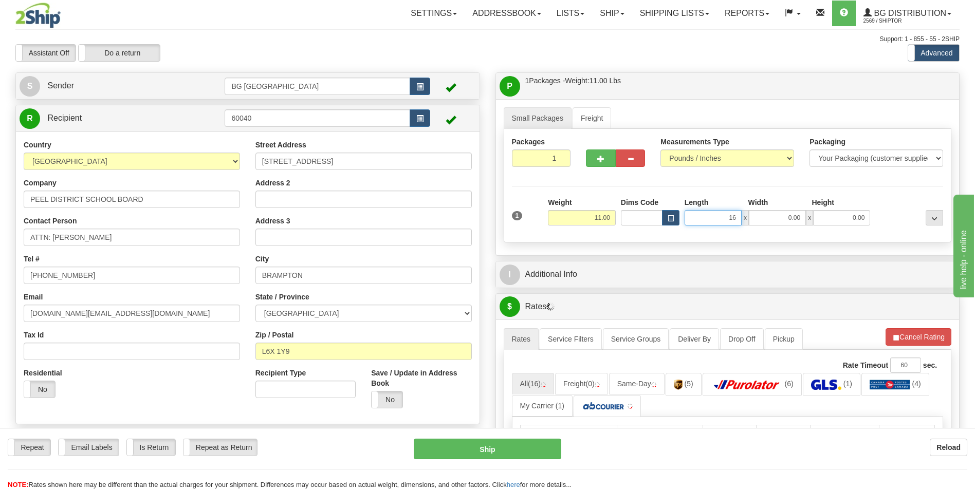
type input "16.00"
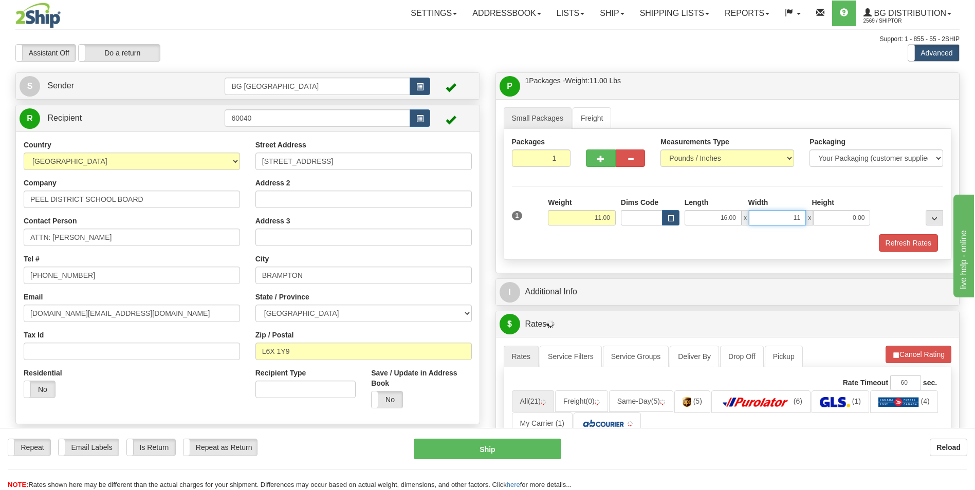
type input "11.00"
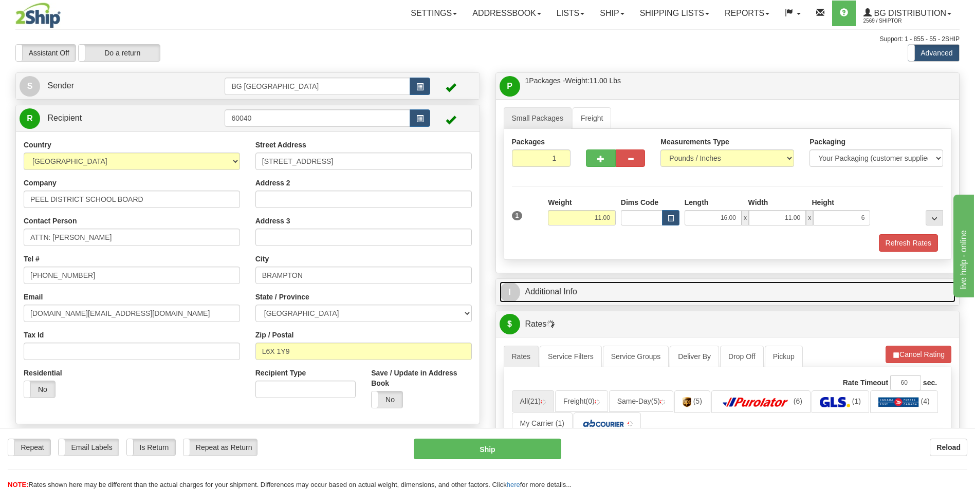
type input "6.00"
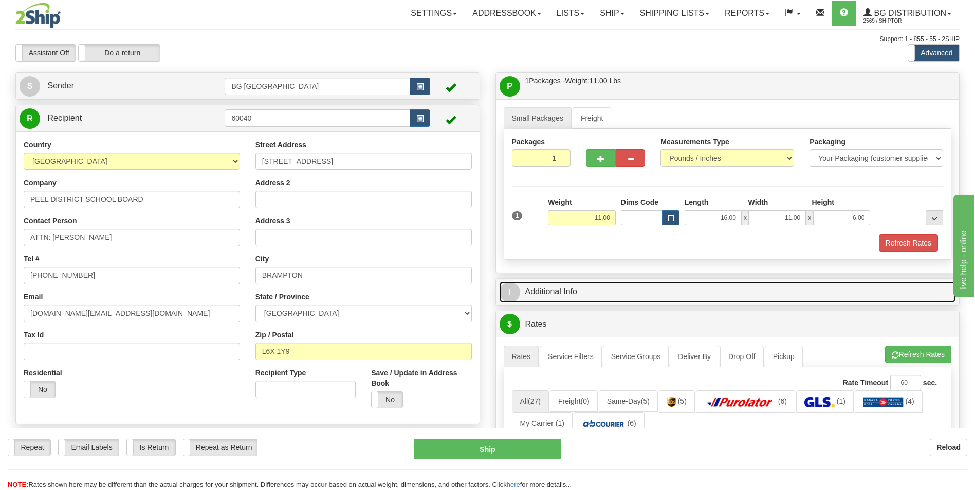
click at [587, 296] on link "I Additional Info" at bounding box center [728, 292] width 456 height 21
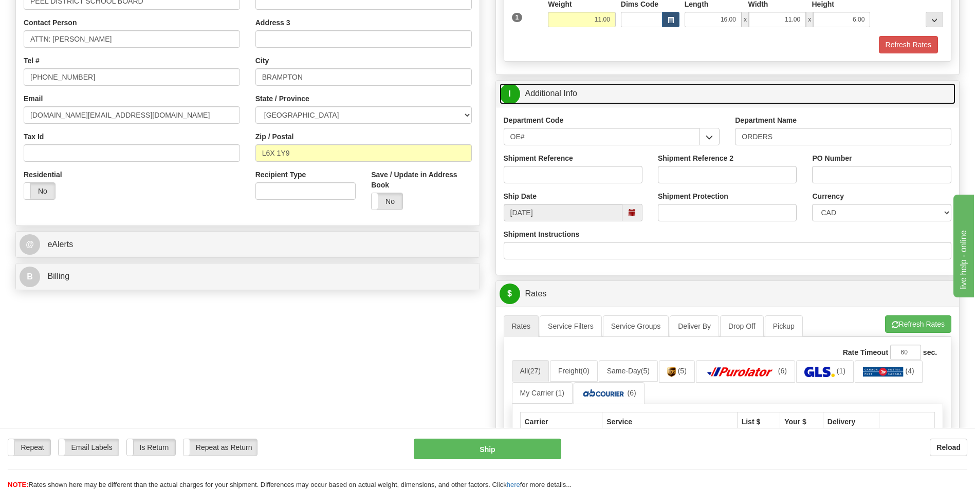
scroll to position [206, 0]
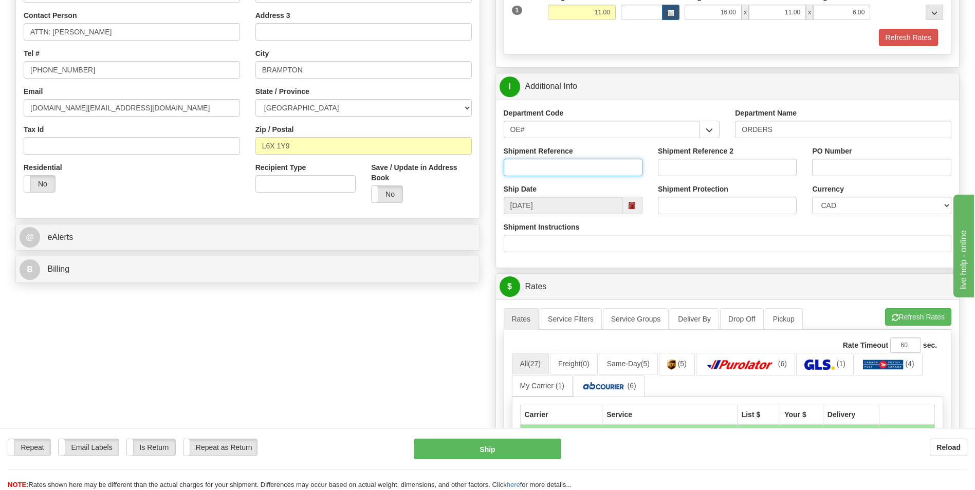
click at [556, 170] on input "Shipment Reference" at bounding box center [573, 167] width 139 height 17
click at [556, 170] on input "70185188-00/" at bounding box center [573, 167] width 139 height 17
type input "70185188-00/70185191-00"
drag, startPoint x: 820, startPoint y: 167, endPoint x: 887, endPoint y: 164, distance: 67.4
click at [887, 164] on input "W/O 653845 DANIEL/" at bounding box center [881, 167] width 139 height 17
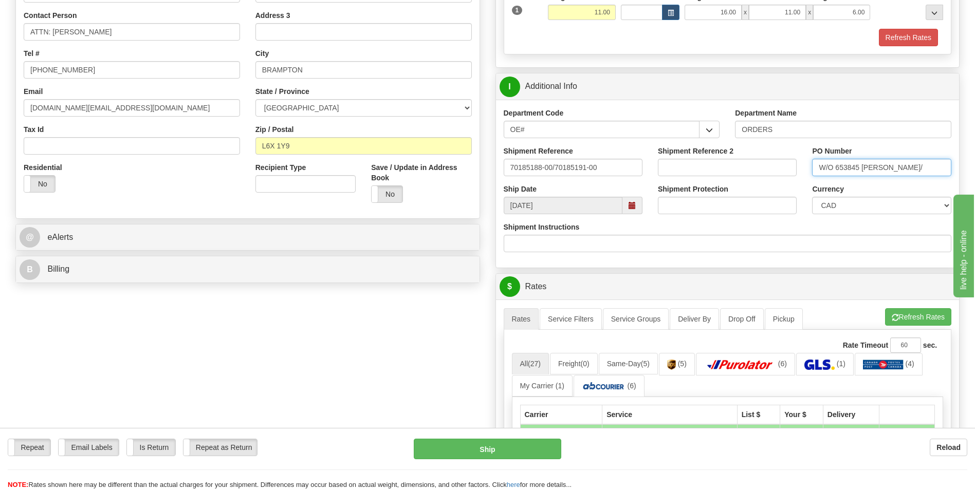
click at [887, 164] on input "W/O 653845 DANIEL/" at bounding box center [881, 167] width 139 height 17
drag, startPoint x: 886, startPoint y: 167, endPoint x: 810, endPoint y: 148, distance: 78.3
click at [810, 148] on div "PO Number W/O 653845 DANIEL/" at bounding box center [882, 165] width 154 height 38
click at [909, 166] on input "W/O 653845 DANIEL/" at bounding box center [881, 167] width 139 height 17
paste input "W/O 653845 DANIEL"
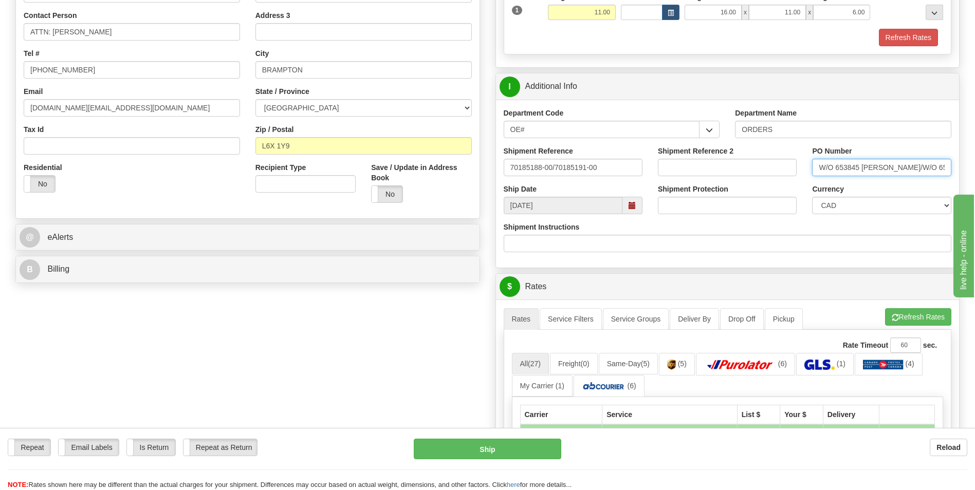
scroll to position [0, 13]
drag, startPoint x: 901, startPoint y: 169, endPoint x: 916, endPoint y: 173, distance: 15.5
click at [916, 173] on input "W/O 653845 DANIEL/W/O 653845 DANIEL" at bounding box center [881, 167] width 139 height 17
type input "W/O 653845 DANIEL/W/O 659720 DANIEL"
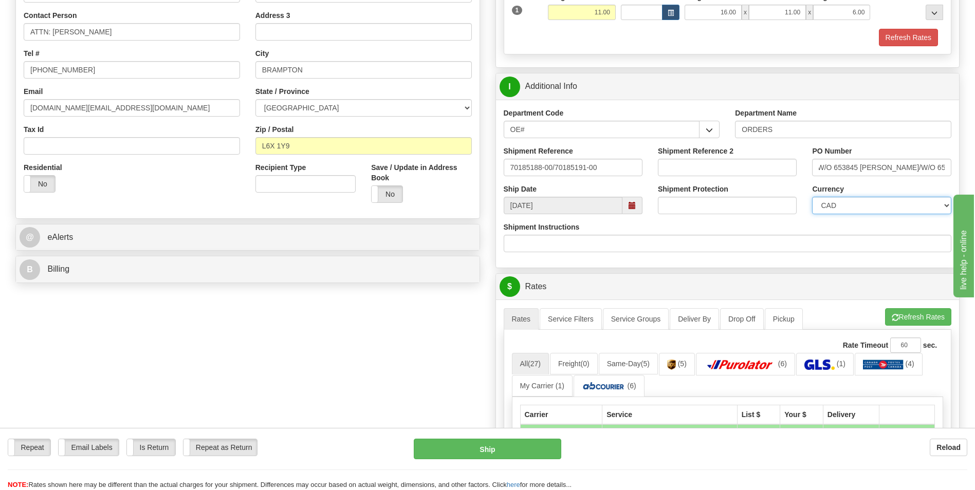
click at [882, 209] on select "CAD USD EUR ZAR RON ANG ARN AUD AUS AWG BBD BFR BGN BHD BMD BND BRC BRL CHP CKZ…" at bounding box center [881, 205] width 139 height 17
click at [761, 172] on input "Shipment Reference 2" at bounding box center [727, 167] width 139 height 17
click at [632, 234] on div "Shipment Instructions" at bounding box center [728, 237] width 448 height 30
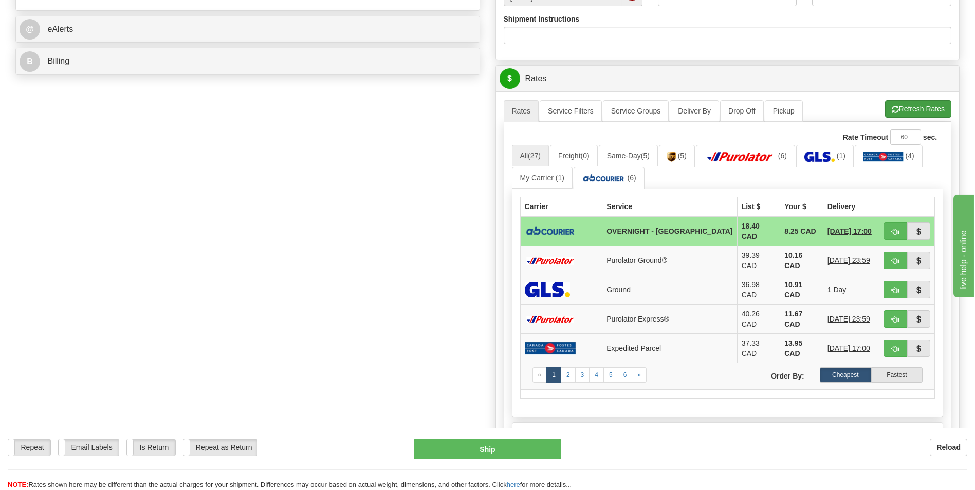
scroll to position [411, 0]
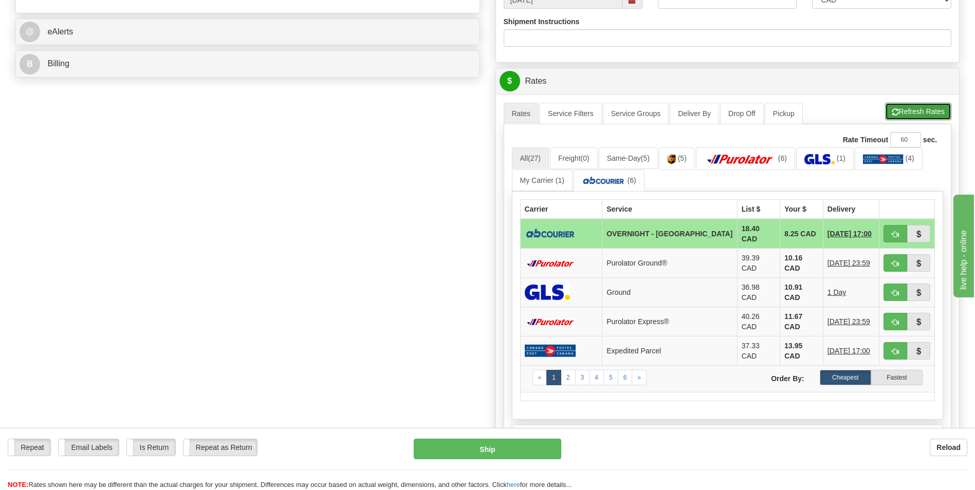
click at [904, 107] on button "Refresh Rates" at bounding box center [918, 111] width 66 height 17
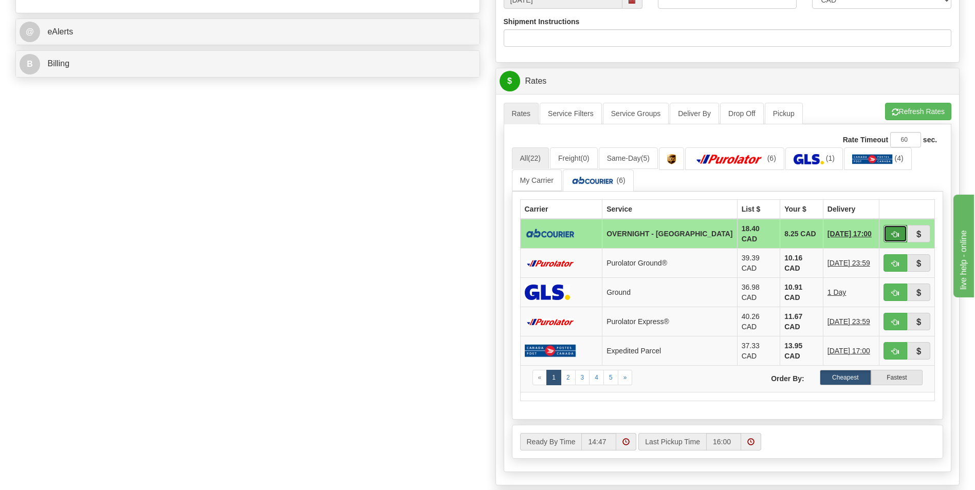
click at [896, 234] on span "button" at bounding box center [895, 234] width 7 height 7
type input "4"
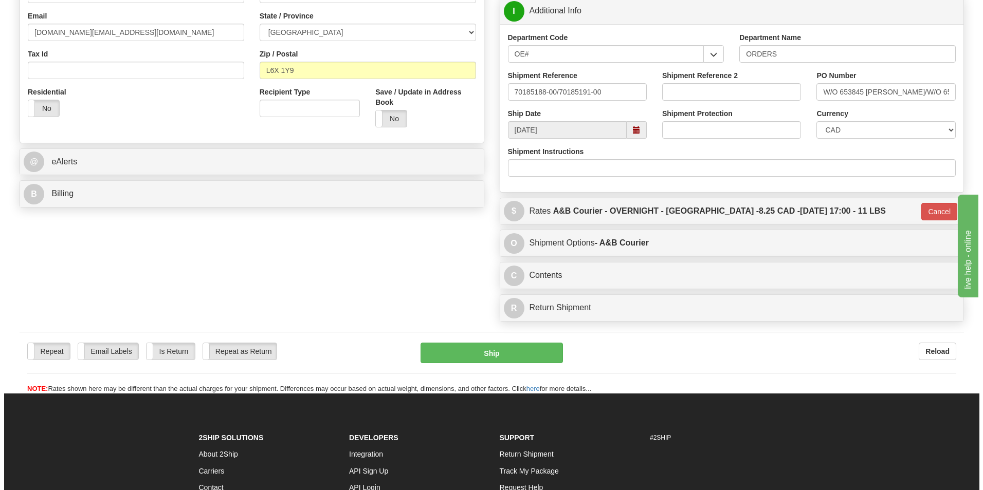
scroll to position [308, 0]
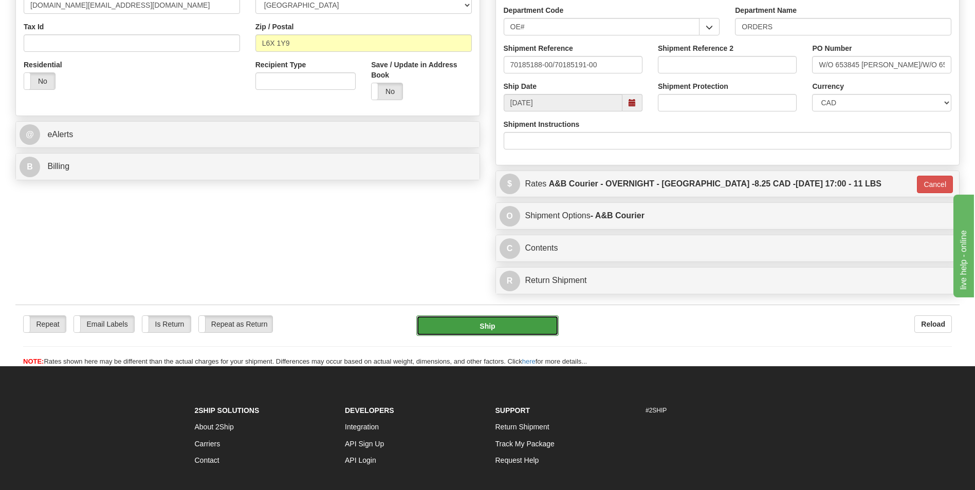
click at [519, 326] on button "Ship" at bounding box center [487, 326] width 142 height 21
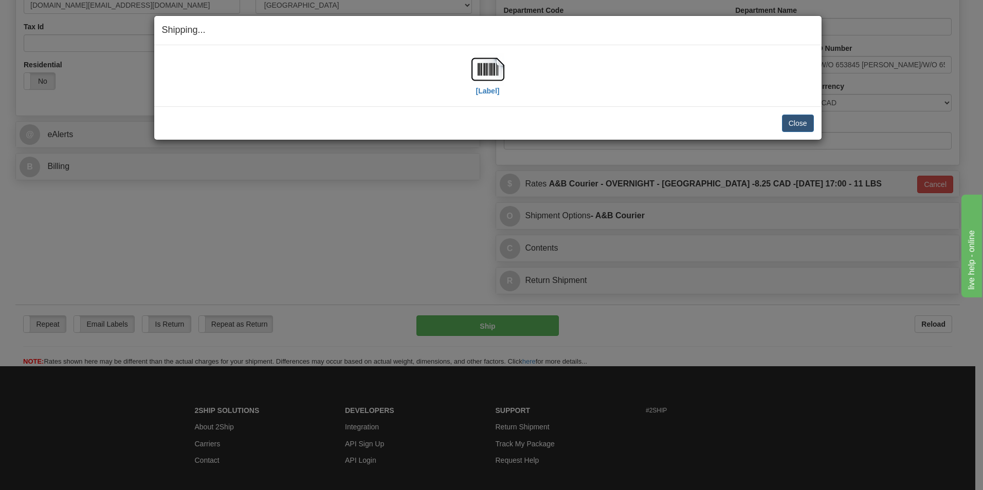
click at [498, 99] on div "[Label] IMPORTANT NOTICE Embassy / Consulate / Government Building / Hospital C…" at bounding box center [487, 75] width 667 height 61
click at [496, 96] on label "[Label]" at bounding box center [488, 91] width 24 height 10
click at [789, 118] on button "Close" at bounding box center [798, 123] width 32 height 17
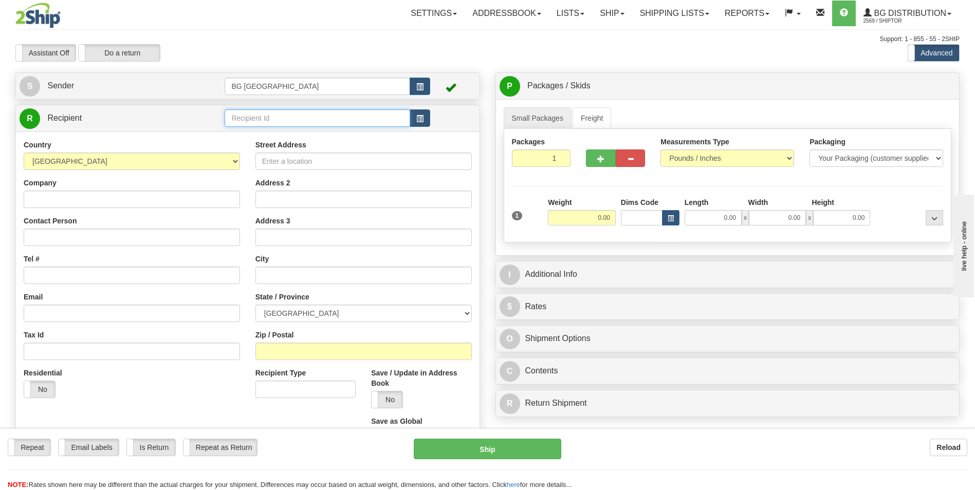
click at [275, 116] on input "text" at bounding box center [317, 117] width 185 height 17
drag, startPoint x: 283, startPoint y: 117, endPoint x: 72, endPoint y: 119, distance: 210.8
click at [72, 119] on tr "R Recipient 70184335" at bounding box center [248, 118] width 456 height 21
click at [238, 129] on div "60071" at bounding box center [315, 134] width 175 height 11
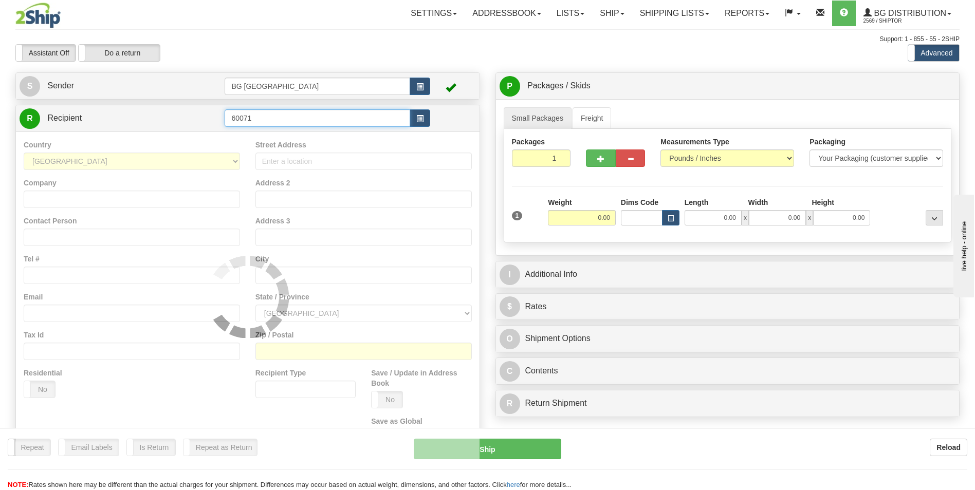
type input "60071"
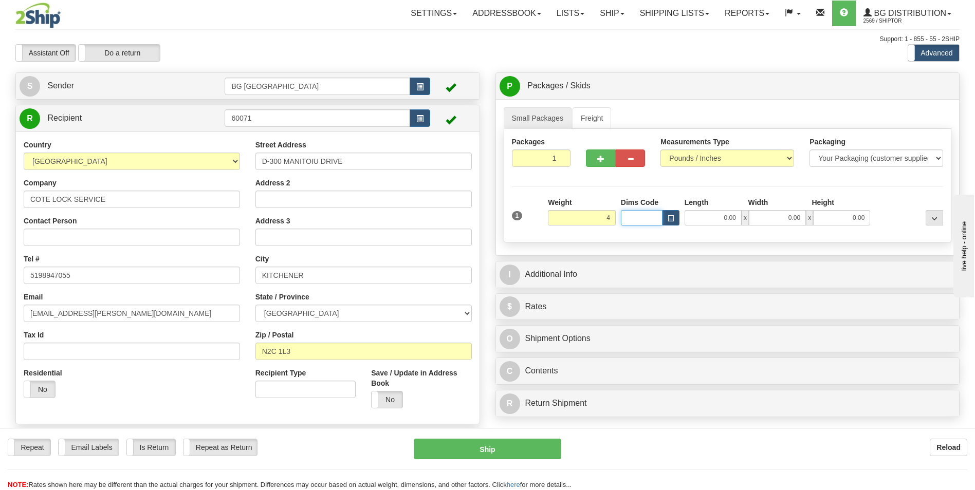
type input "4.00"
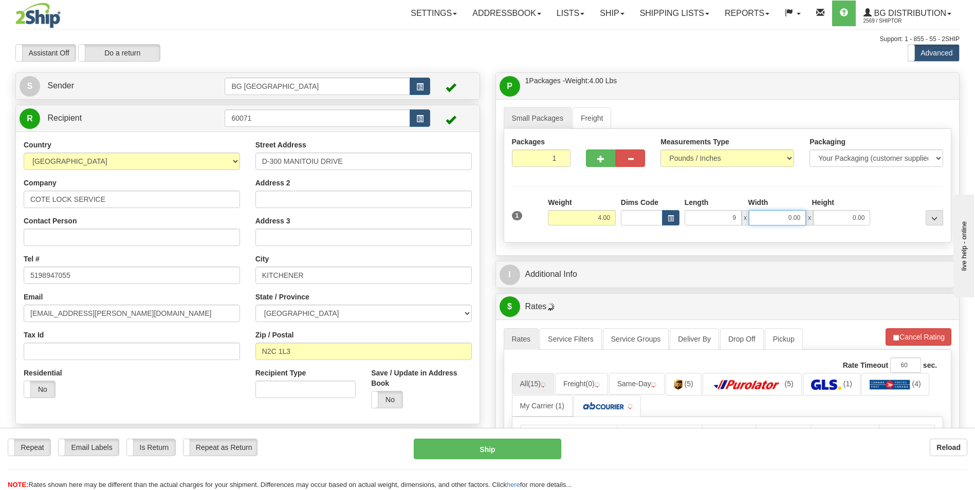
type input "9.00"
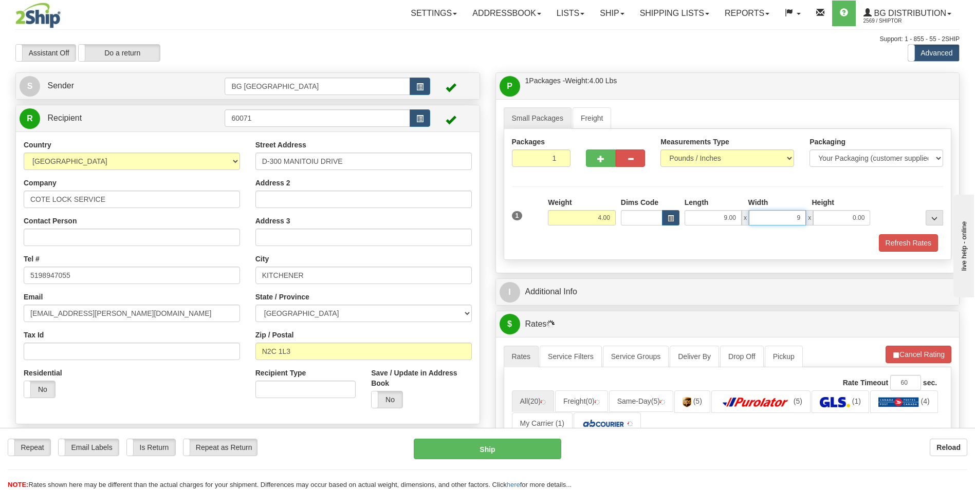
type input "9.00"
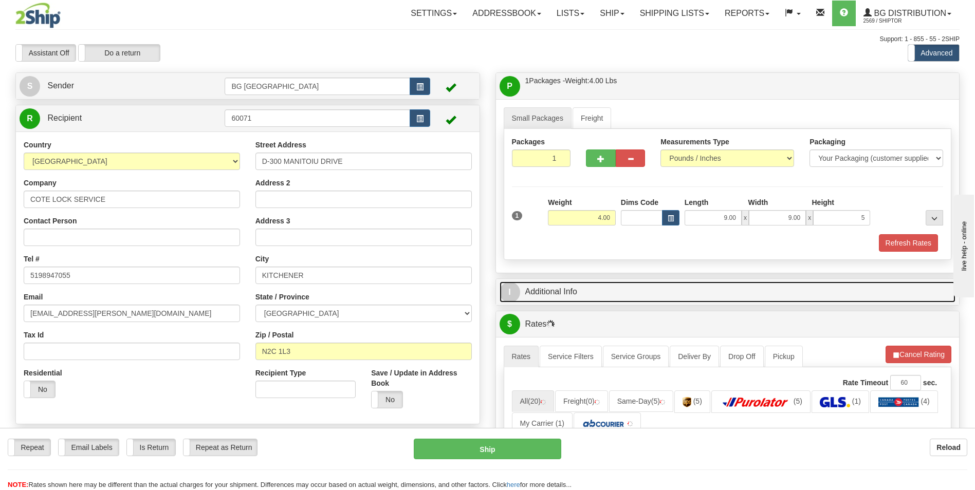
type input "5.00"
click at [643, 300] on link "I Additional Info" at bounding box center [728, 292] width 456 height 21
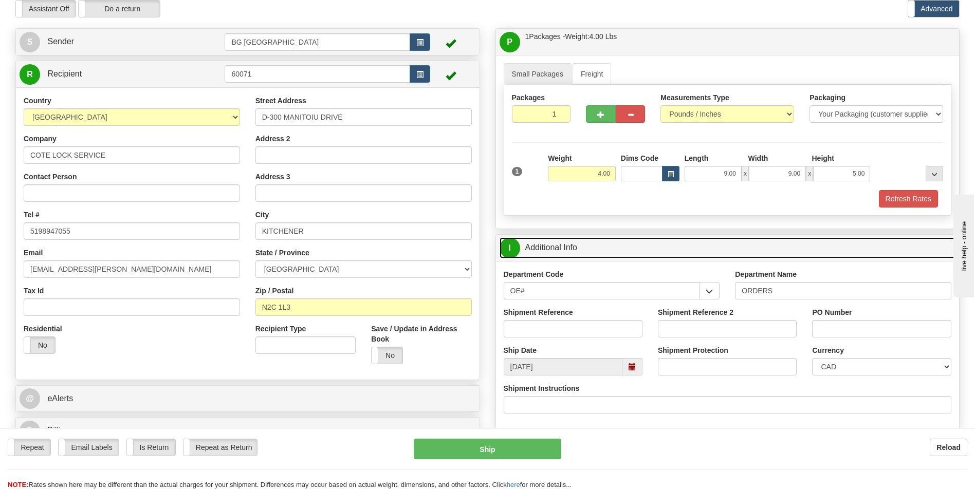
scroll to position [103, 0]
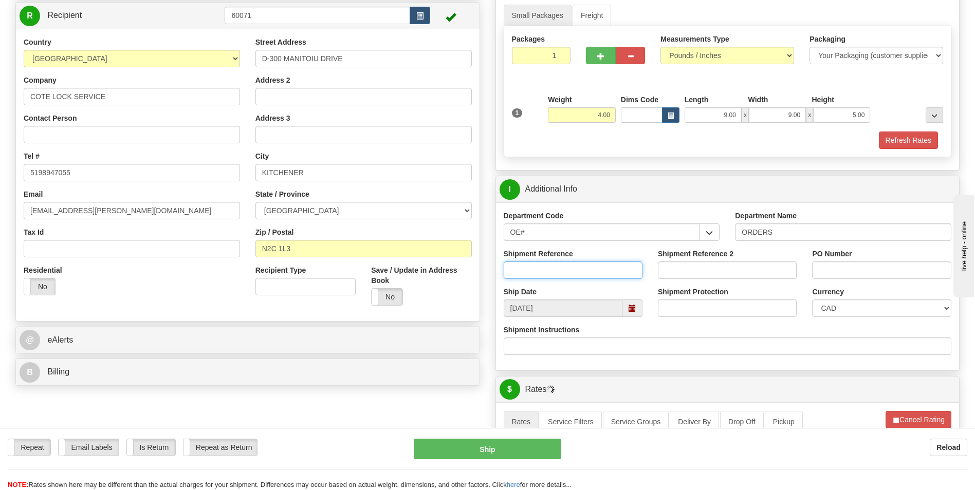
click at [576, 269] on input "Shipment Reference" at bounding box center [573, 270] width 139 height 17
type input "70184335-00"
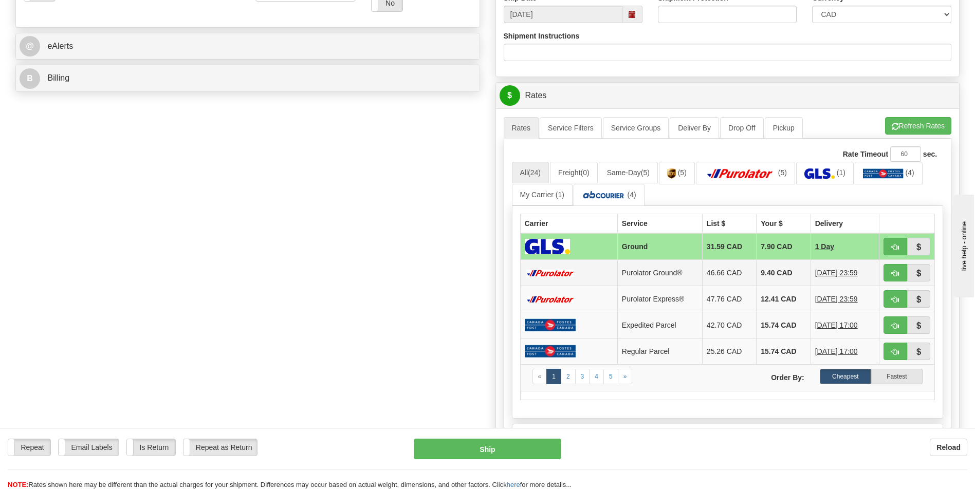
scroll to position [411, 0]
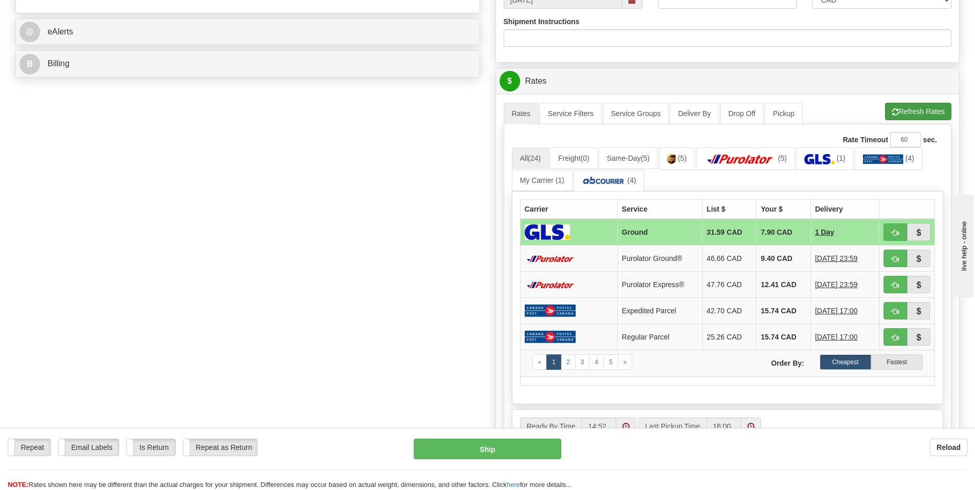
type input "[PERSON_NAME]"
click at [920, 105] on button "Refresh Rates" at bounding box center [918, 111] width 66 height 17
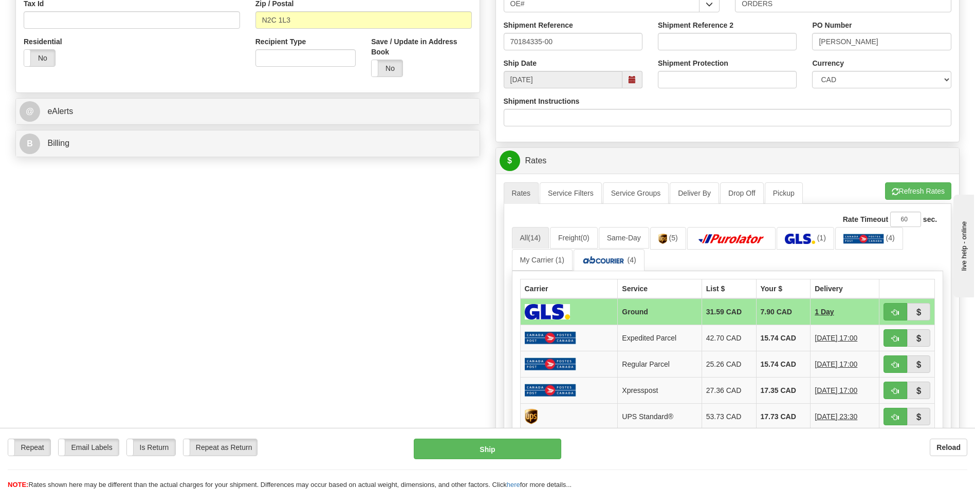
scroll to position [308, 0]
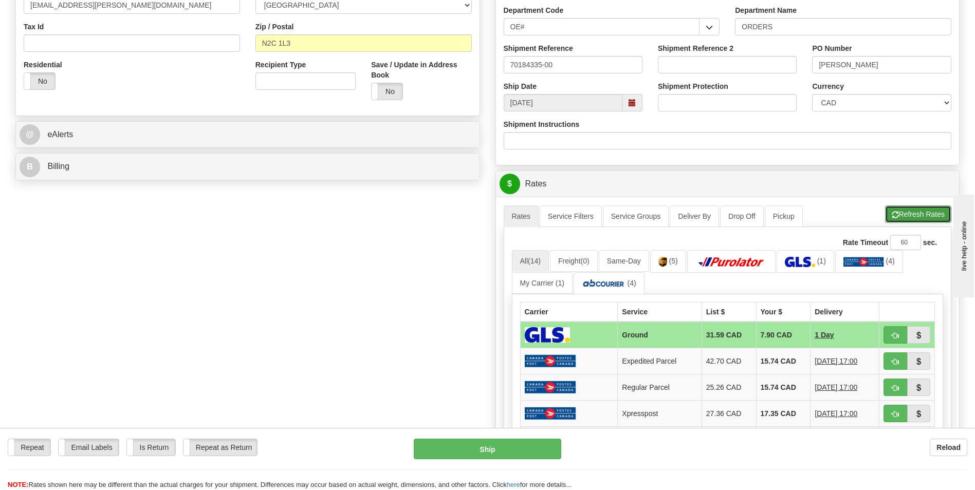
click at [907, 217] on button "Refresh Rates" at bounding box center [918, 214] width 66 height 17
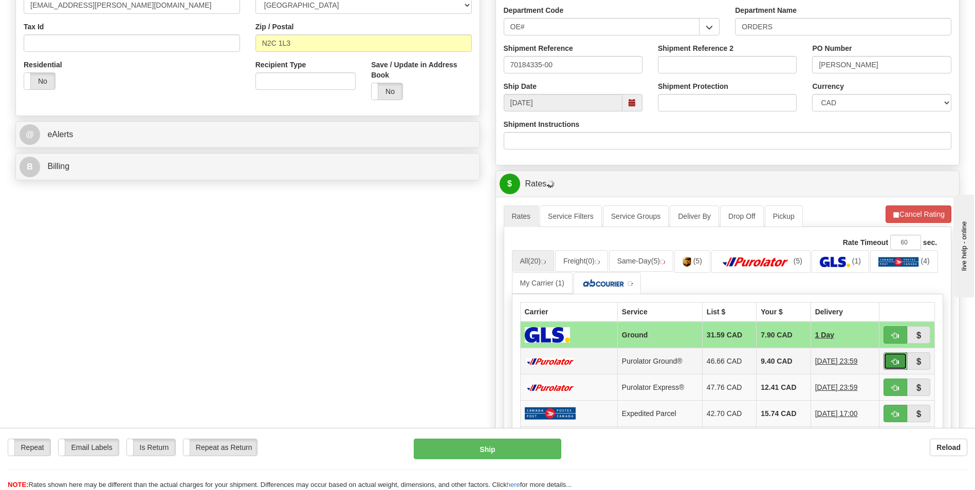
click at [897, 364] on span "button" at bounding box center [895, 362] width 7 height 7
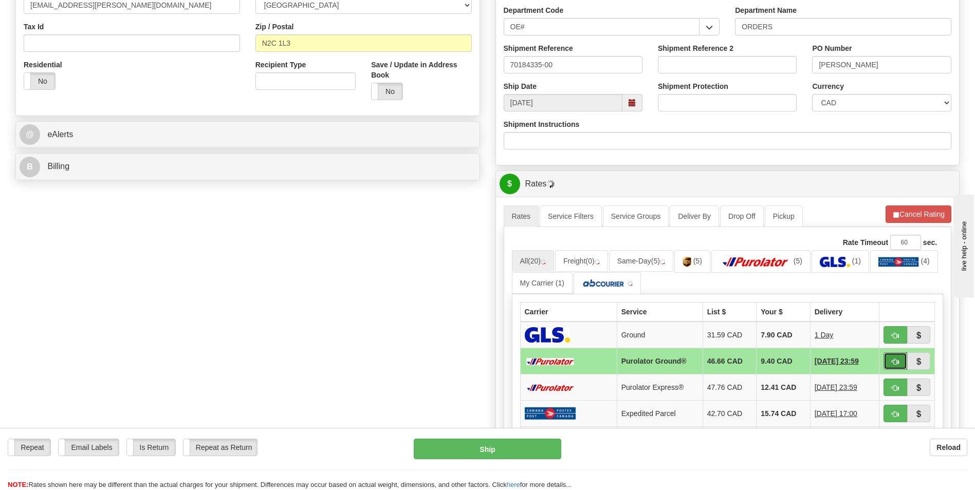
click at [893, 362] on span "button" at bounding box center [895, 362] width 7 height 7
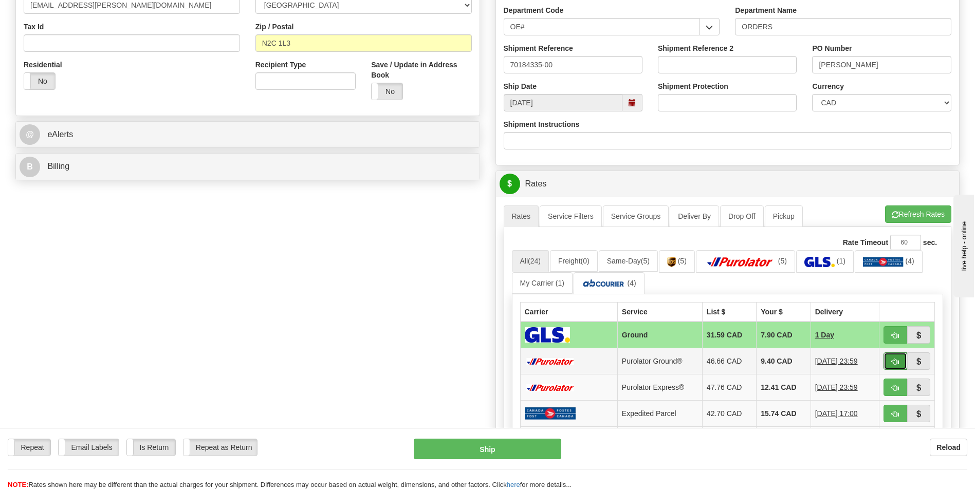
click at [893, 359] on span "button" at bounding box center [895, 362] width 7 height 7
type input "260"
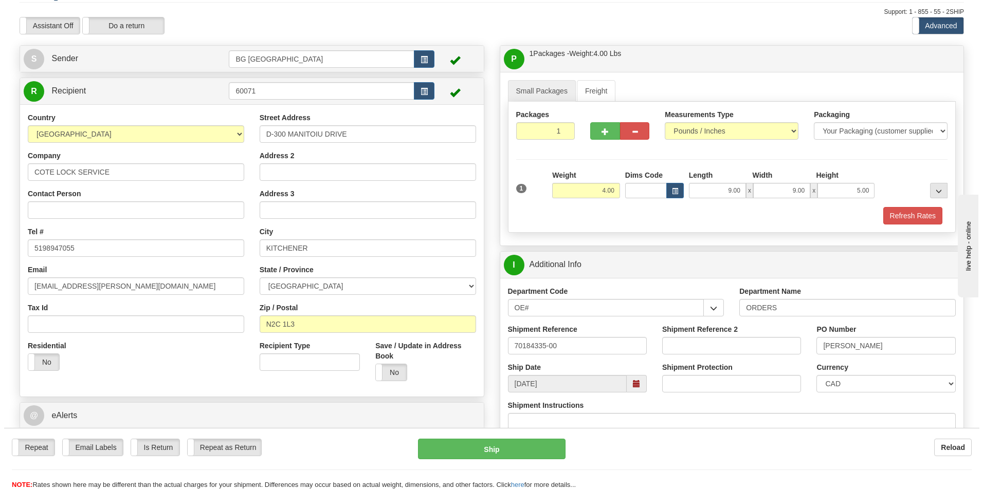
scroll to position [0, 0]
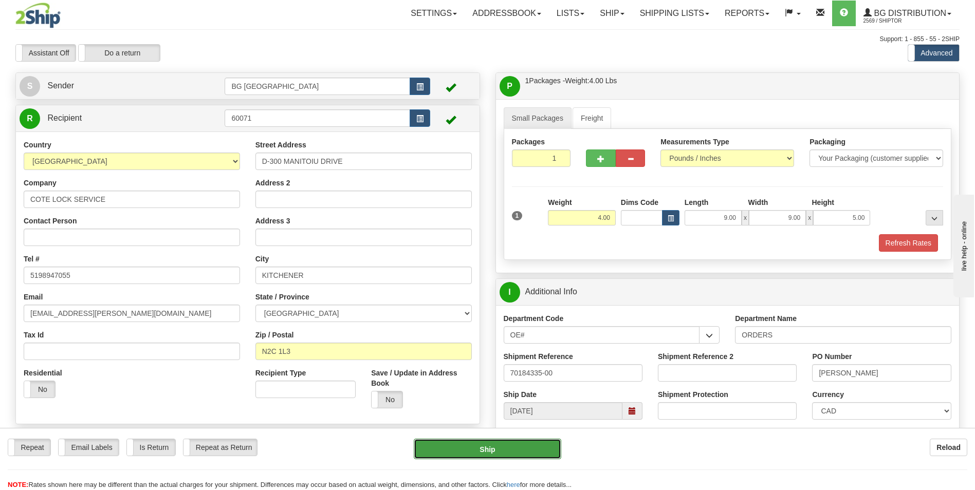
click at [473, 442] on button "Ship" at bounding box center [487, 449] width 147 height 21
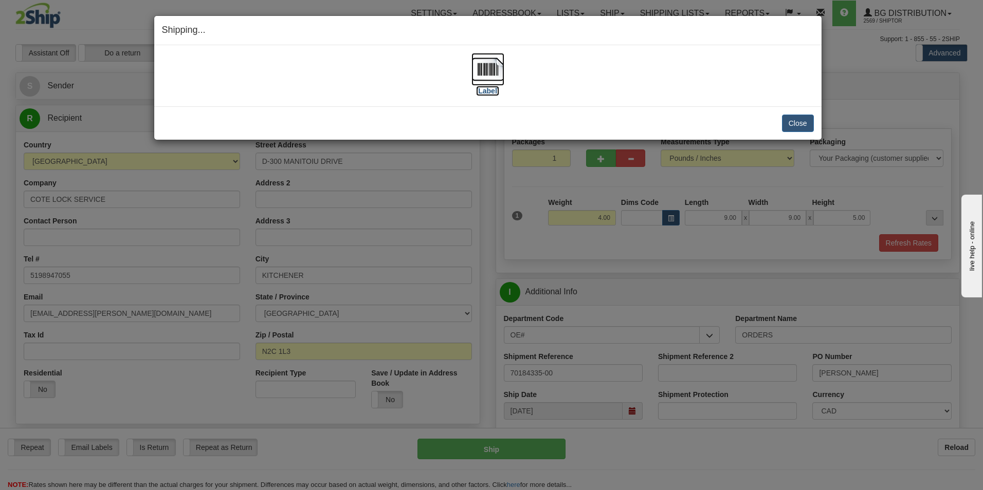
click at [485, 83] on img at bounding box center [487, 69] width 33 height 33
click at [816, 125] on div "Close [PERSON_NAME] Shipment and Quit Pickup Quit Pickup ONLY" at bounding box center [487, 122] width 667 height 33
click at [799, 117] on button "Close" at bounding box center [798, 123] width 32 height 17
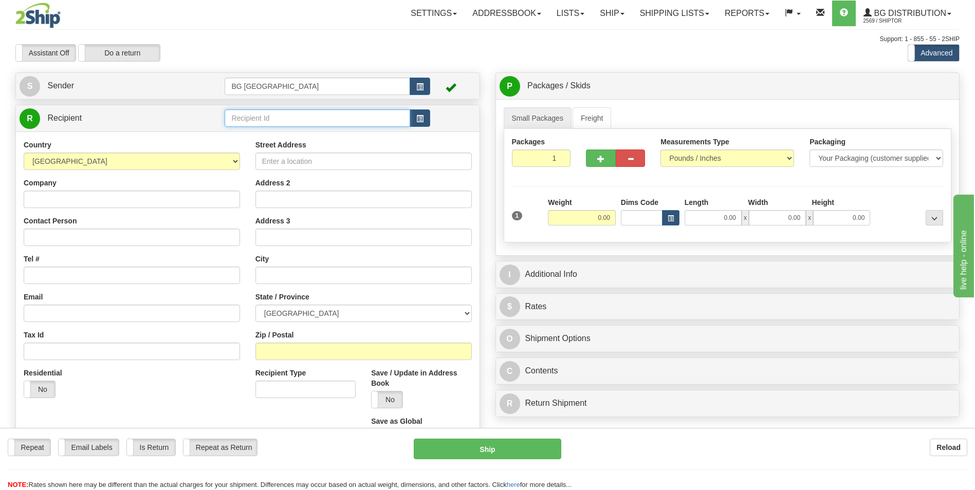
click at [261, 117] on input "text" at bounding box center [317, 117] width 185 height 17
click at [267, 133] on div "60558" at bounding box center [315, 134] width 175 height 11
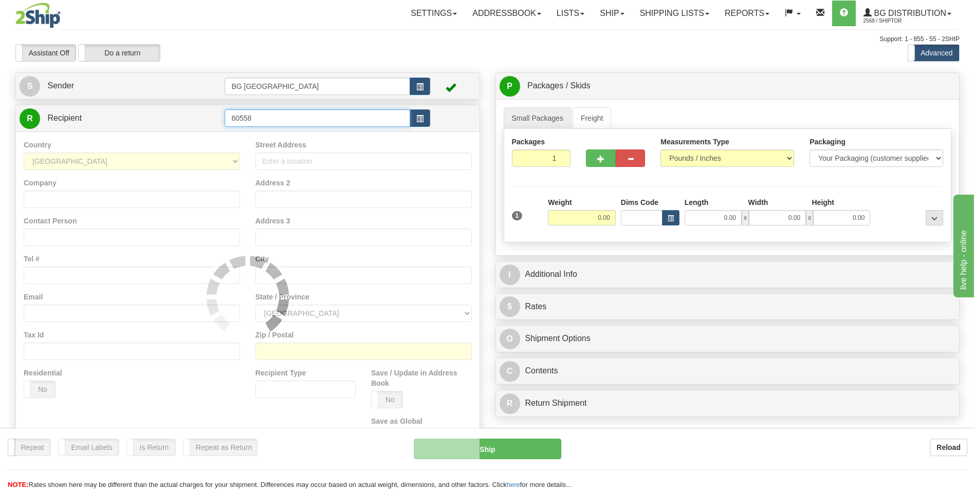
type input "60558"
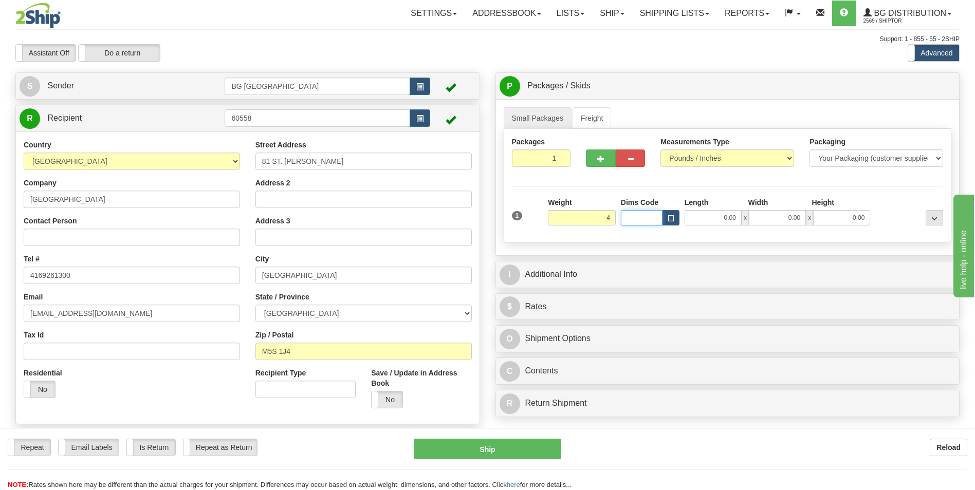
type input "4.00"
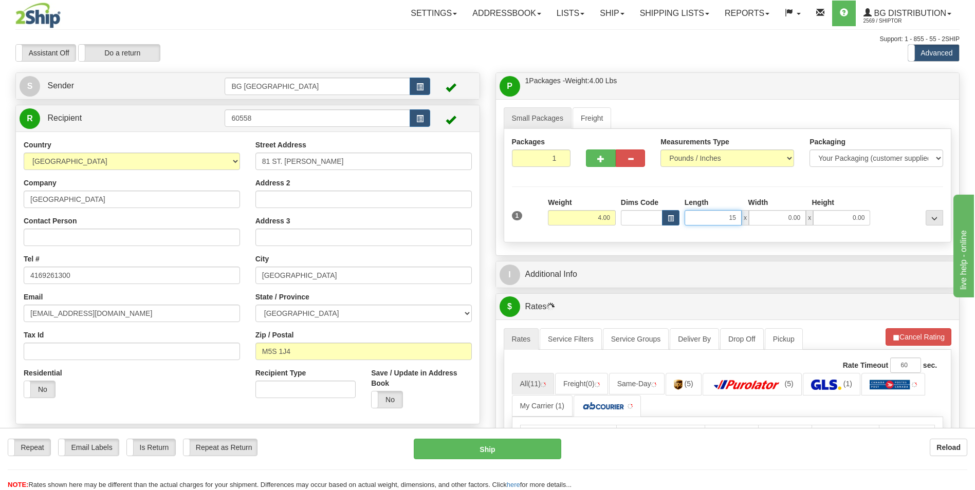
type input "15.00"
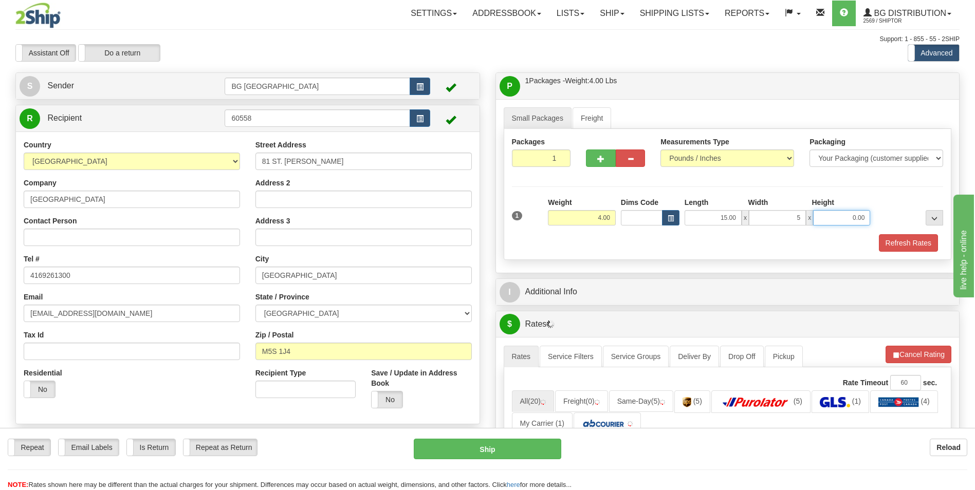
type input "5.00"
click at [926, 251] on button "Refresh Rates" at bounding box center [908, 242] width 59 height 17
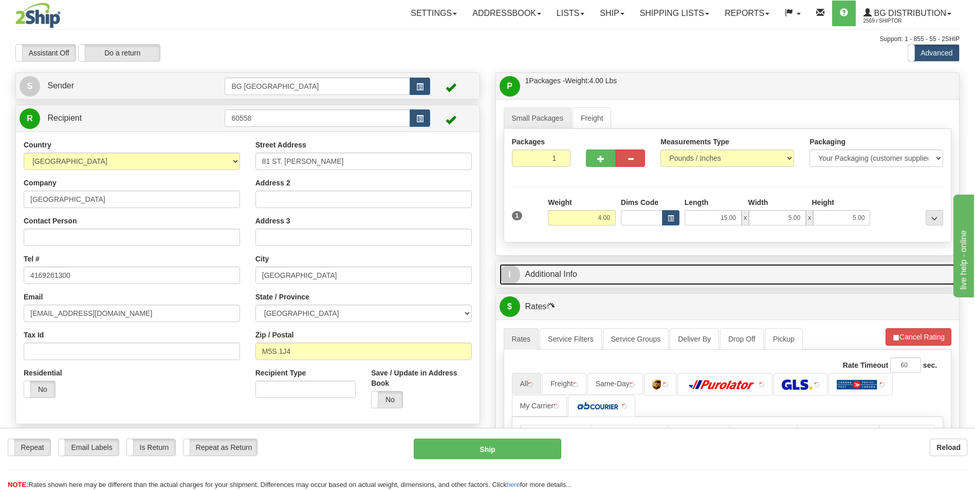
click at [704, 283] on link "I Additional Info" at bounding box center [728, 274] width 456 height 21
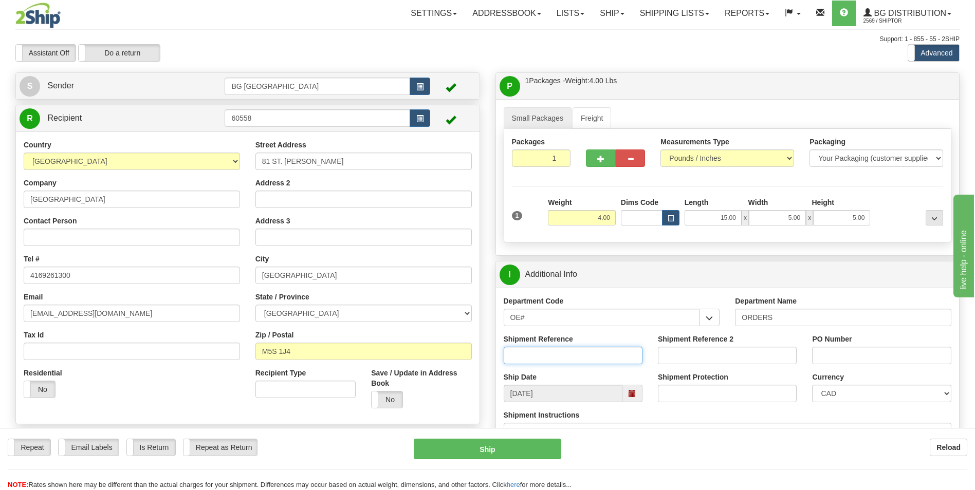
click at [593, 355] on input "Shipment Reference" at bounding box center [573, 355] width 139 height 17
type input "70185057-00"
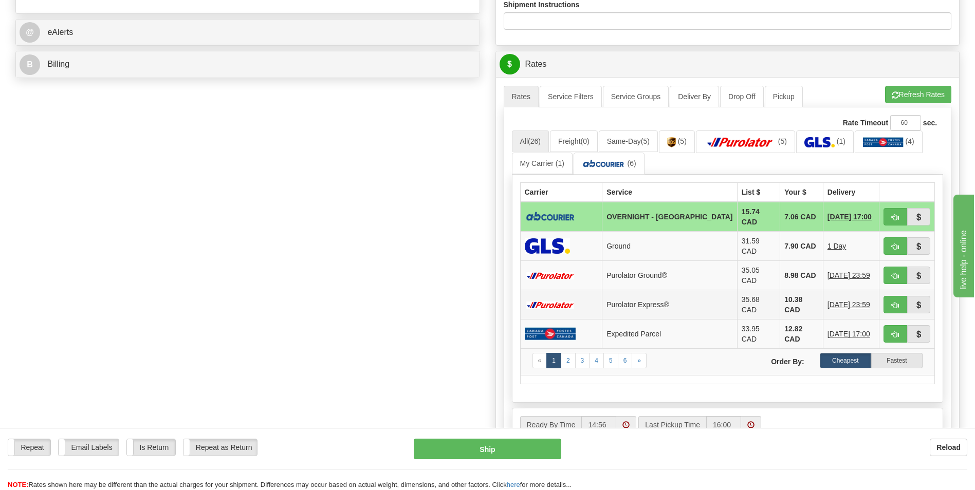
scroll to position [411, 0]
type input "WO-GHE BS+FH"
click at [899, 218] on span "button" at bounding box center [895, 217] width 7 height 7
type input "4"
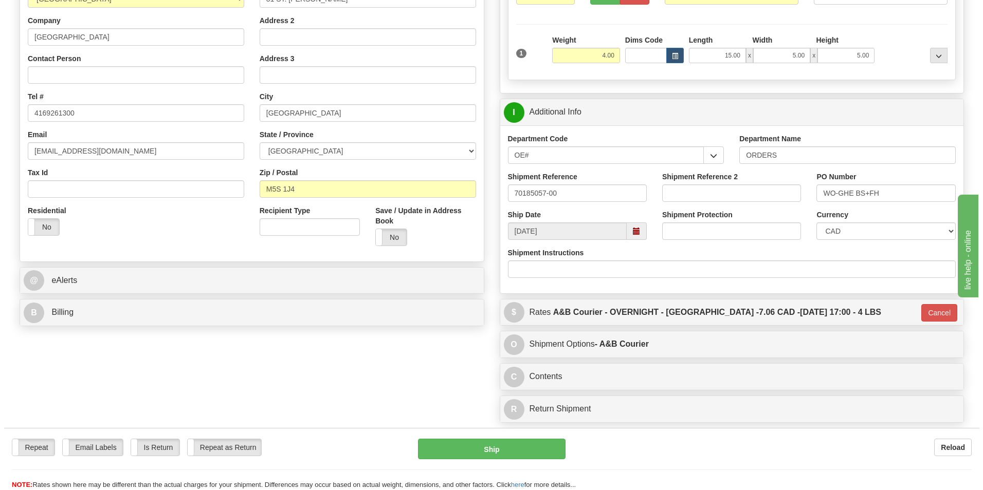
scroll to position [257, 0]
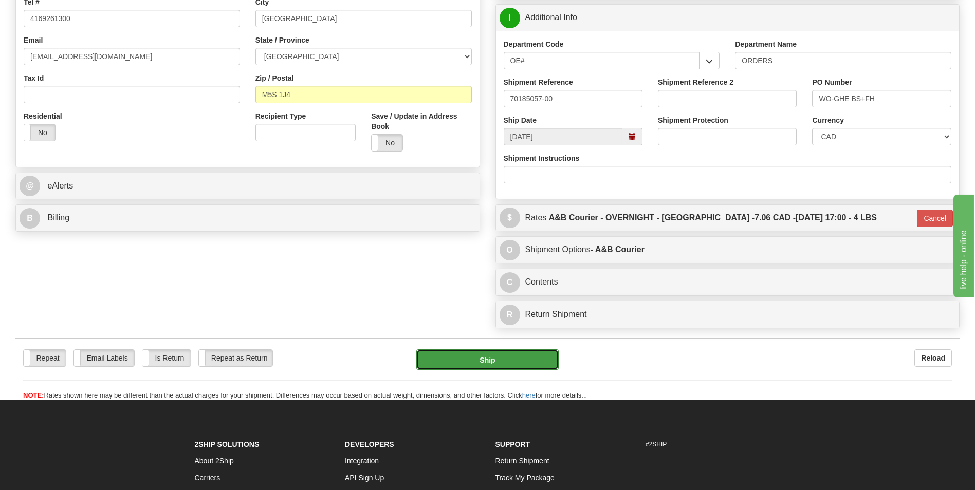
click at [524, 359] on button "Ship" at bounding box center [487, 360] width 142 height 21
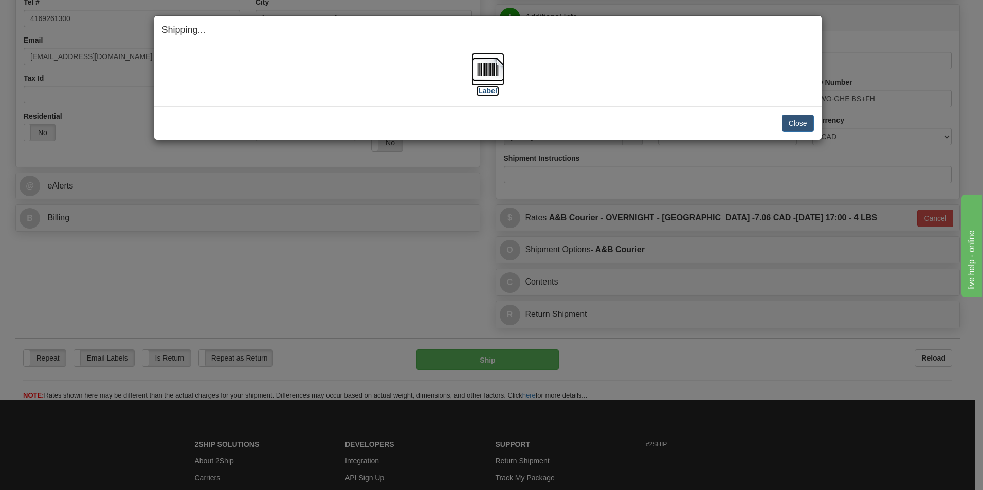
click at [477, 86] on label "[Label]" at bounding box center [488, 91] width 24 height 10
click at [805, 119] on button "Close" at bounding box center [798, 123] width 32 height 17
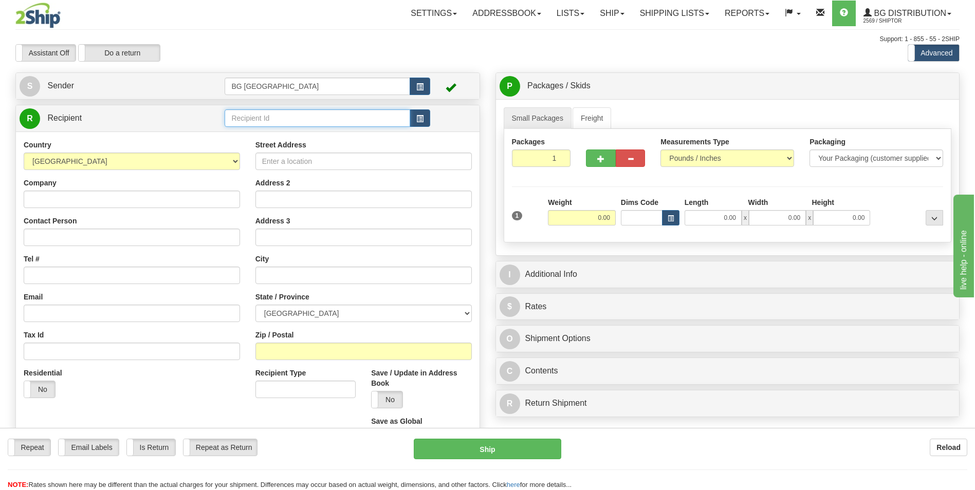
click at [316, 114] on input "text" at bounding box center [317, 117] width 185 height 17
click at [315, 132] on div "60890" at bounding box center [315, 134] width 175 height 11
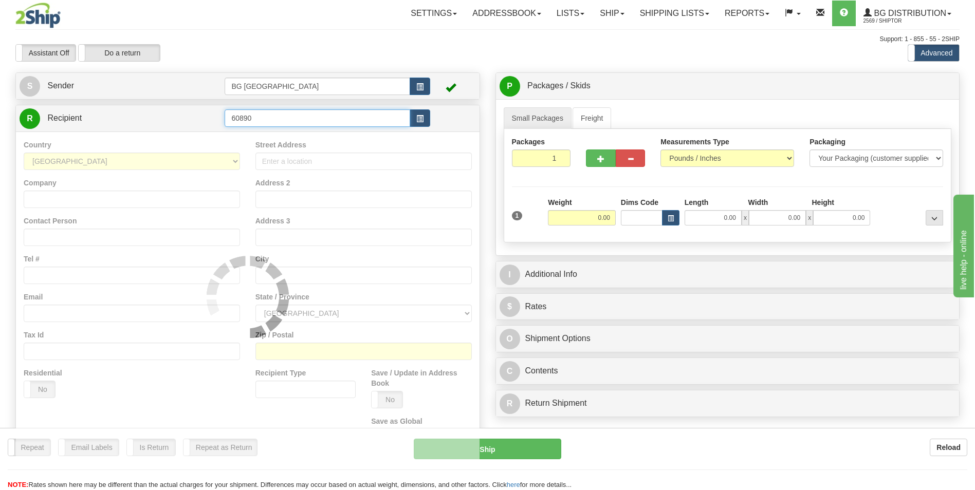
type input "60890"
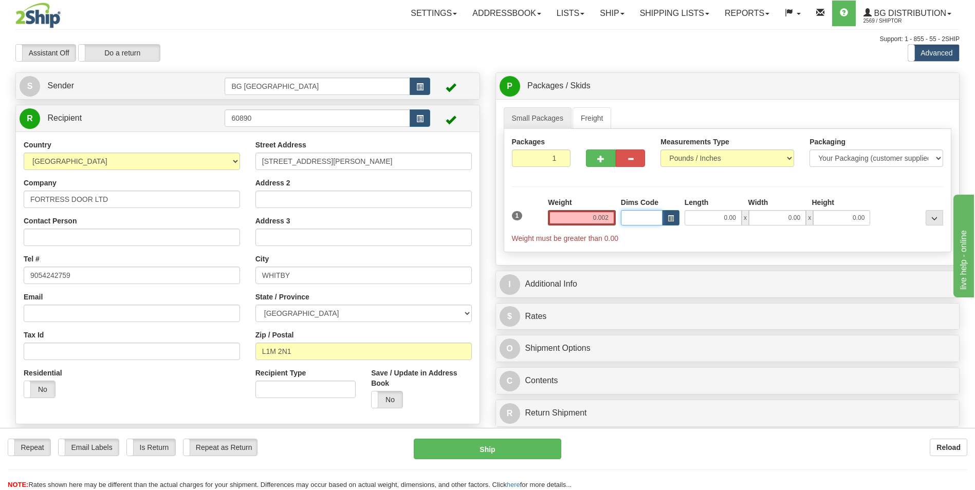
type input "0.00"
click at [614, 217] on input "0.00" at bounding box center [582, 217] width 68 height 15
type input "2.00"
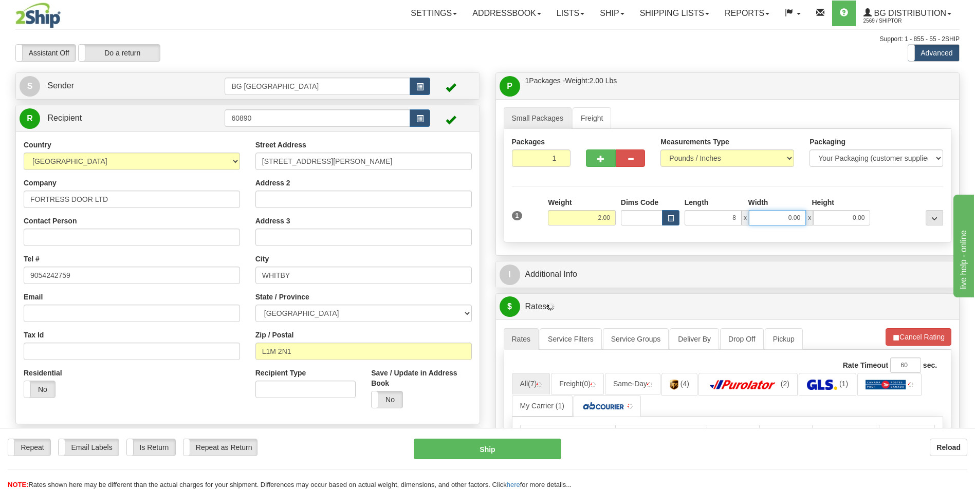
type input "8.00"
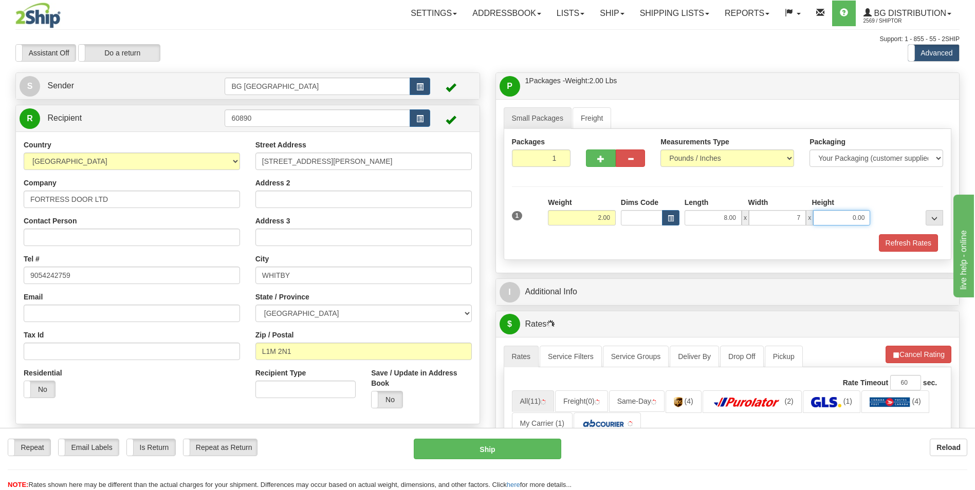
type input "7.00"
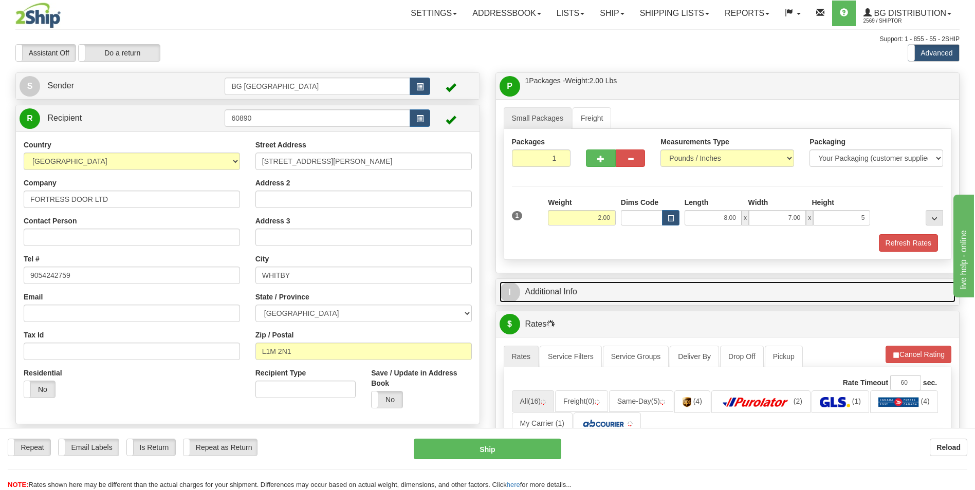
type input "5.00"
click at [600, 294] on link "I Additional Info" at bounding box center [728, 292] width 456 height 21
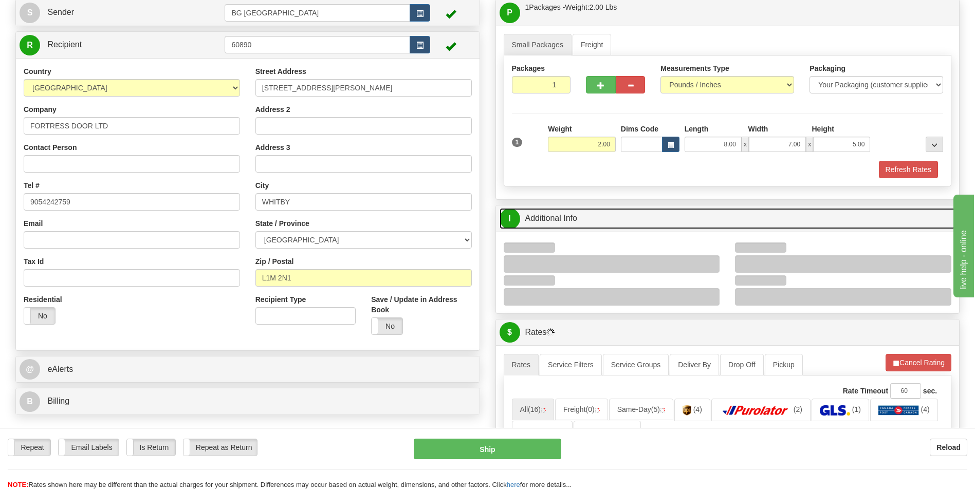
scroll to position [103, 0]
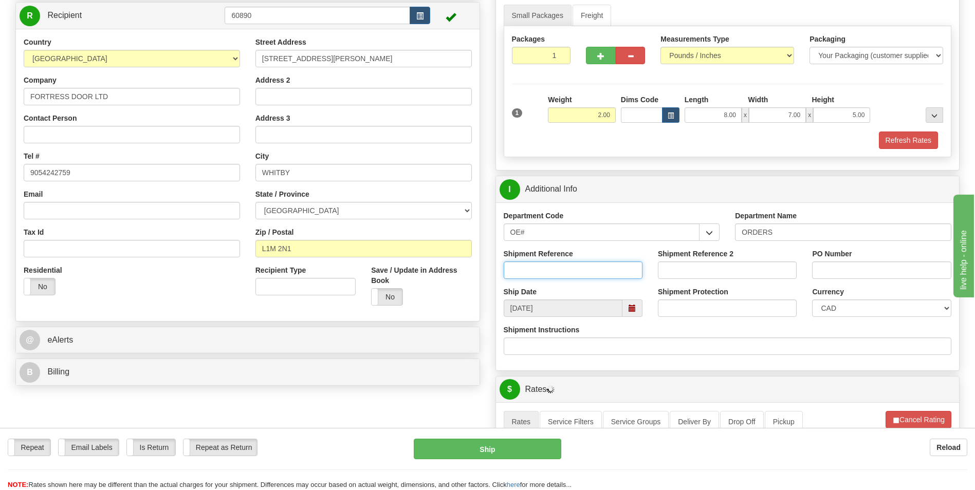
click at [576, 270] on input "Shipment Reference" at bounding box center [573, 270] width 139 height 17
type input "70181321-02"
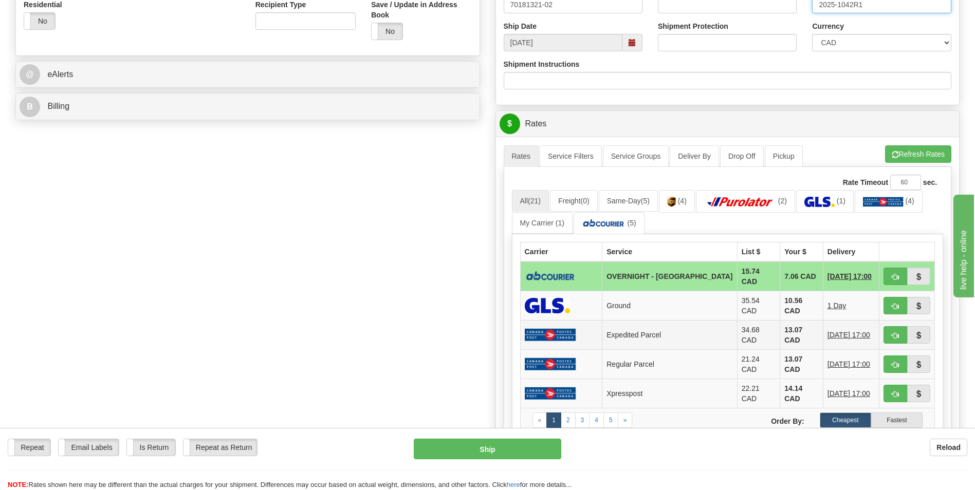
scroll to position [463, 0]
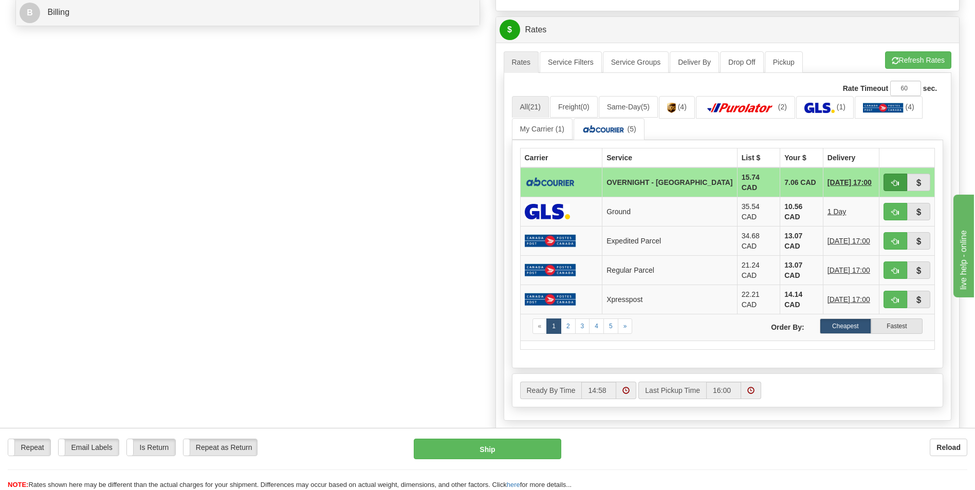
type input "2025-1042R1"
click at [897, 177] on button "button" at bounding box center [896, 182] width 24 height 17
type input "4"
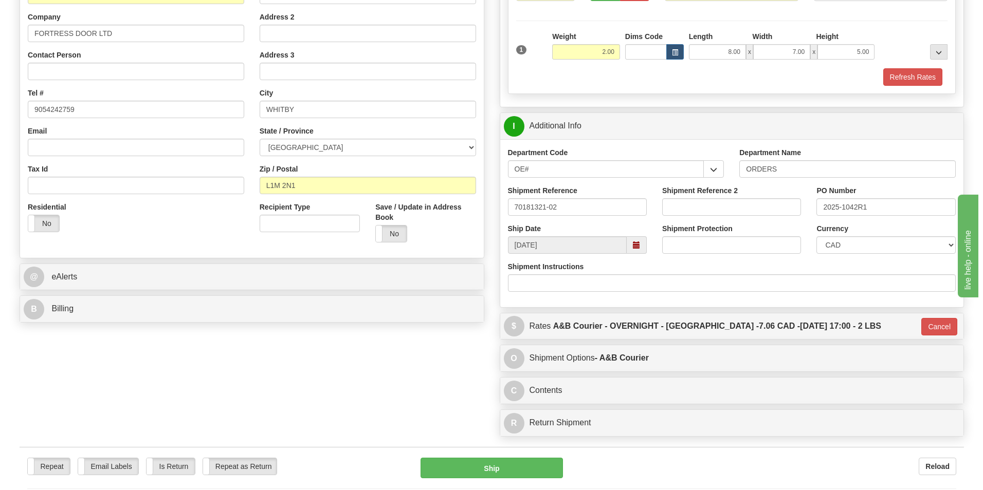
scroll to position [192, 0]
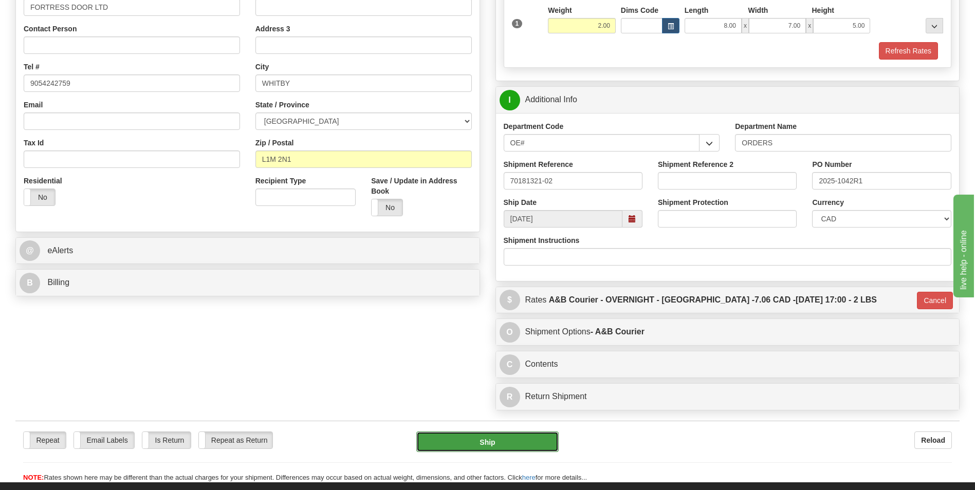
click at [514, 439] on button "Ship" at bounding box center [487, 442] width 142 height 21
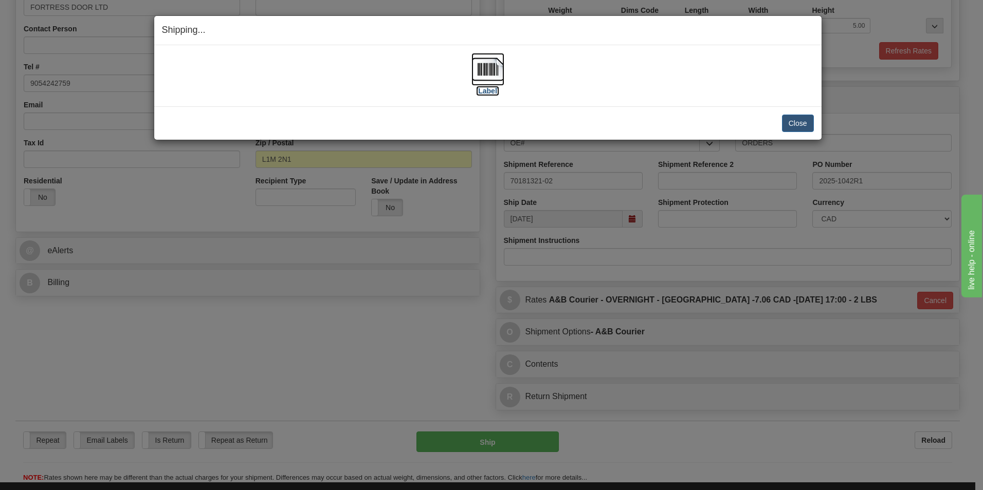
click at [487, 90] on label "[Label]" at bounding box center [488, 91] width 24 height 10
click at [803, 123] on button "Close" at bounding box center [798, 123] width 32 height 17
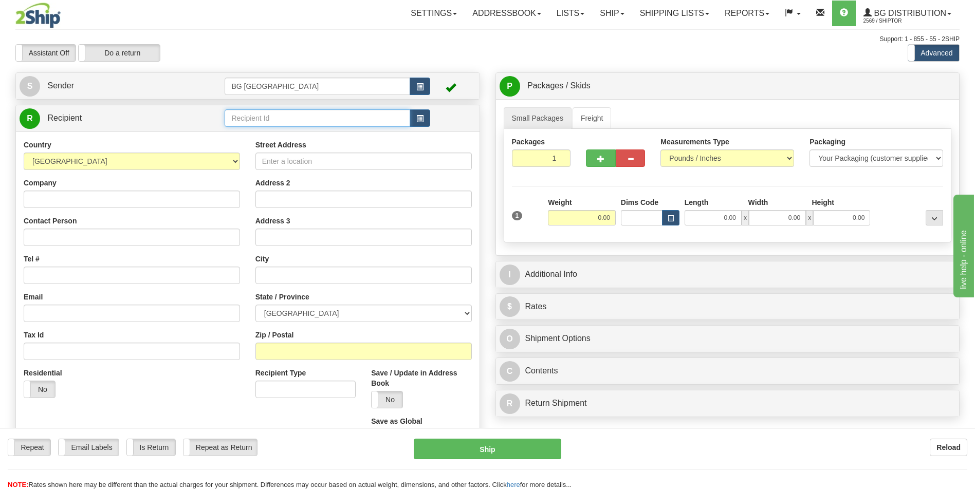
click at [311, 116] on input "text" at bounding box center [317, 117] width 185 height 17
click at [295, 135] on div "60040" at bounding box center [315, 134] width 175 height 11
type input "60040"
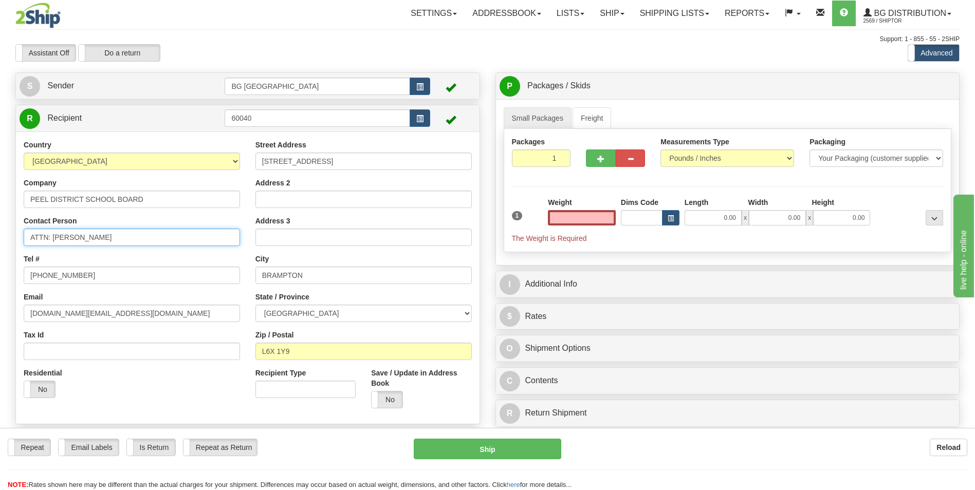
type input "0.00"
click at [171, 237] on input "ATTN: JAIME TRAVASSOS SR." at bounding box center [132, 237] width 216 height 17
type input "ATTN: DANIEL GILRUTH12"
click at [587, 214] on input "0.00" at bounding box center [582, 217] width 68 height 15
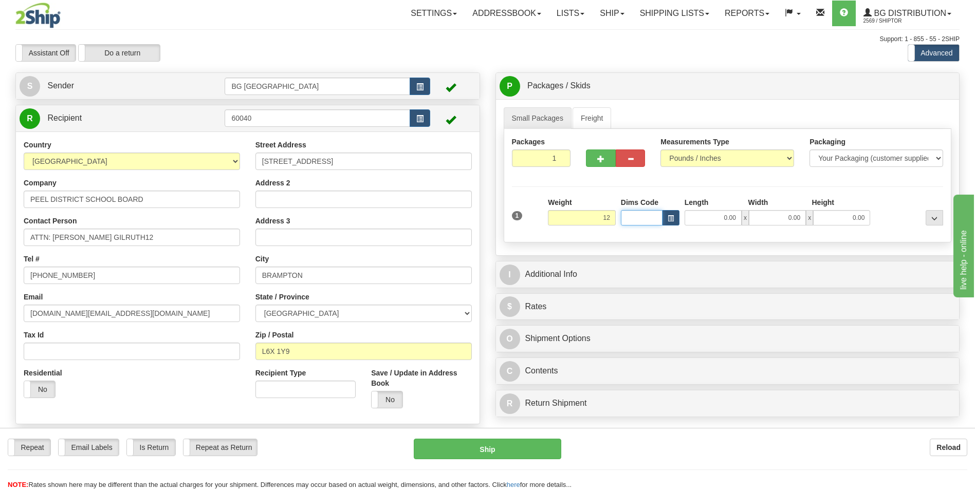
type input "12.00"
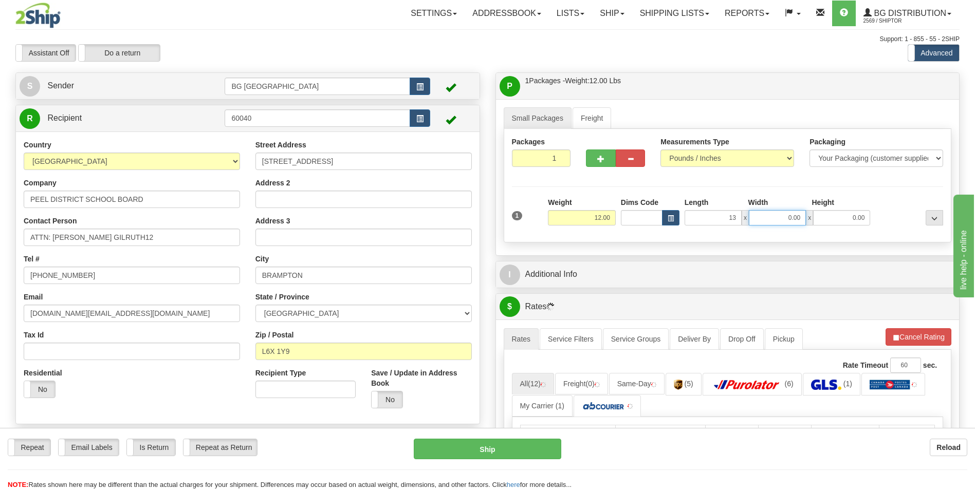
type input "13.00"
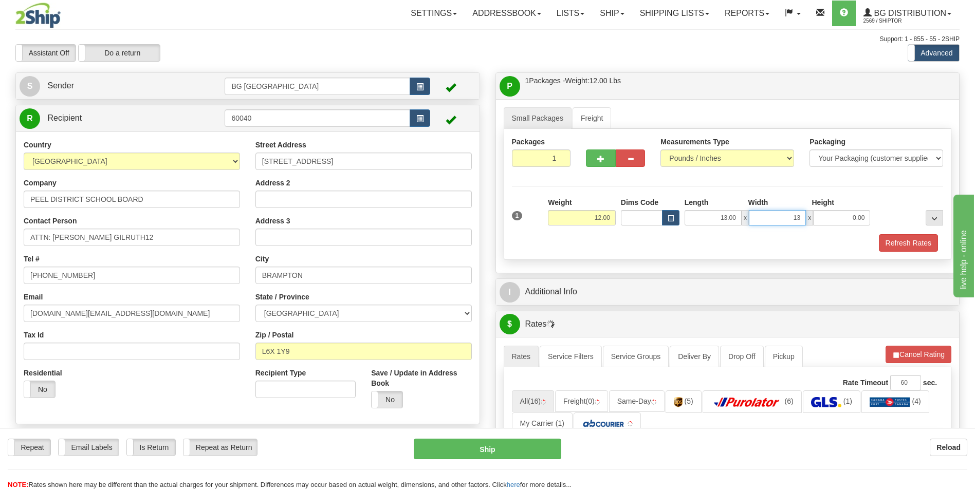
type input "13.00"
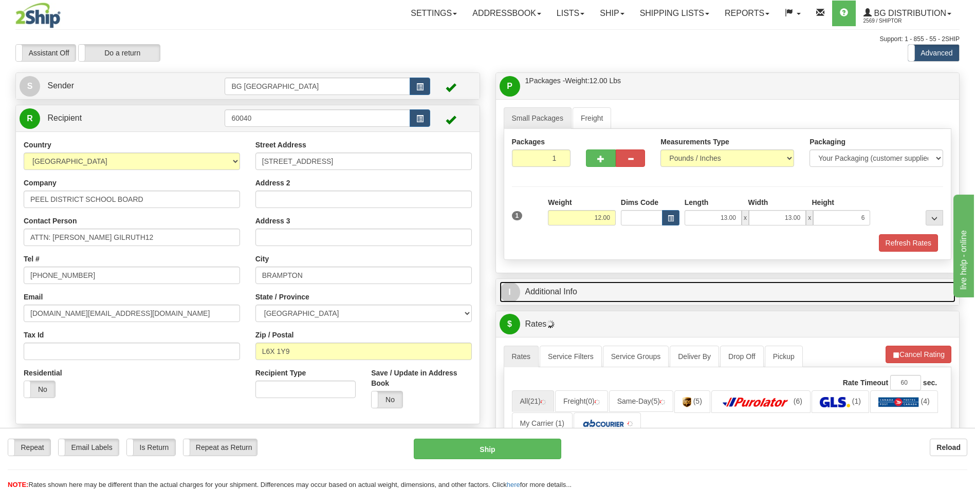
type input "6.00"
click at [600, 299] on link "I Additional Info" at bounding box center [728, 292] width 456 height 21
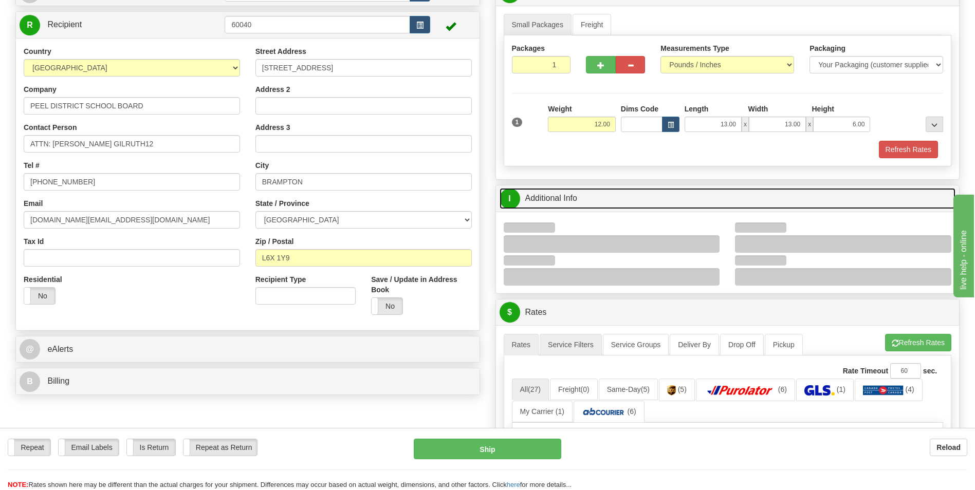
scroll to position [103, 0]
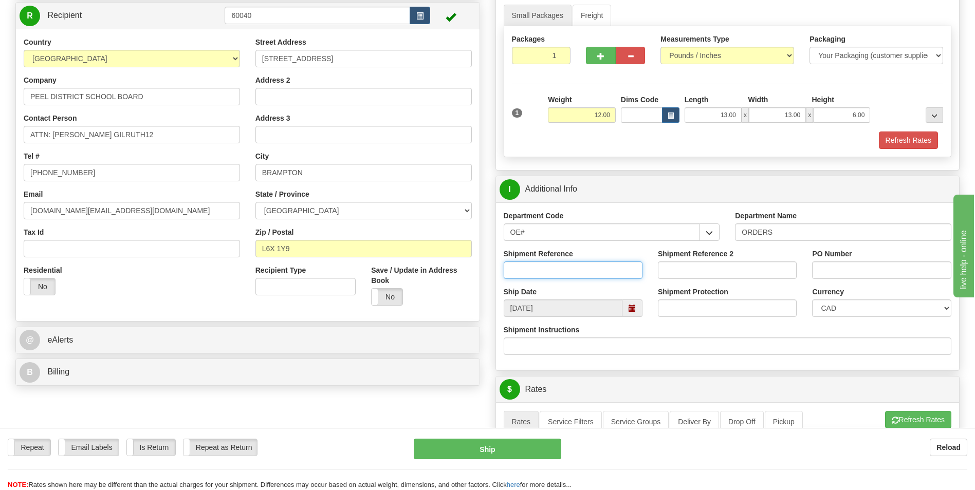
click at [564, 263] on input "Shipment Reference" at bounding box center [573, 270] width 139 height 17
type input "70185197-00/70185199-00"
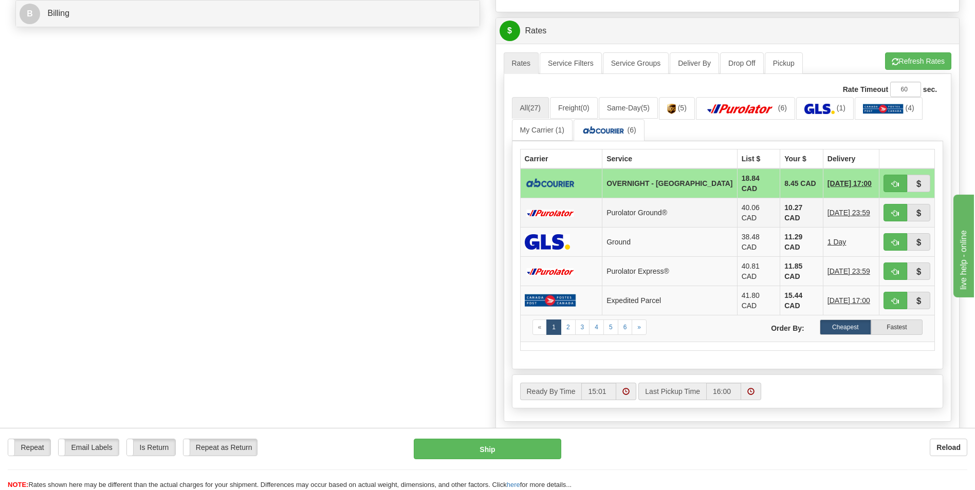
scroll to position [463, 0]
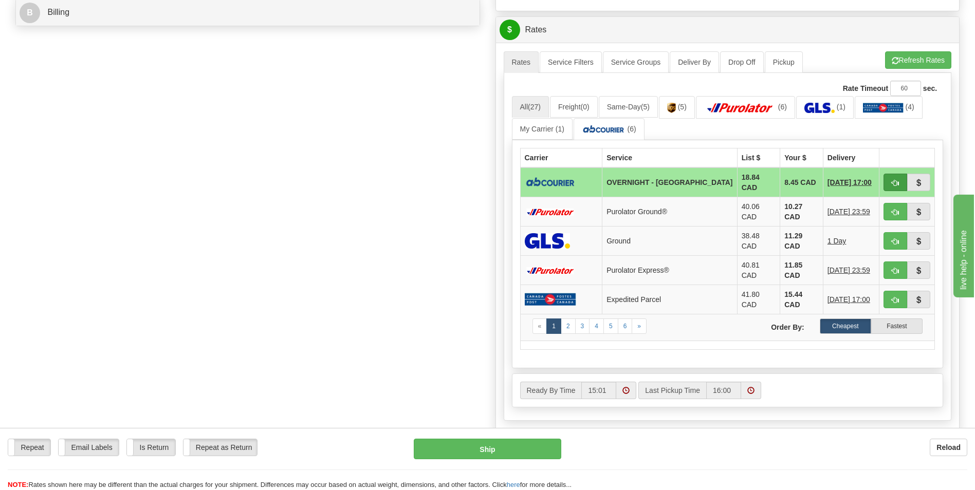
type input "661183 DANIEL/657292 JAIME"
click at [900, 178] on button "button" at bounding box center [896, 182] width 24 height 17
type input "4"
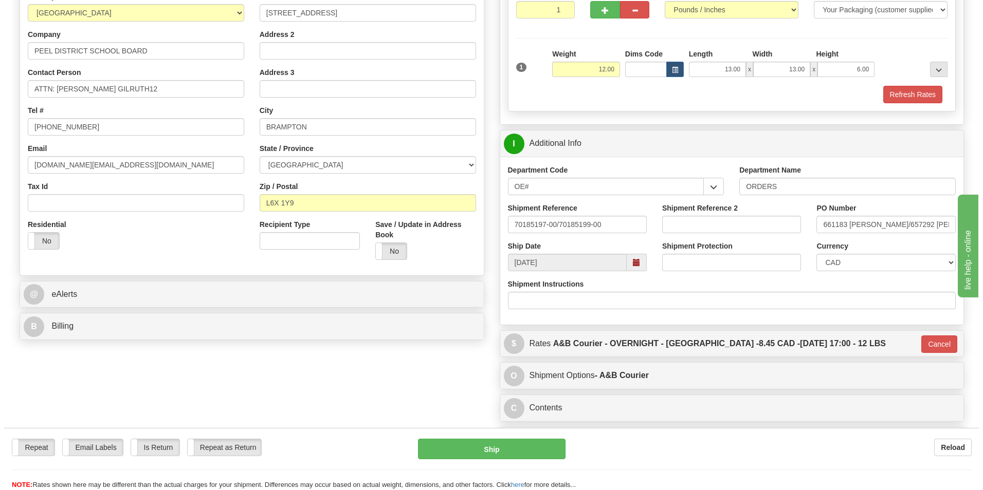
scroll to position [206, 0]
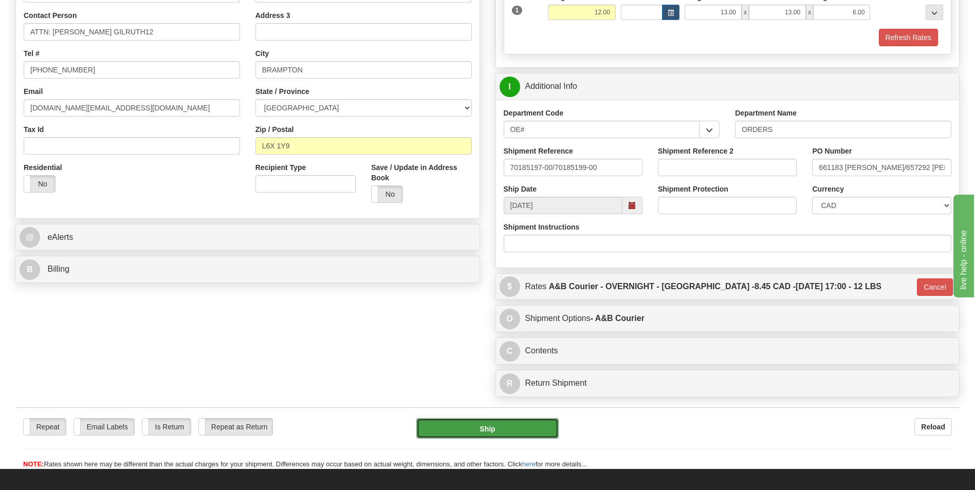
click at [534, 423] on button "Ship" at bounding box center [487, 428] width 142 height 21
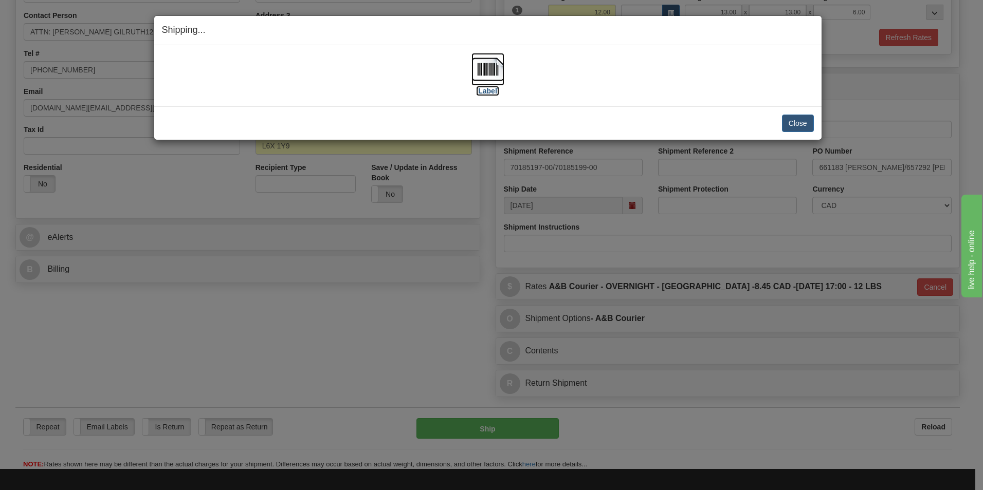
click at [487, 92] on label "[Label]" at bounding box center [488, 91] width 24 height 10
click at [801, 123] on button "Close" at bounding box center [798, 123] width 32 height 17
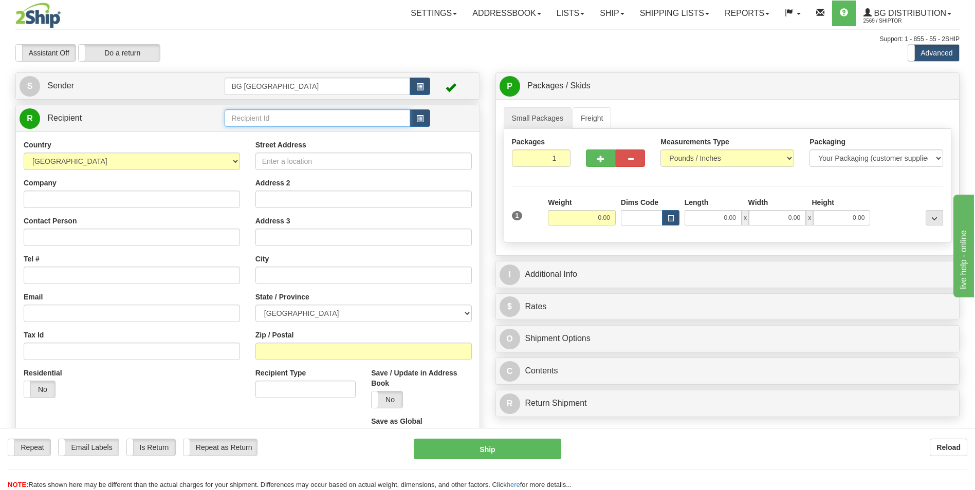
click at [304, 123] on input "text" at bounding box center [317, 117] width 185 height 17
type input "1"
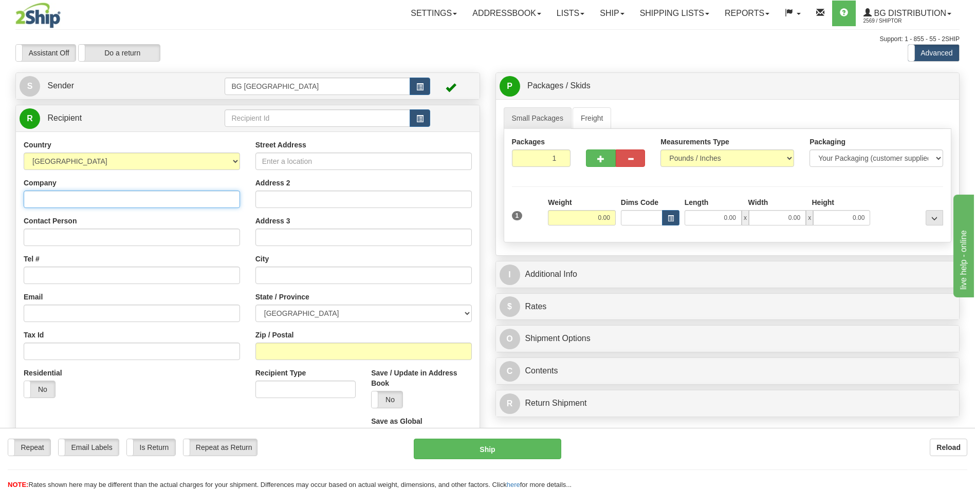
click at [117, 200] on input "Company" at bounding box center [132, 199] width 216 height 17
paste input "GSP SERRURIER INC"
type input "GSP SERRURIER INC"
click at [87, 272] on input "Tel #" at bounding box center [132, 275] width 216 height 17
paste input "[PHONE_NUMBER]"
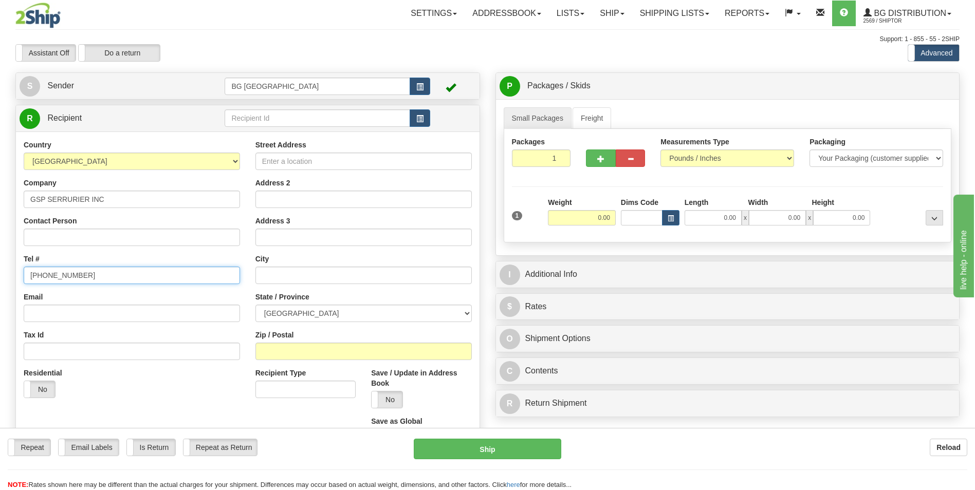
type input "[PHONE_NUMBER]"
click at [340, 164] on input "Street Address" at bounding box center [363, 161] width 216 height 17
paste input "72 RITCHOT"
type input "72 RITCHOT"
click at [296, 278] on input "text" at bounding box center [363, 275] width 216 height 17
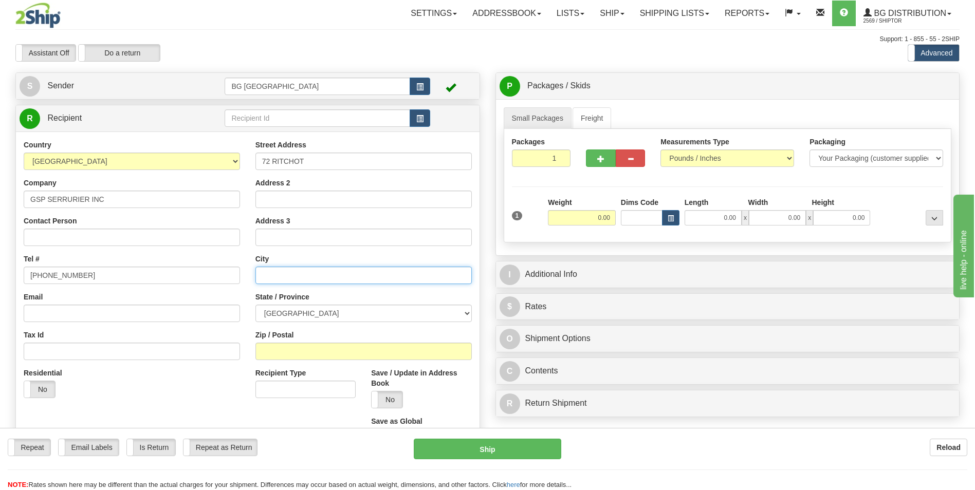
paste input "REPENTIGNY"
type input "REPENTIGNY"
click at [337, 310] on select "[GEOGRAPHIC_DATA] [GEOGRAPHIC_DATA] [GEOGRAPHIC_DATA] [GEOGRAPHIC_DATA] [GEOGRA…" at bounding box center [363, 313] width 216 height 17
select select "QC"
click at [255, 305] on select "[GEOGRAPHIC_DATA] [GEOGRAPHIC_DATA] [GEOGRAPHIC_DATA] [GEOGRAPHIC_DATA] [GEOGRA…" at bounding box center [363, 313] width 216 height 17
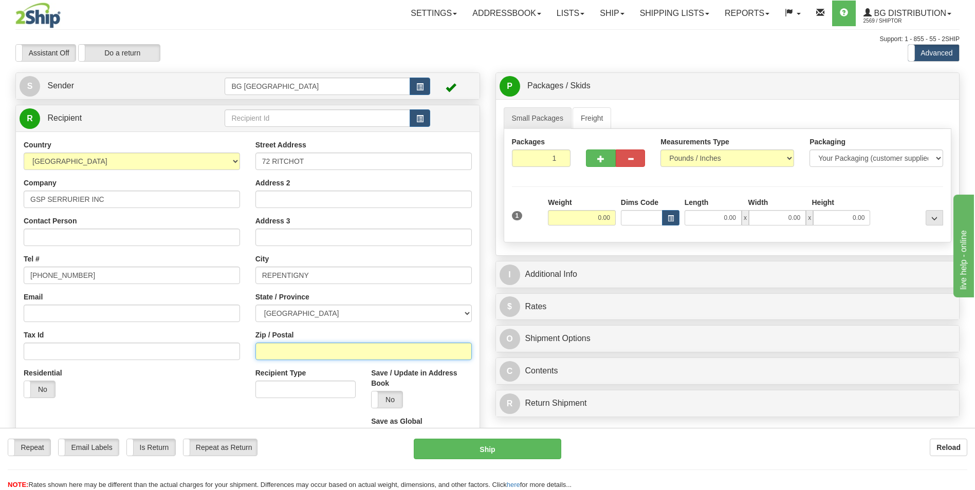
click at [303, 352] on input "Zip / Postal" at bounding box center [363, 351] width 216 height 17
paste input "J6A 4T6"
type input "J6A 4T6"
click at [592, 215] on input "0.00" at bounding box center [582, 217] width 68 height 15
type input "27.00"
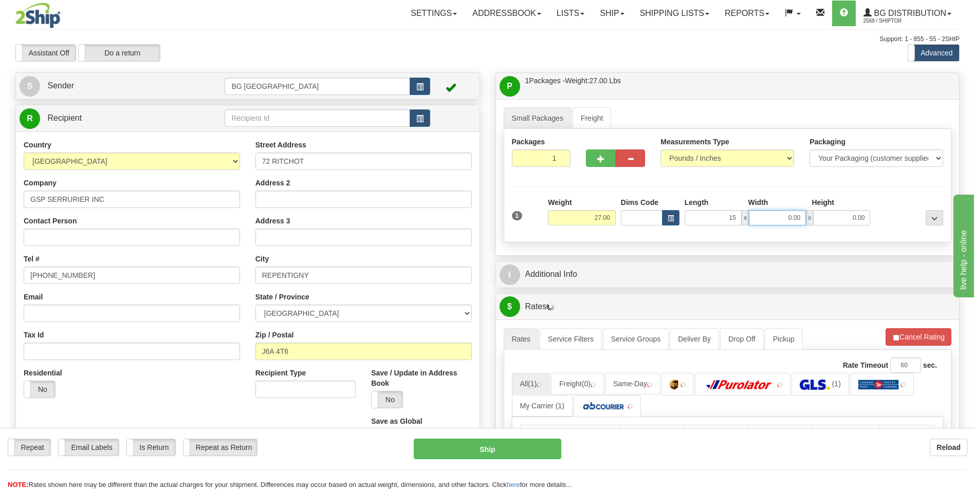
type input "15.00"
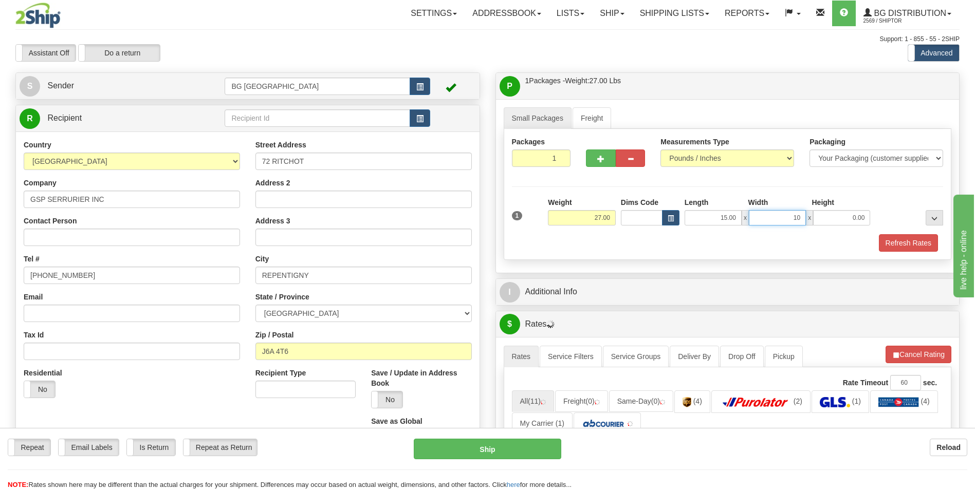
type input "10.00"
type input "9.00"
click at [608, 158] on button "button" at bounding box center [600, 158] width 29 height 17
type input "2"
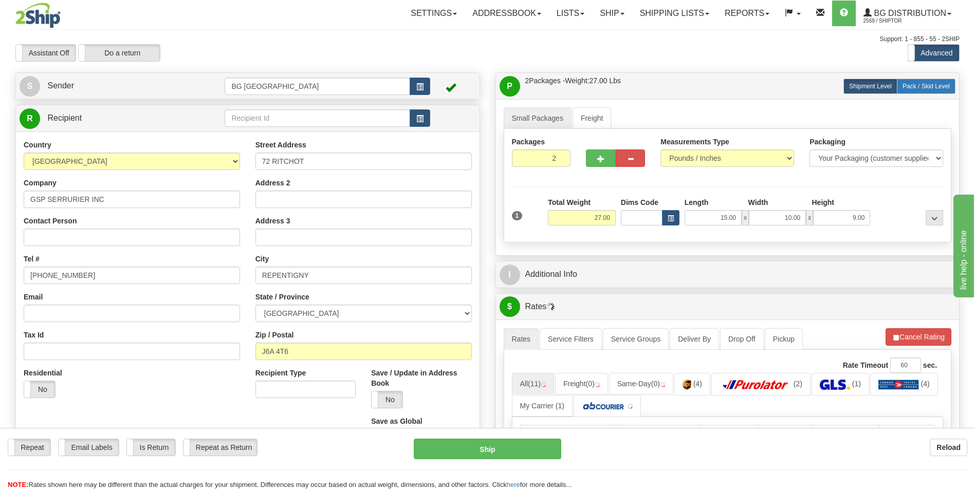
click at [908, 85] on span "Pack / Skid Level" at bounding box center [926, 86] width 47 height 7
radio input "true"
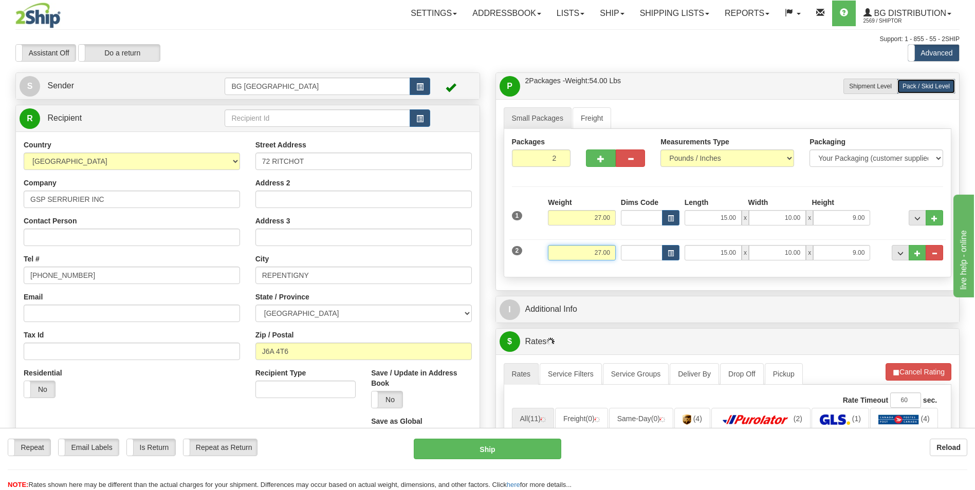
click at [577, 248] on input "27.00" at bounding box center [582, 252] width 68 height 15
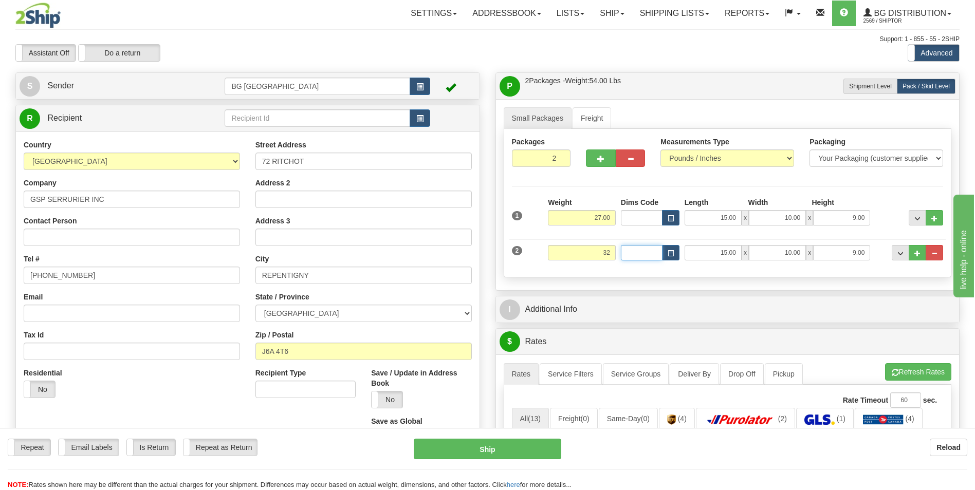
type input "32.00"
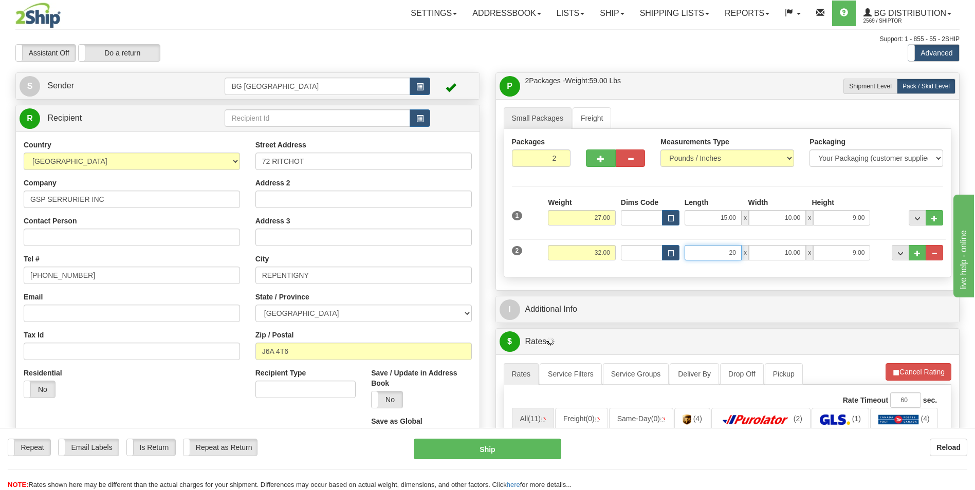
type input "20.00"
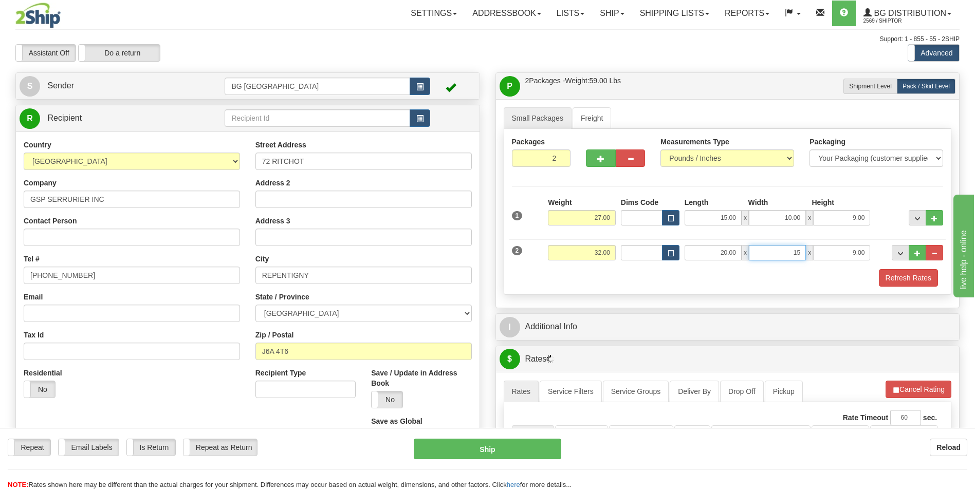
type input "15.00"
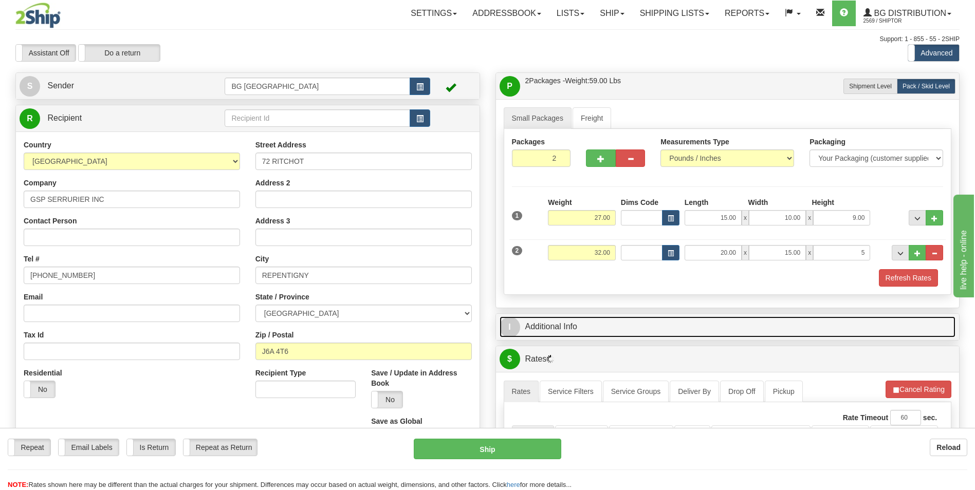
type input "5.00"
click at [617, 328] on link "I Additional Info" at bounding box center [728, 327] width 456 height 21
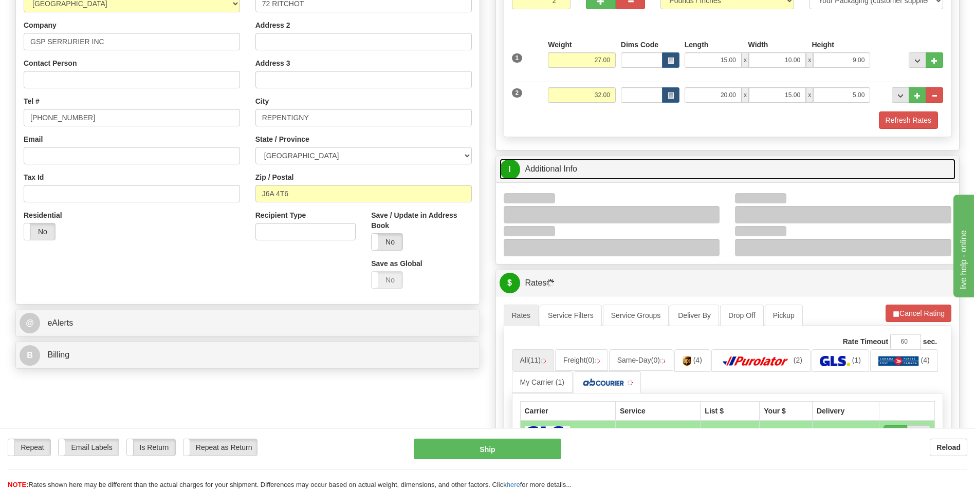
scroll to position [206, 0]
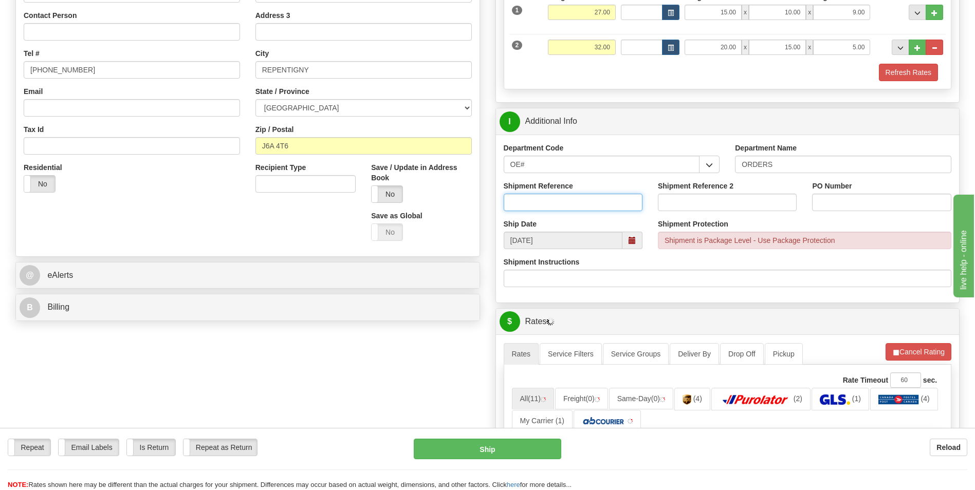
click at [563, 198] on input "Shipment Reference" at bounding box center [573, 202] width 139 height 17
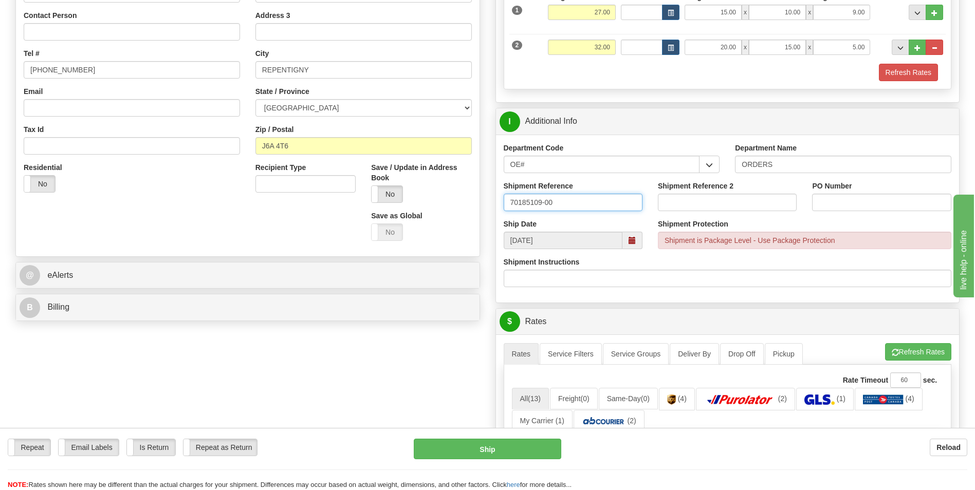
type input "70185109-00"
type input "6"
type input "g"
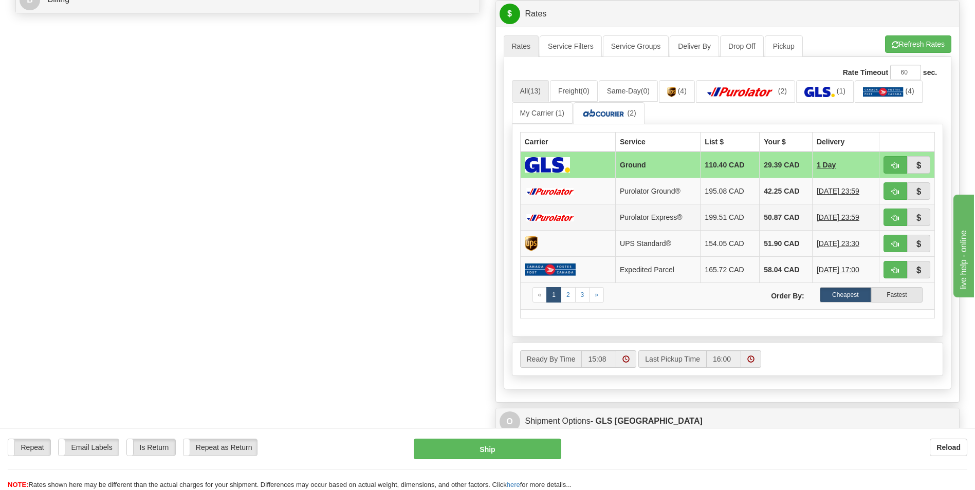
scroll to position [514, 0]
type input "GSP2"
click at [911, 46] on button "Refresh Rates" at bounding box center [918, 43] width 66 height 17
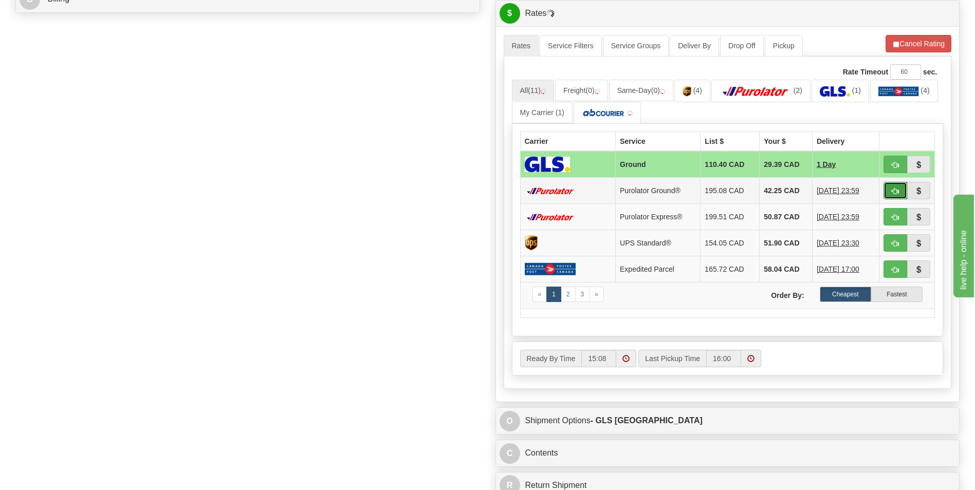
click at [894, 191] on span "button" at bounding box center [895, 191] width 7 height 7
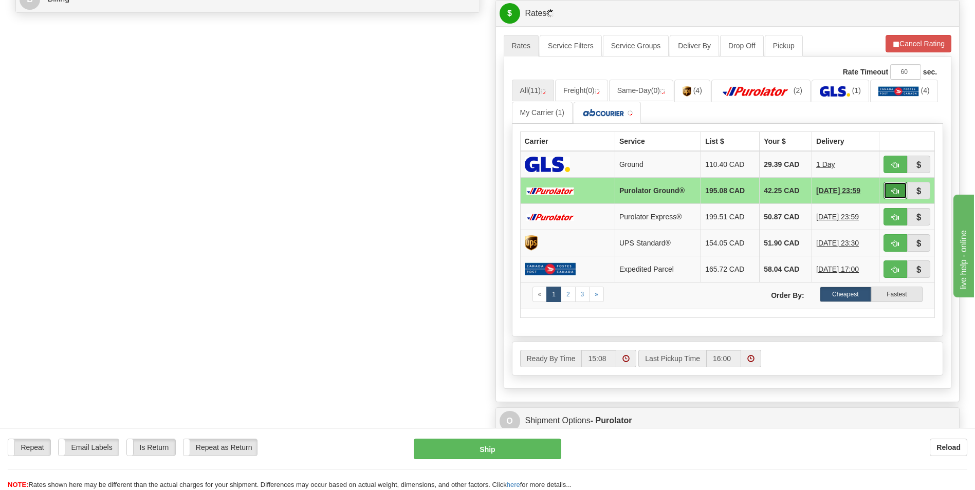
click at [898, 194] on span "button" at bounding box center [895, 191] width 7 height 7
click at [895, 192] on span "button" at bounding box center [895, 191] width 7 height 7
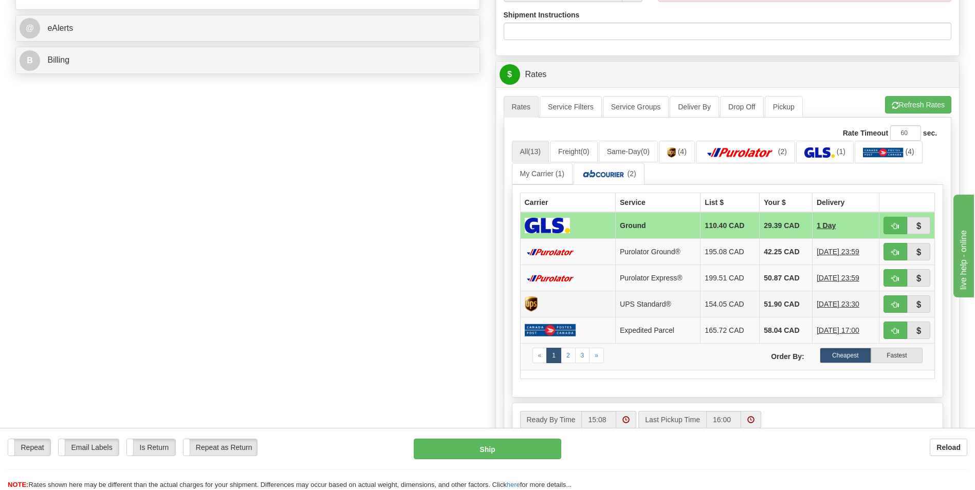
scroll to position [463, 0]
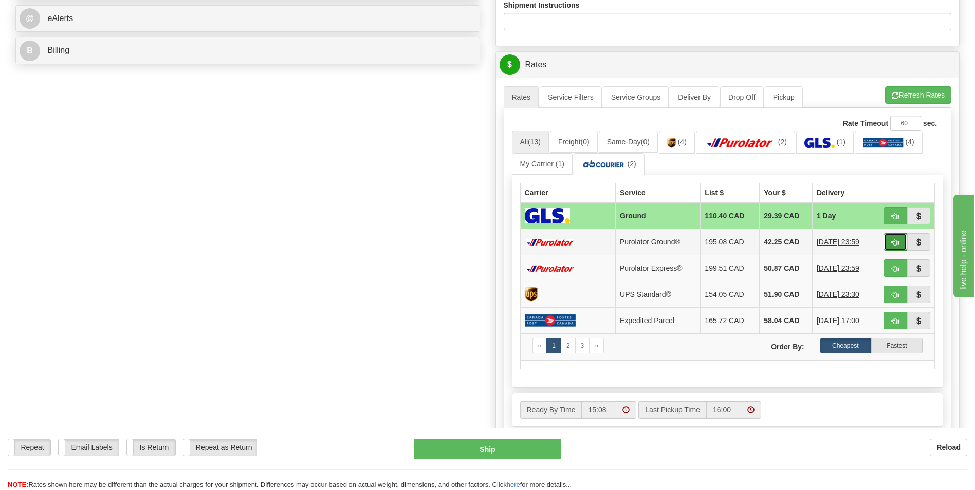
click at [890, 243] on button "button" at bounding box center [896, 241] width 24 height 17
type input "260"
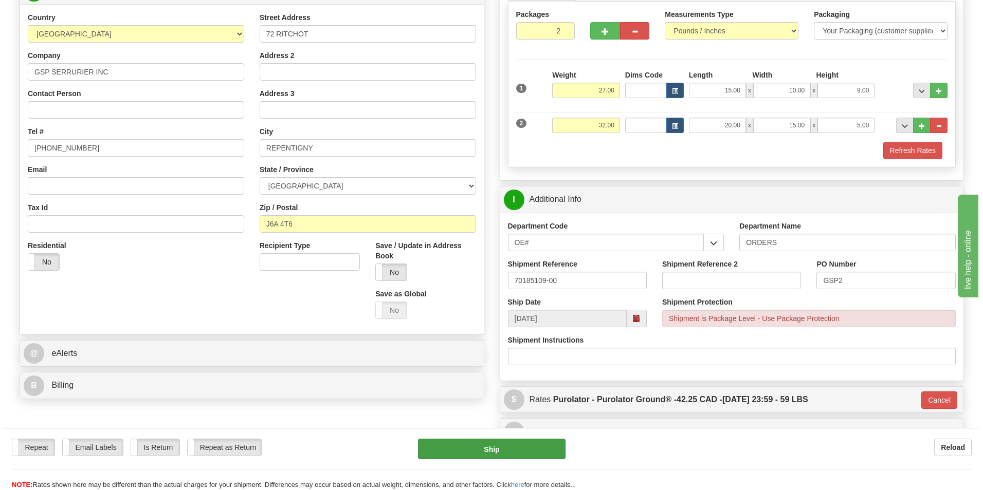
scroll to position [154, 0]
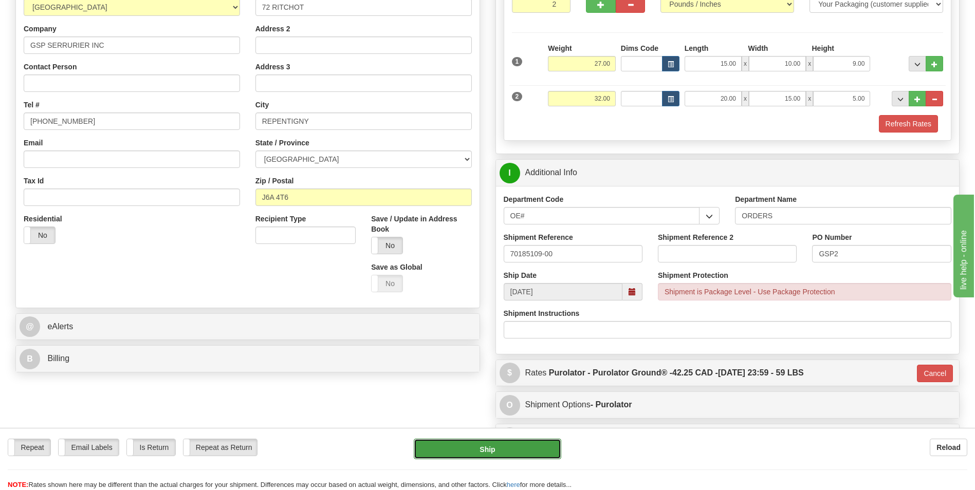
click at [507, 447] on button "Ship" at bounding box center [487, 449] width 147 height 21
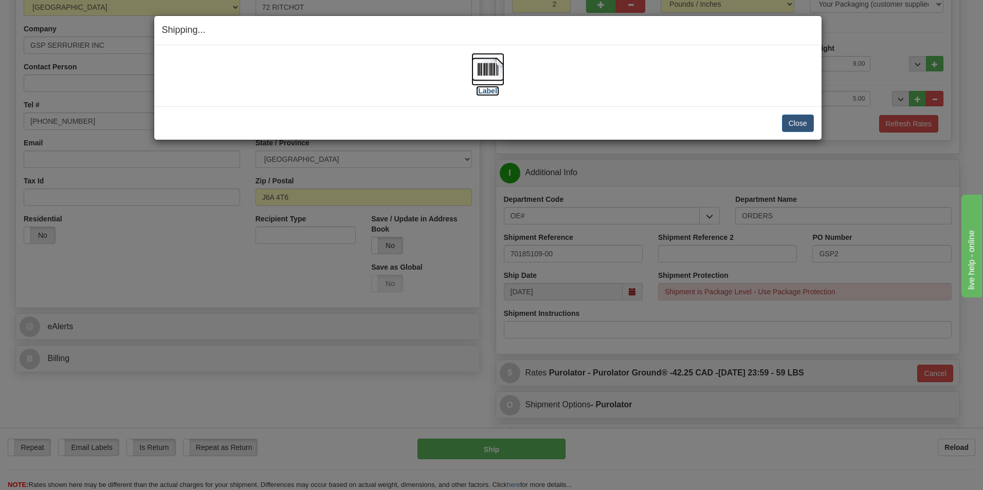
click at [492, 88] on label "[Label]" at bounding box center [488, 91] width 24 height 10
click at [791, 126] on button "Close" at bounding box center [798, 123] width 32 height 17
